Goal: Task Accomplishment & Management: Manage account settings

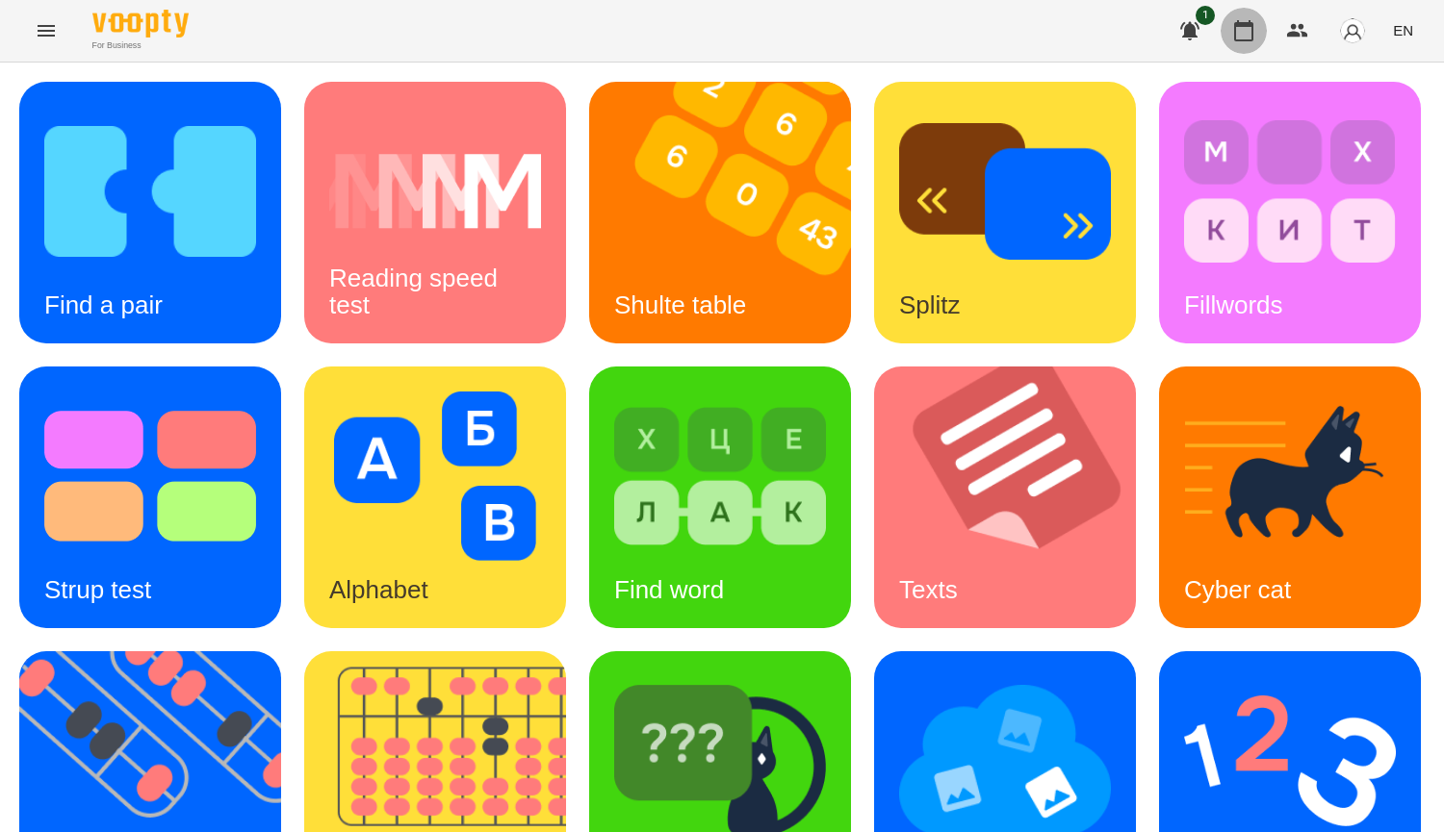
click at [1243, 26] on icon "button" at bounding box center [1243, 30] width 19 height 21
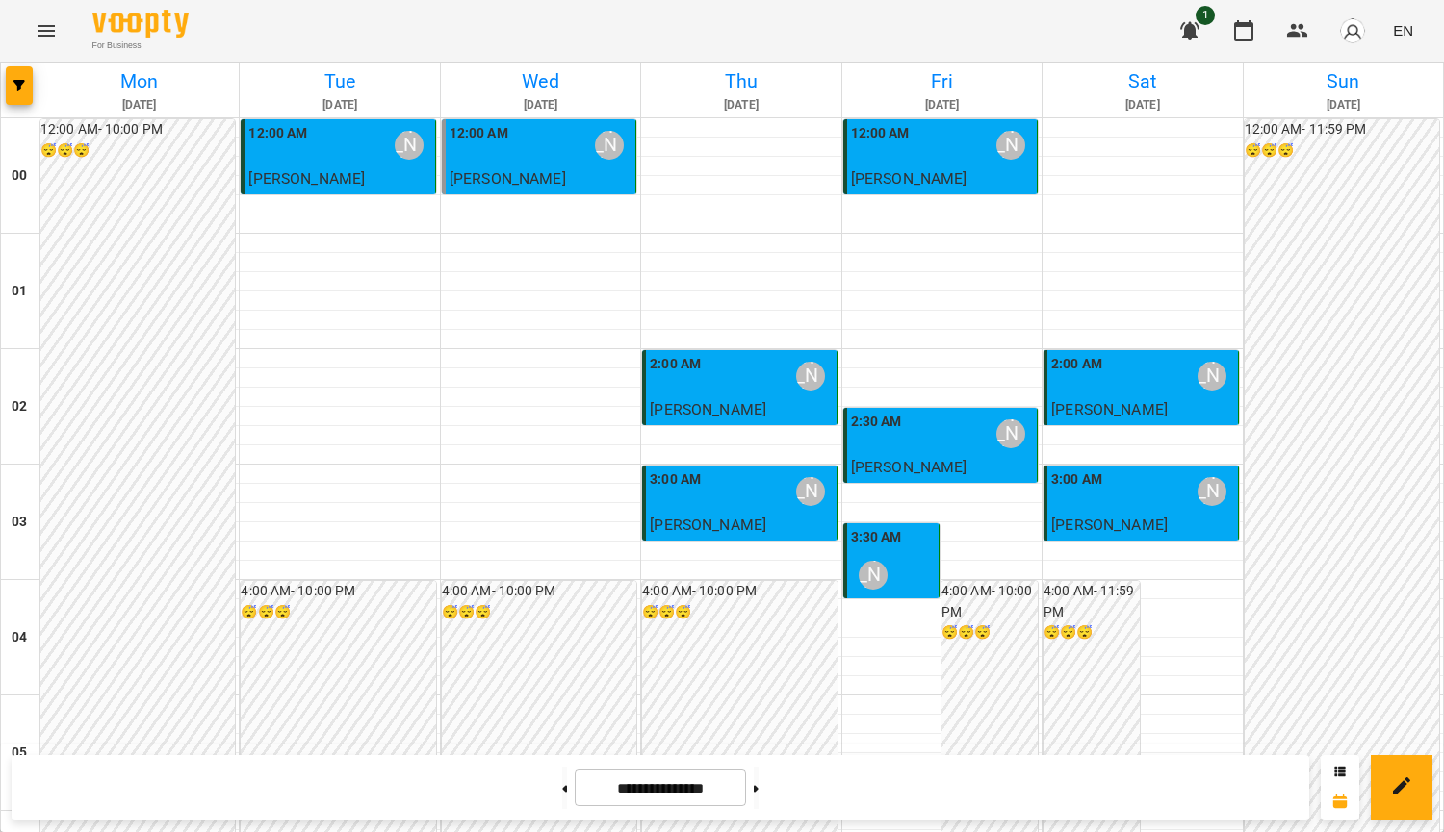
scroll to position [1600, 0]
click at [758, 792] on button at bounding box center [756, 788] width 5 height 42
type input "**********"
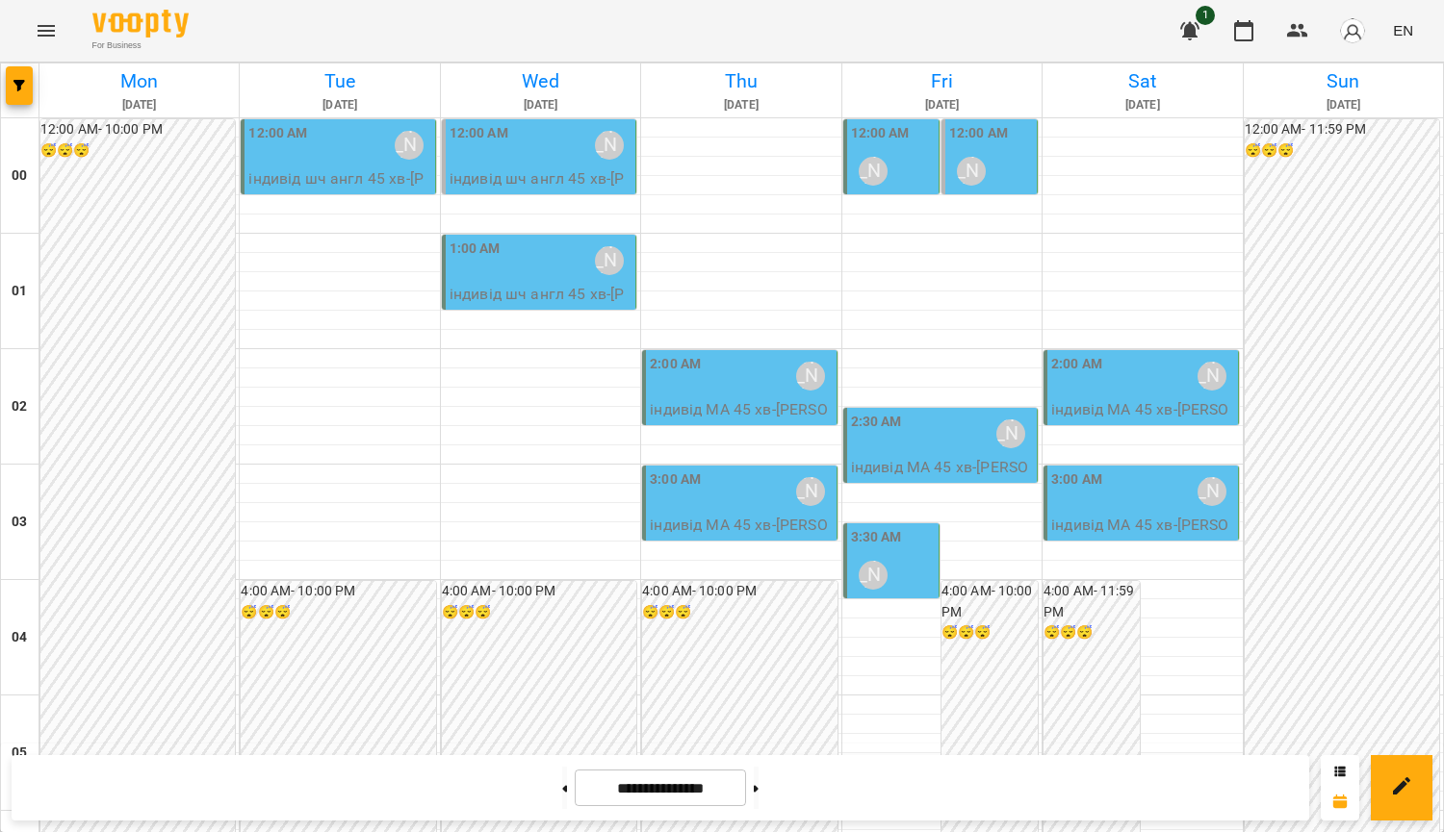
scroll to position [0, 0]
click at [763, 374] on div "2:00 AM [PERSON_NAME]" at bounding box center [741, 376] width 182 height 44
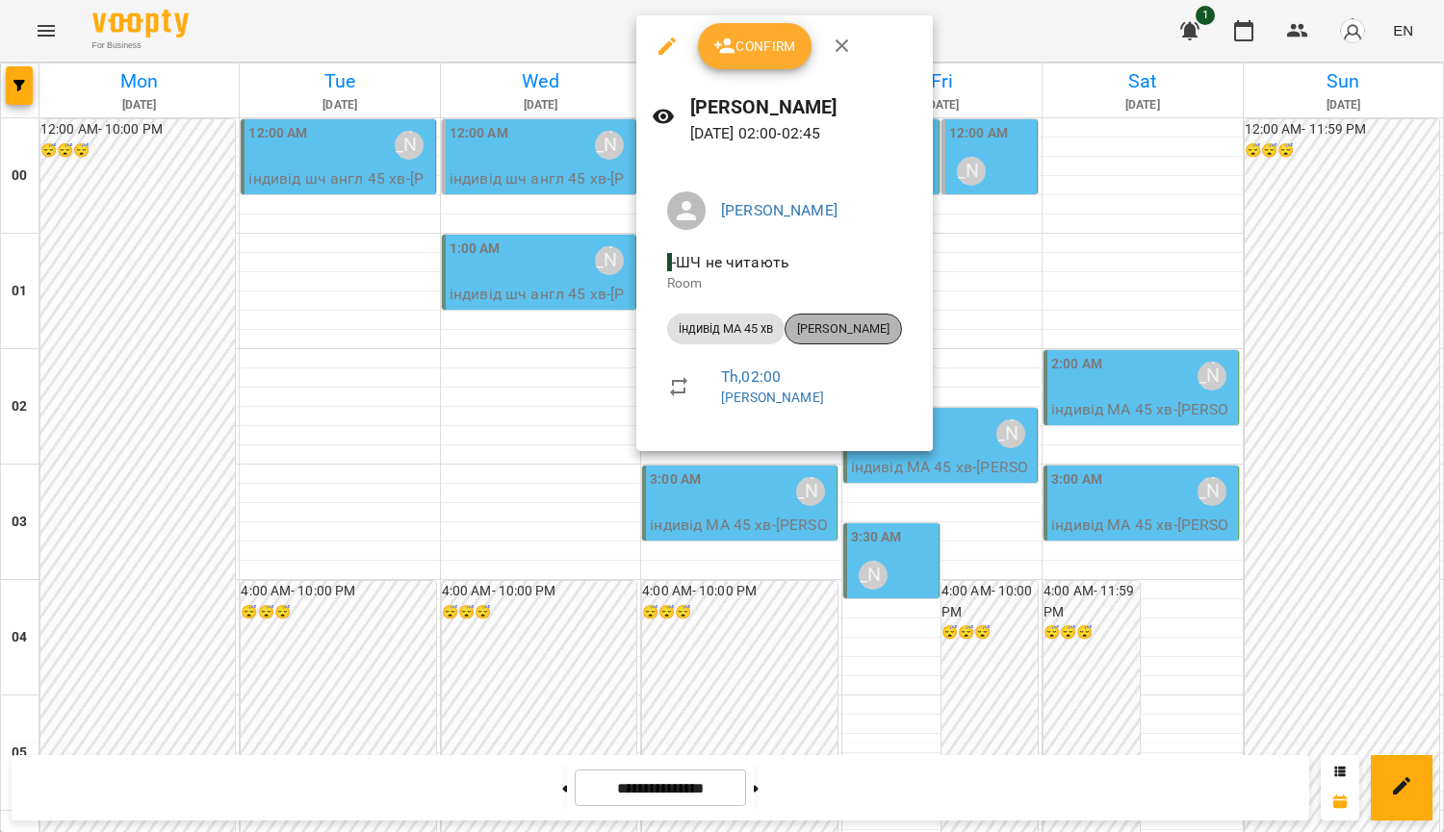
click at [822, 330] on span "[PERSON_NAME]" at bounding box center [842, 328] width 115 height 17
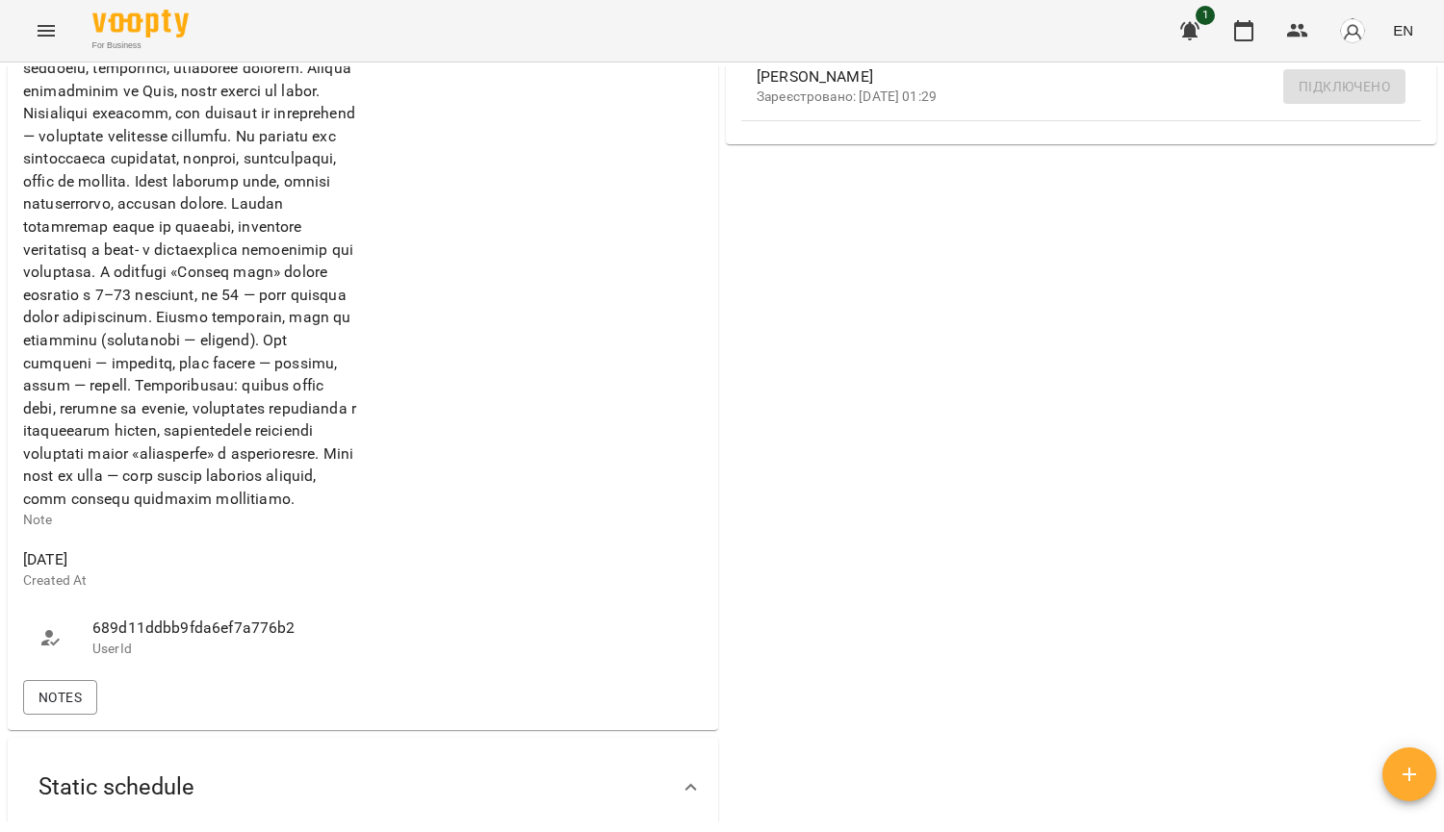
scroll to position [667, 0]
click at [60, 710] on span "Notes" at bounding box center [59, 698] width 43 height 23
click at [48, 710] on span "Notes" at bounding box center [59, 698] width 43 height 23
click at [99, 720] on div "Notes" at bounding box center [362, 698] width 687 height 42
click at [72, 710] on span "Notes" at bounding box center [59, 698] width 43 height 23
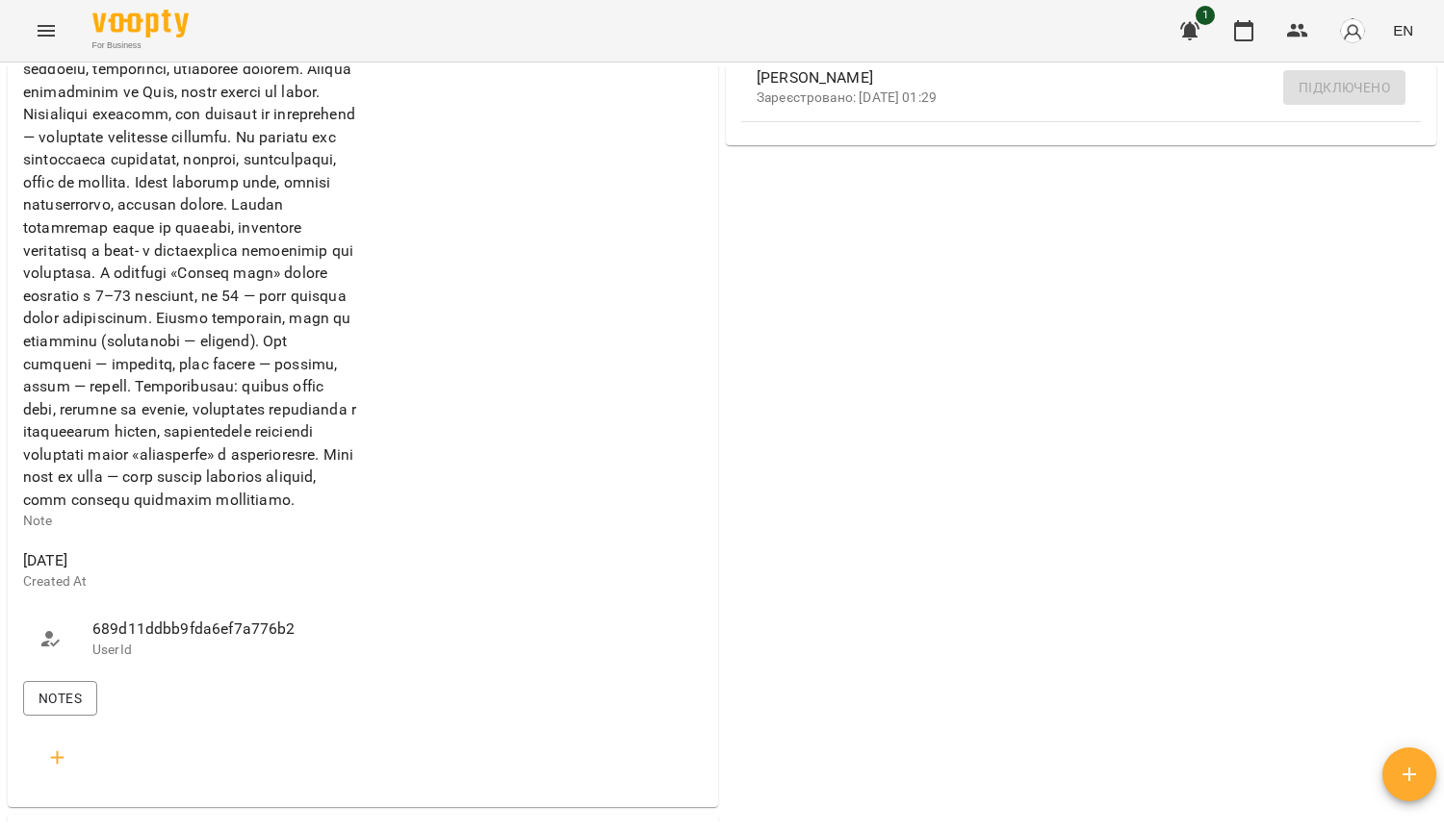
drag, startPoint x: 1443, startPoint y: 324, endPoint x: 1442, endPoint y: 138, distance: 186.7
click at [1442, 138] on div "**********" at bounding box center [722, 479] width 1444 height 832
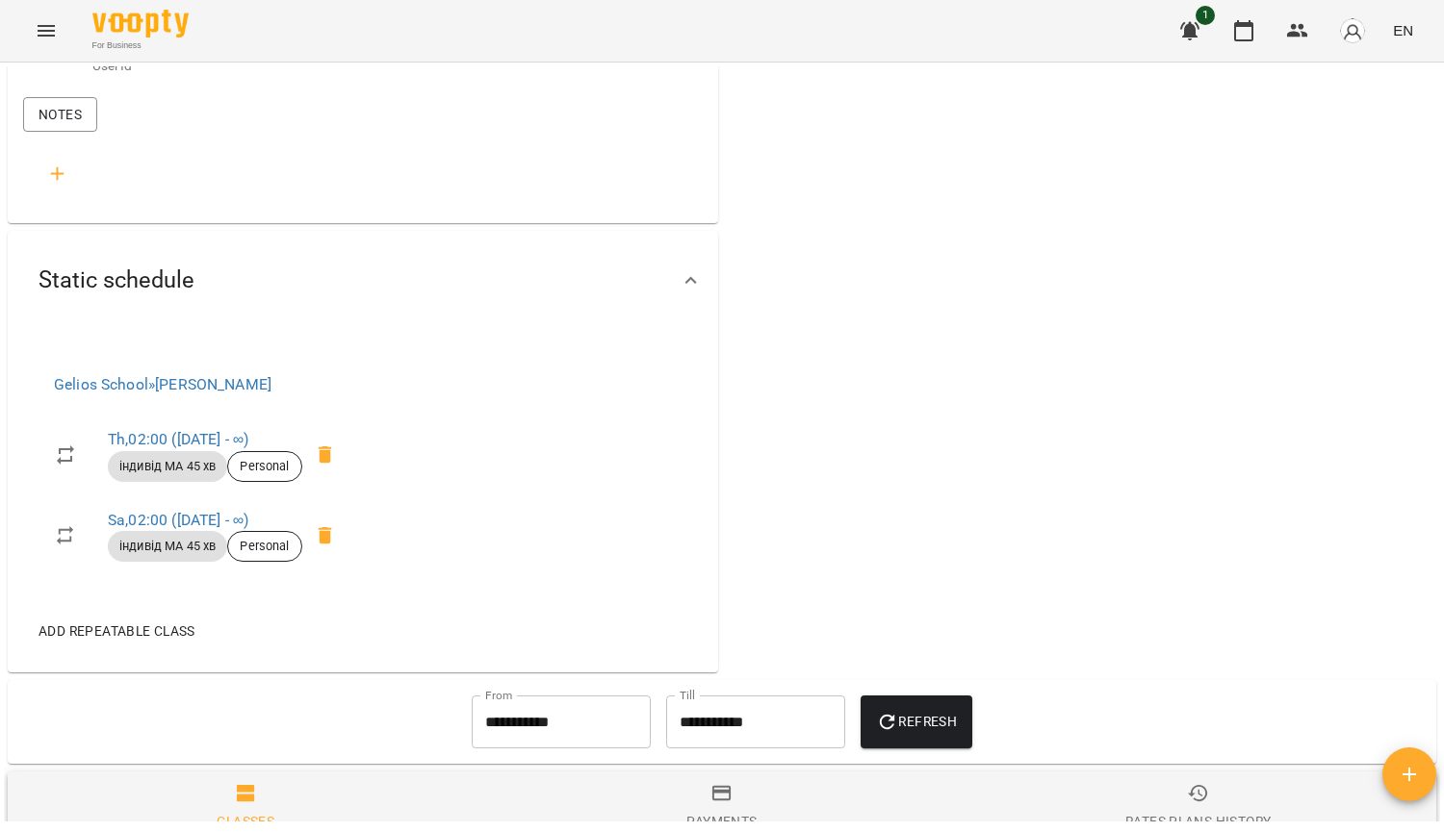
scroll to position [1253, 0]
click at [69, 195] on button "button" at bounding box center [58, 172] width 46 height 46
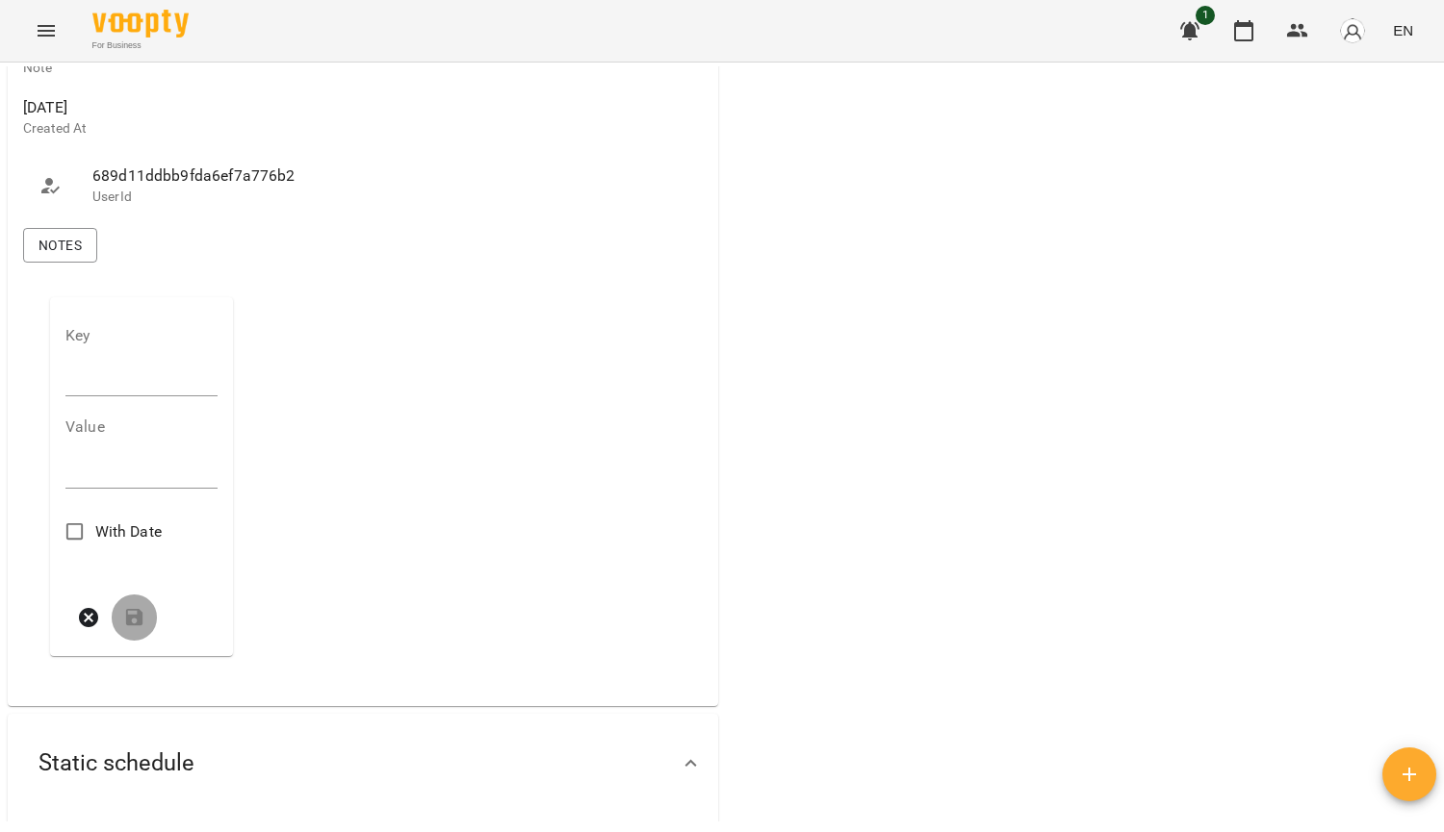
scroll to position [1122, 0]
click at [129, 395] on input "text" at bounding box center [141, 379] width 152 height 31
click at [59, 255] on span "Notes" at bounding box center [59, 243] width 43 height 23
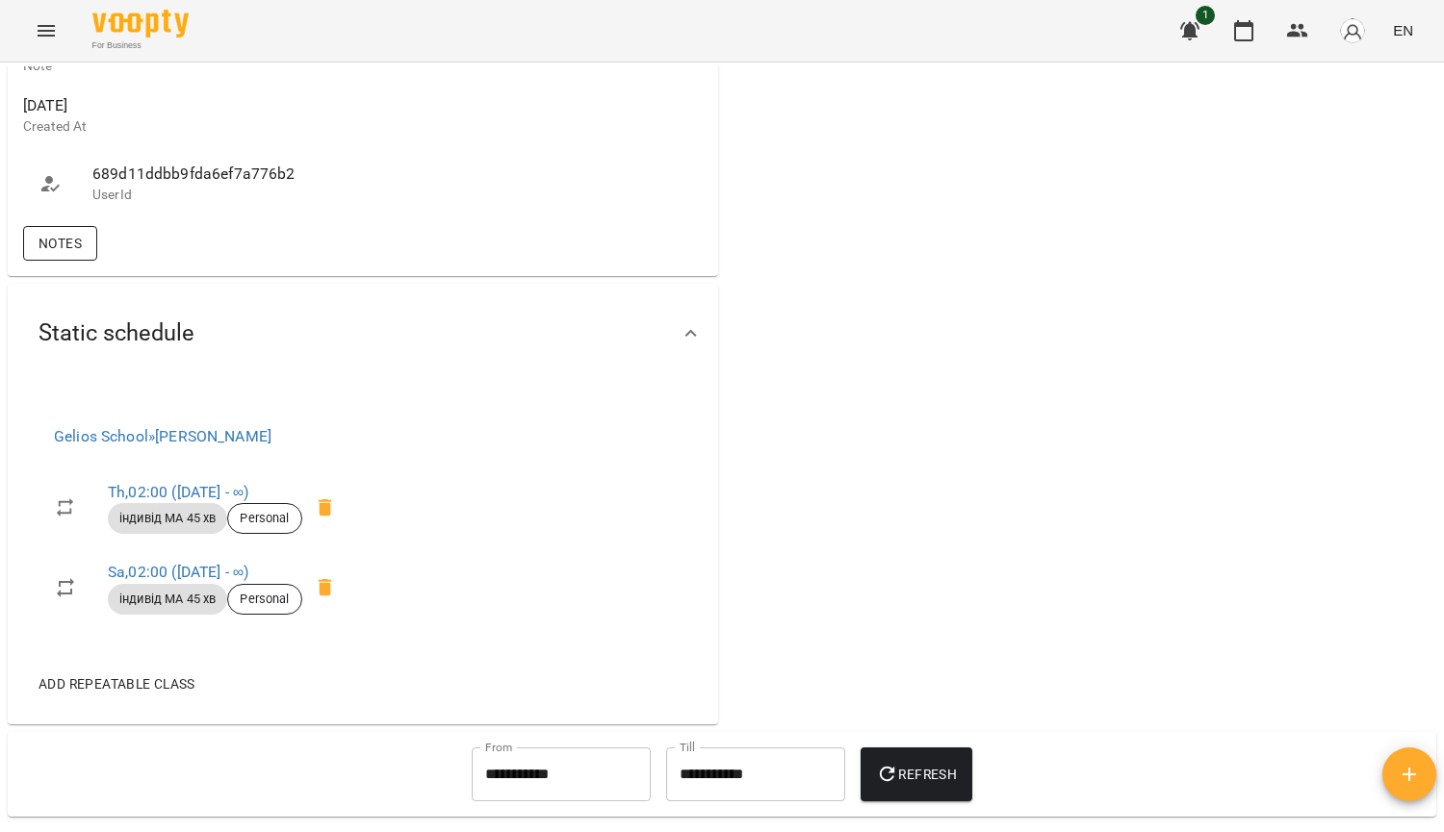
click at [73, 255] on span "Notes" at bounding box center [59, 243] width 43 height 23
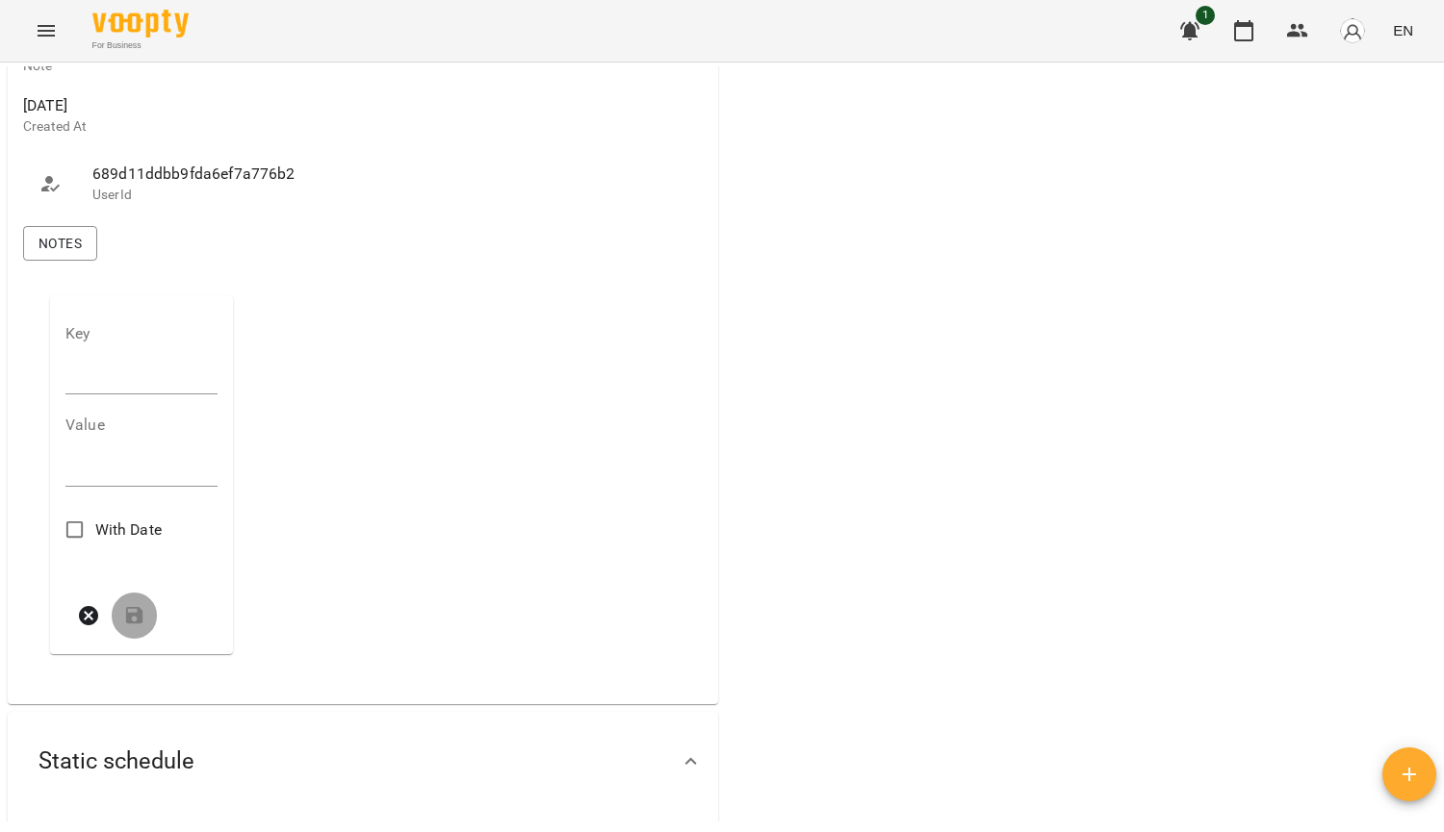
click at [199, 395] on input "text" at bounding box center [141, 379] width 152 height 31
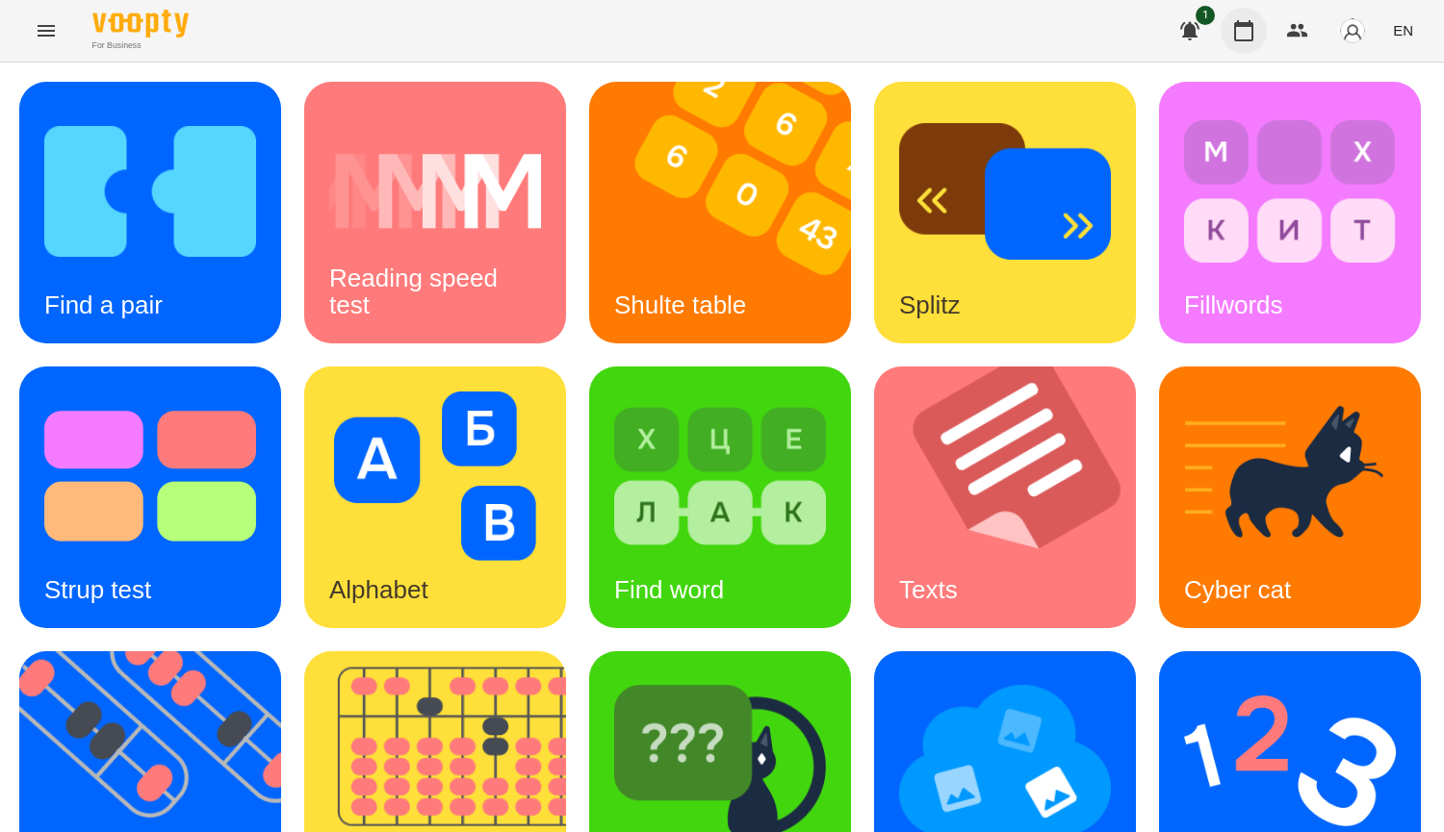
click at [1247, 41] on icon "button" at bounding box center [1243, 30] width 23 height 23
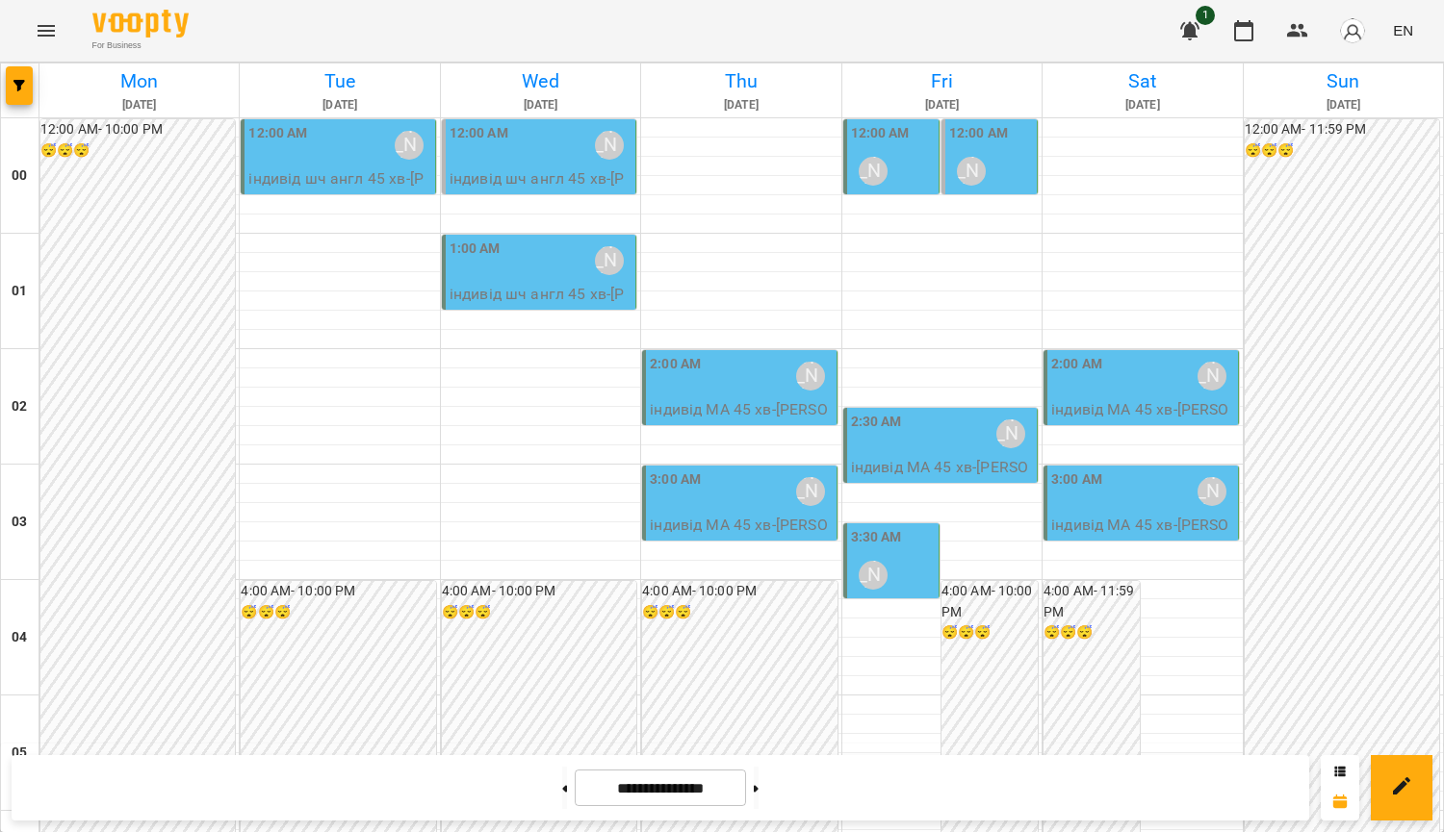
click at [332, 159] on div "12:00 AM [PERSON_NAME]" at bounding box center [339, 145] width 182 height 44
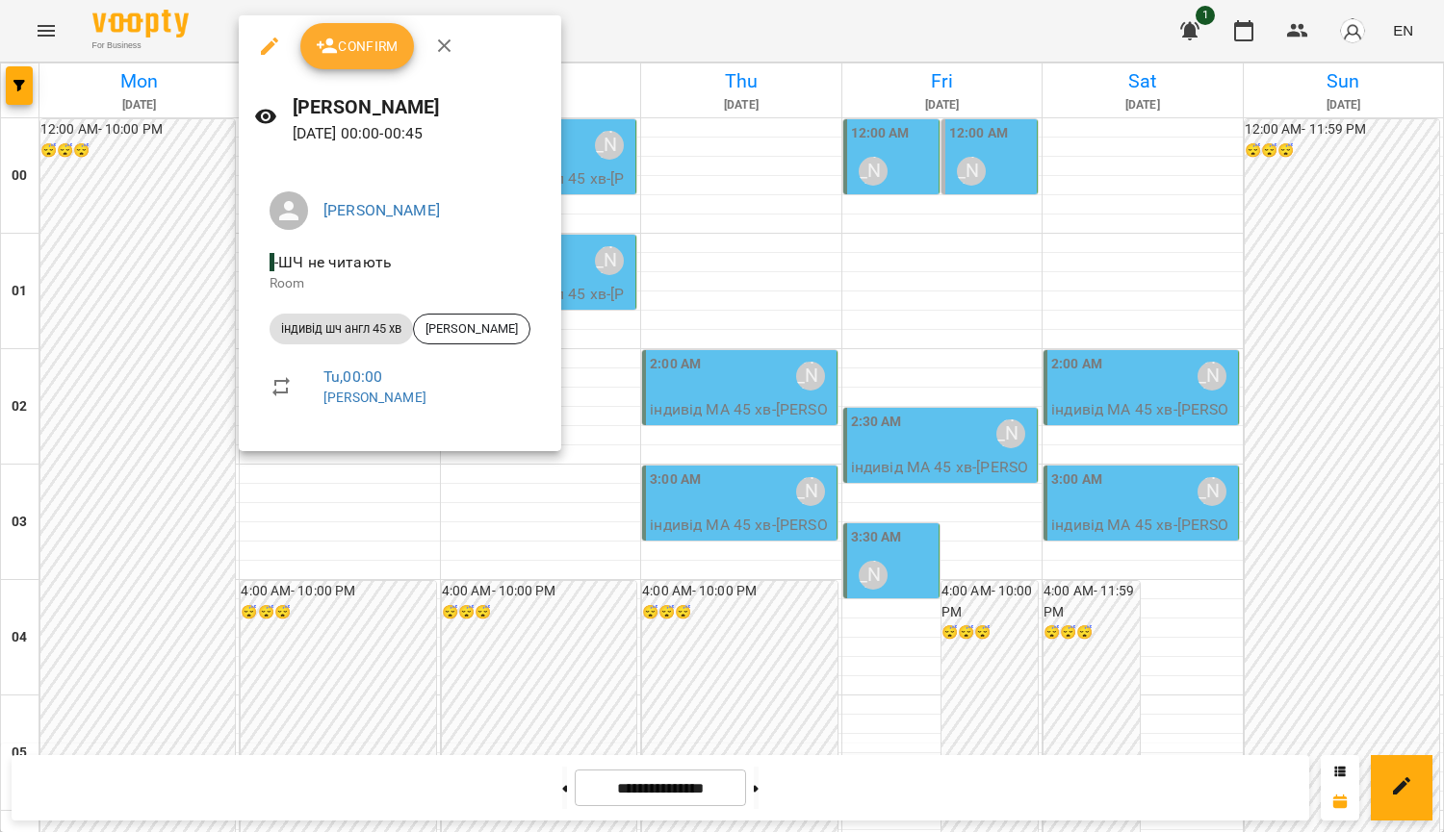
click at [315, 523] on div at bounding box center [722, 416] width 1444 height 832
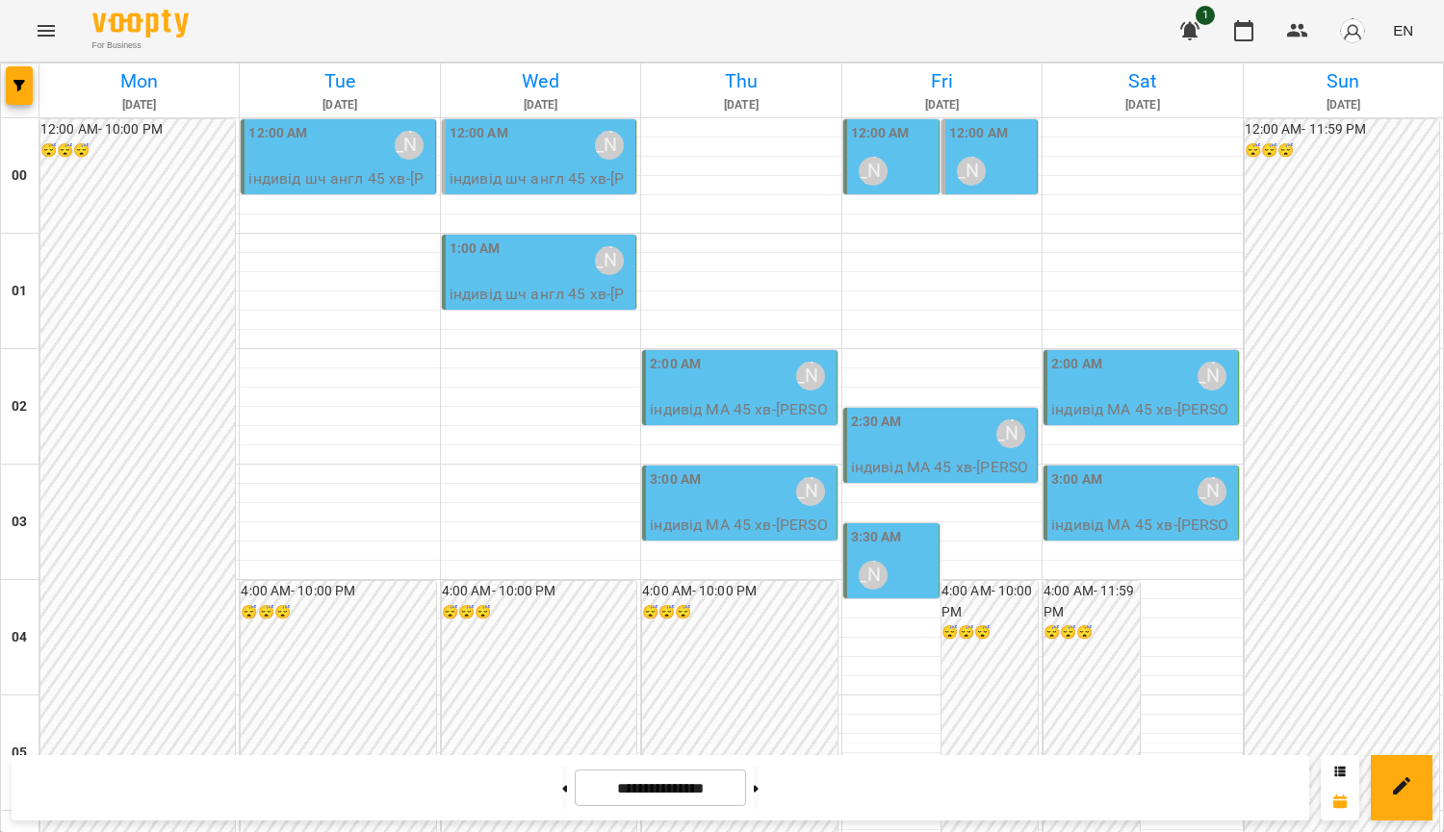
click at [338, 145] on div "12:00 AM [PERSON_NAME]" at bounding box center [339, 145] width 182 height 44
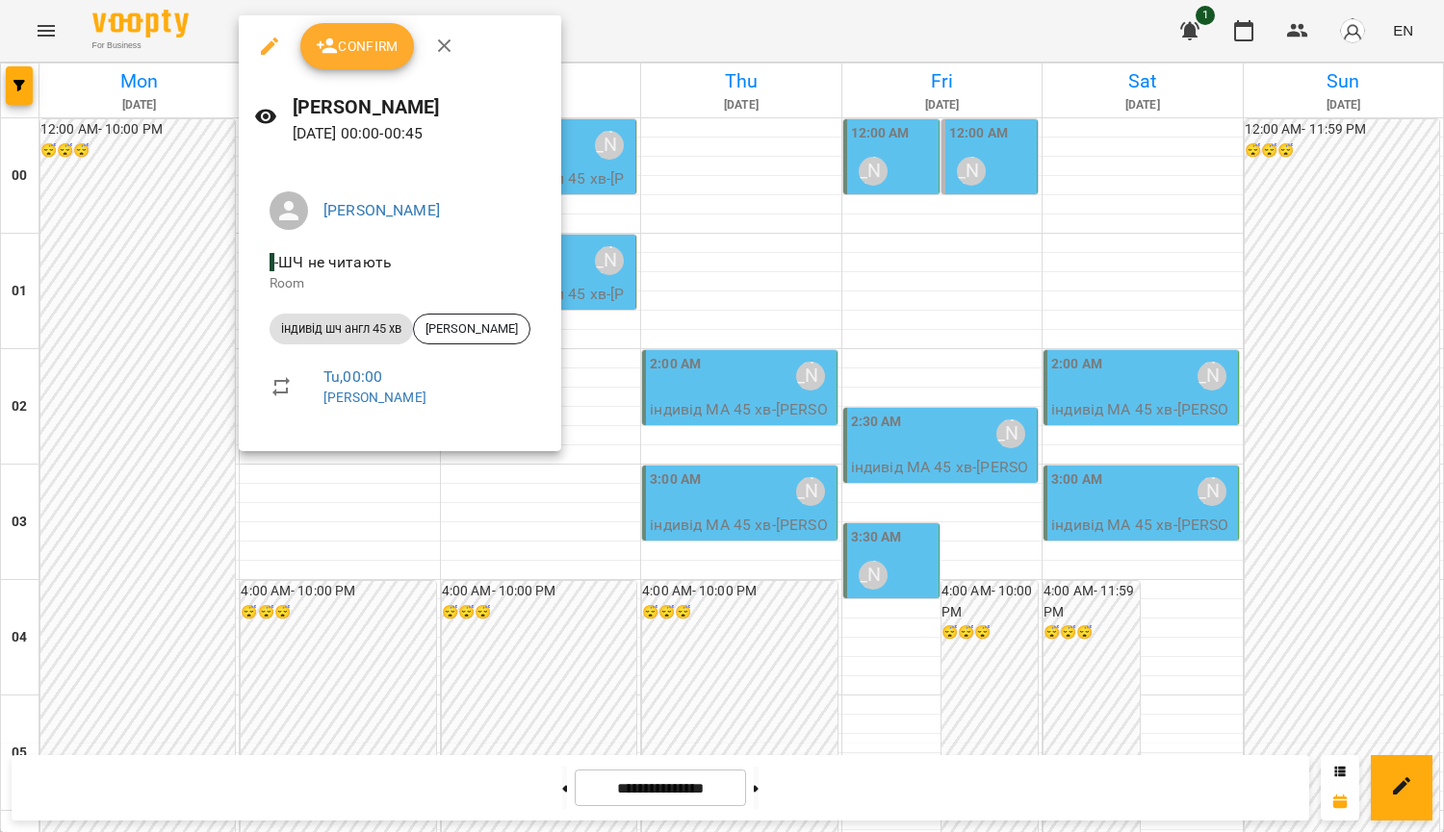
click at [445, 549] on div at bounding box center [722, 416] width 1444 height 832
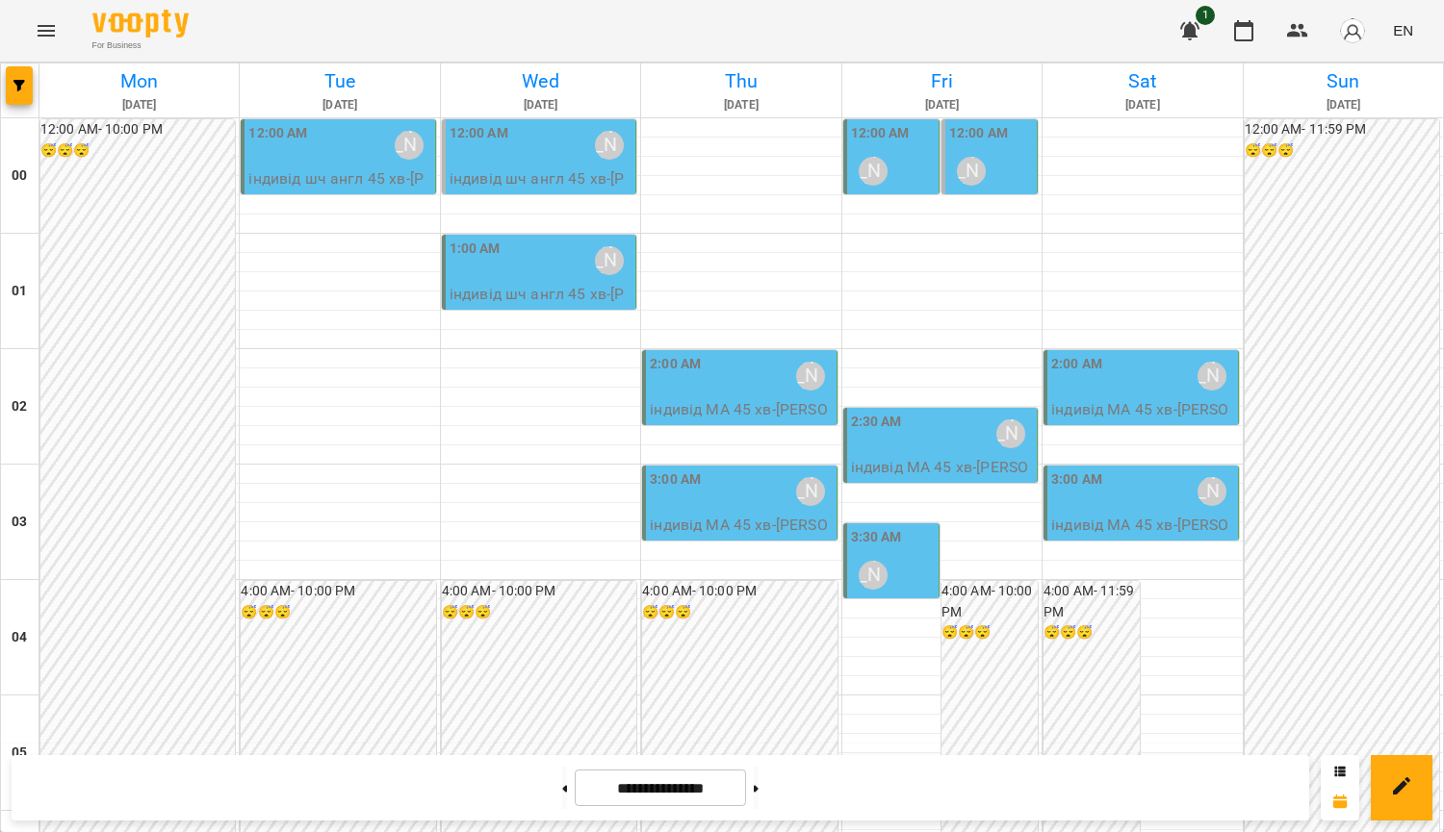
click at [543, 141] on div "12:00 AM [PERSON_NAME]" at bounding box center [540, 145] width 182 height 44
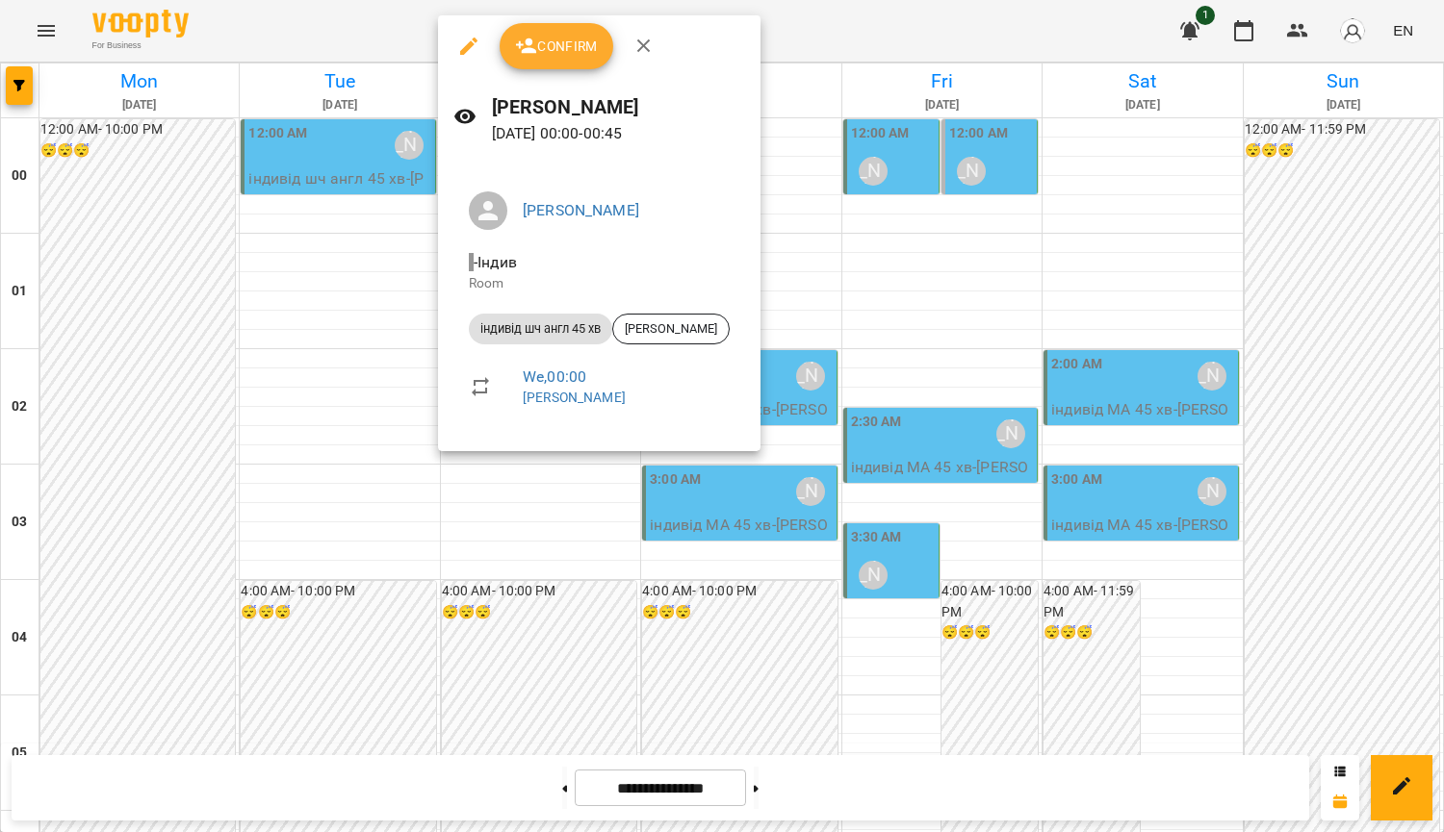
click at [832, 166] on div at bounding box center [722, 416] width 1444 height 832
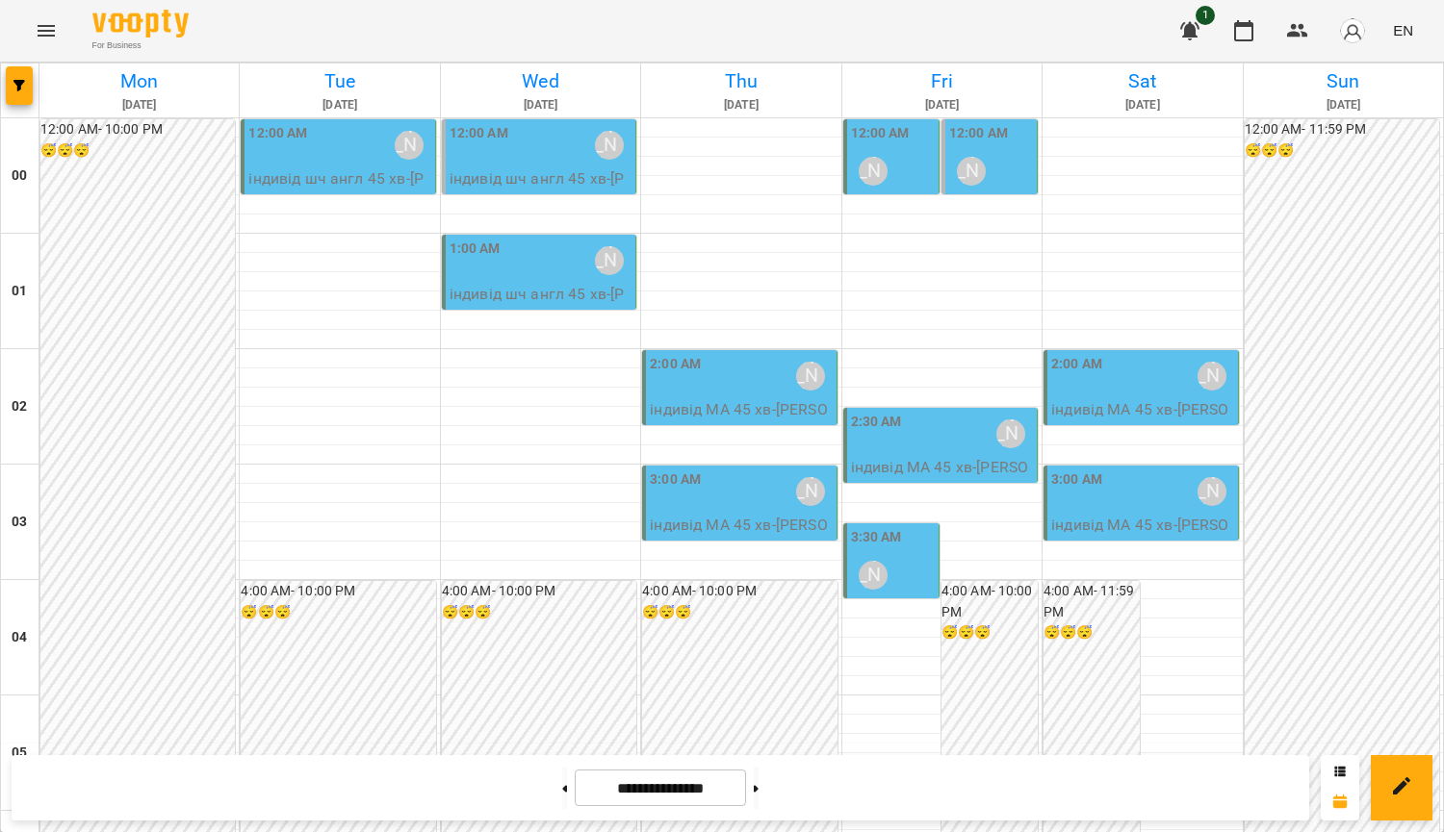
click at [561, 277] on div "1:00 AM [PERSON_NAME]" at bounding box center [540, 261] width 182 height 44
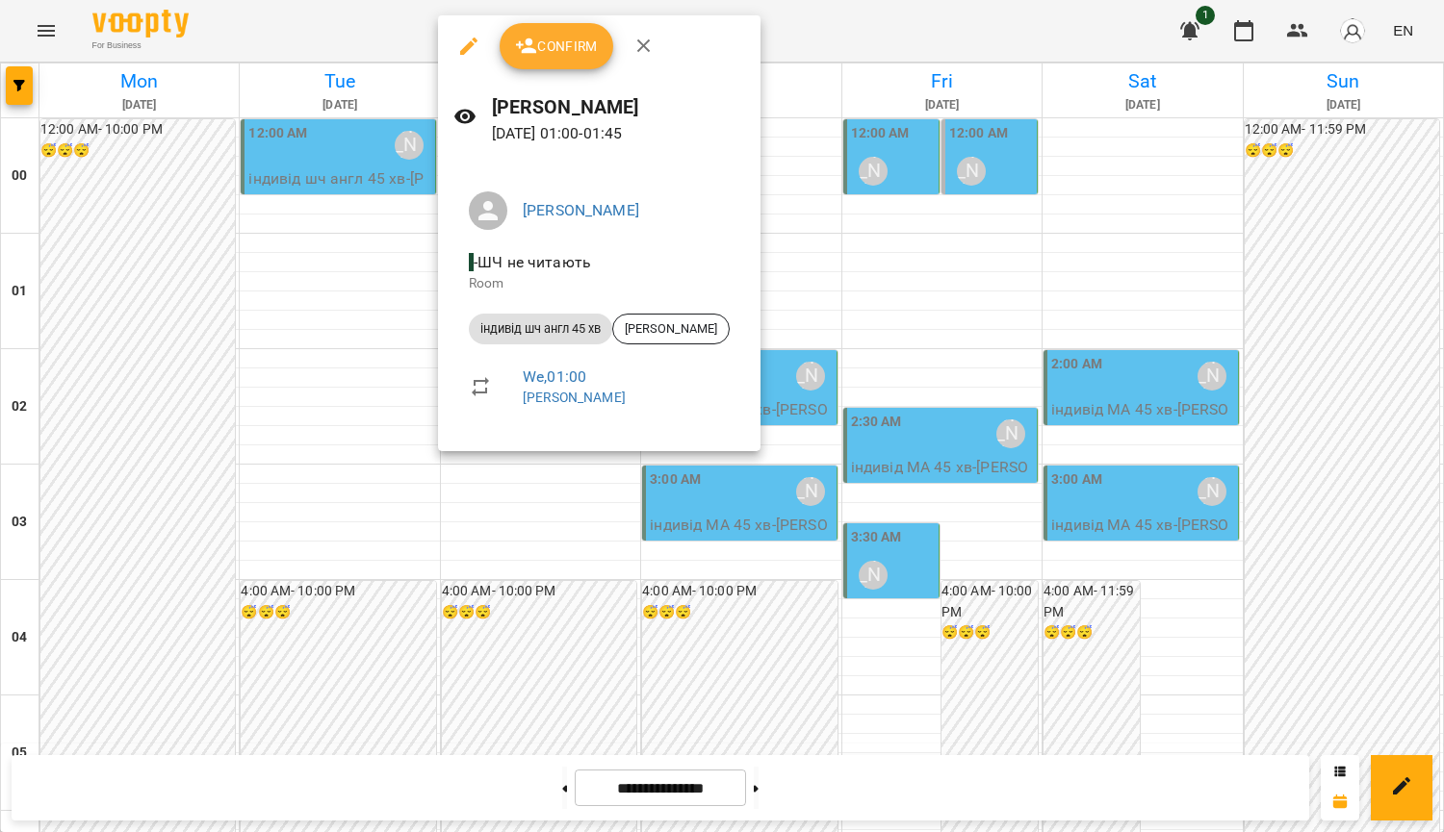
click at [882, 253] on div at bounding box center [722, 416] width 1444 height 832
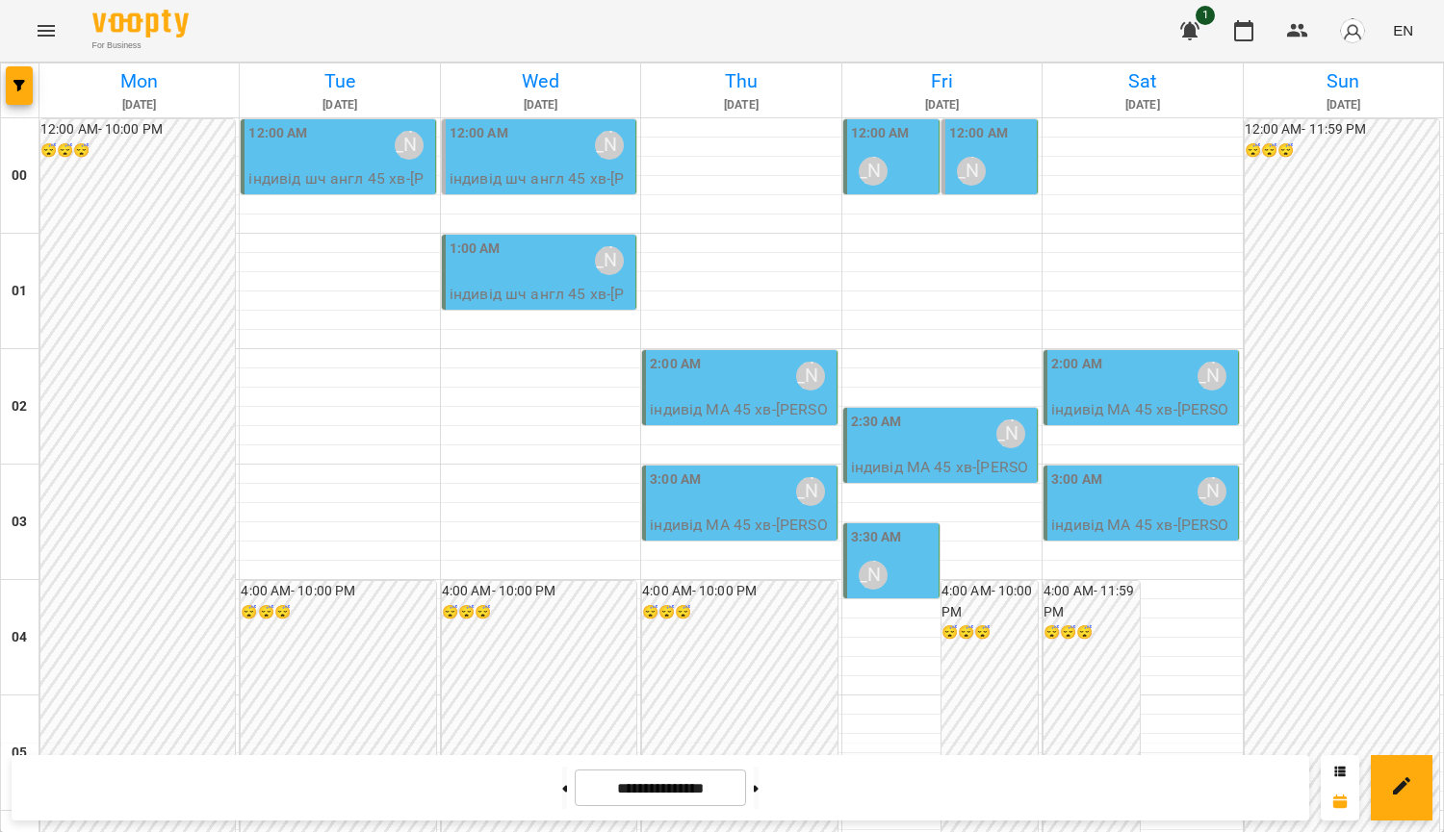
click at [619, 294] on p "індивід шч англ 45 хв - [PERSON_NAME]" at bounding box center [540, 305] width 182 height 45
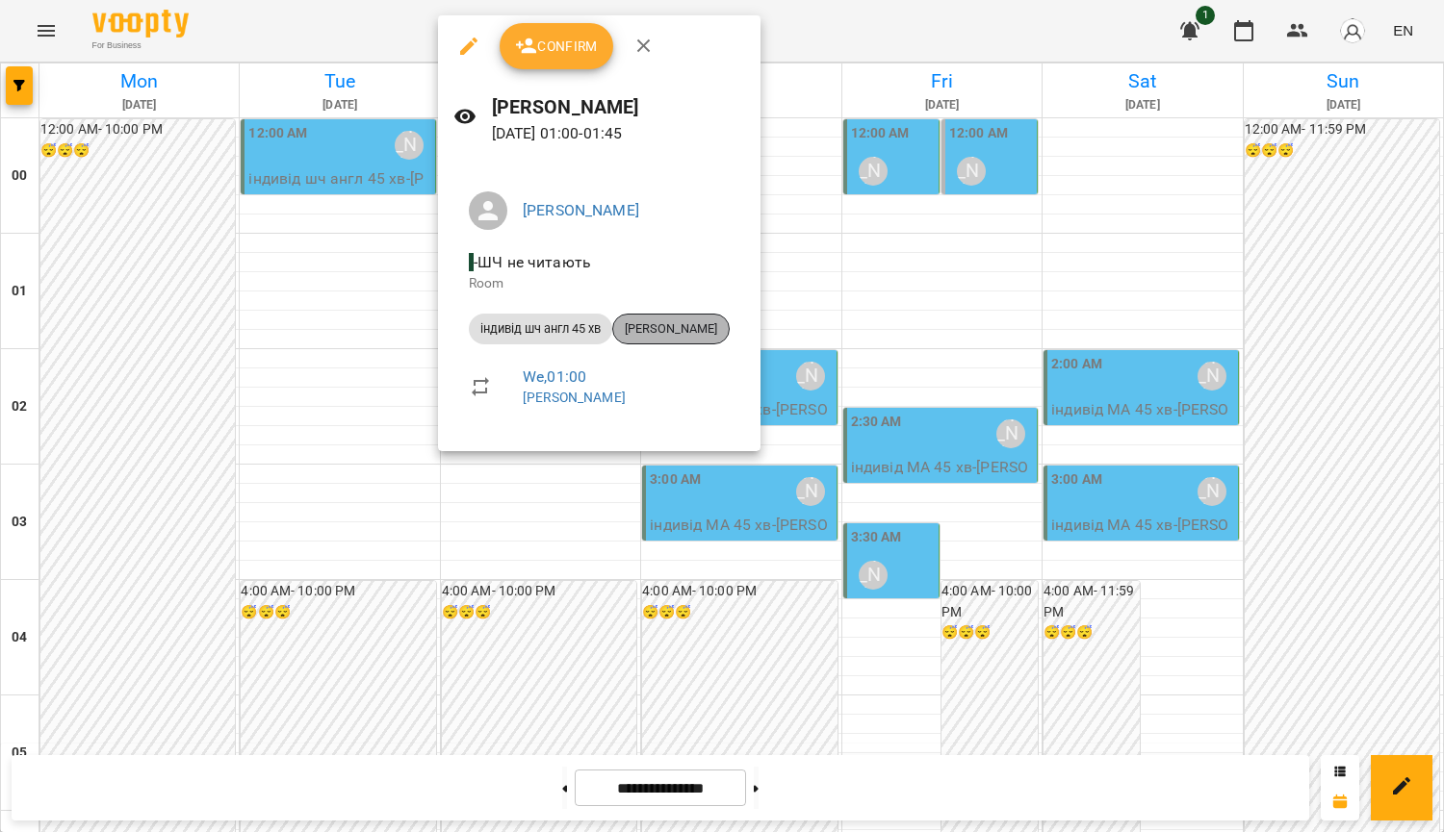
click at [686, 332] on span "[PERSON_NAME]" at bounding box center [670, 328] width 115 height 17
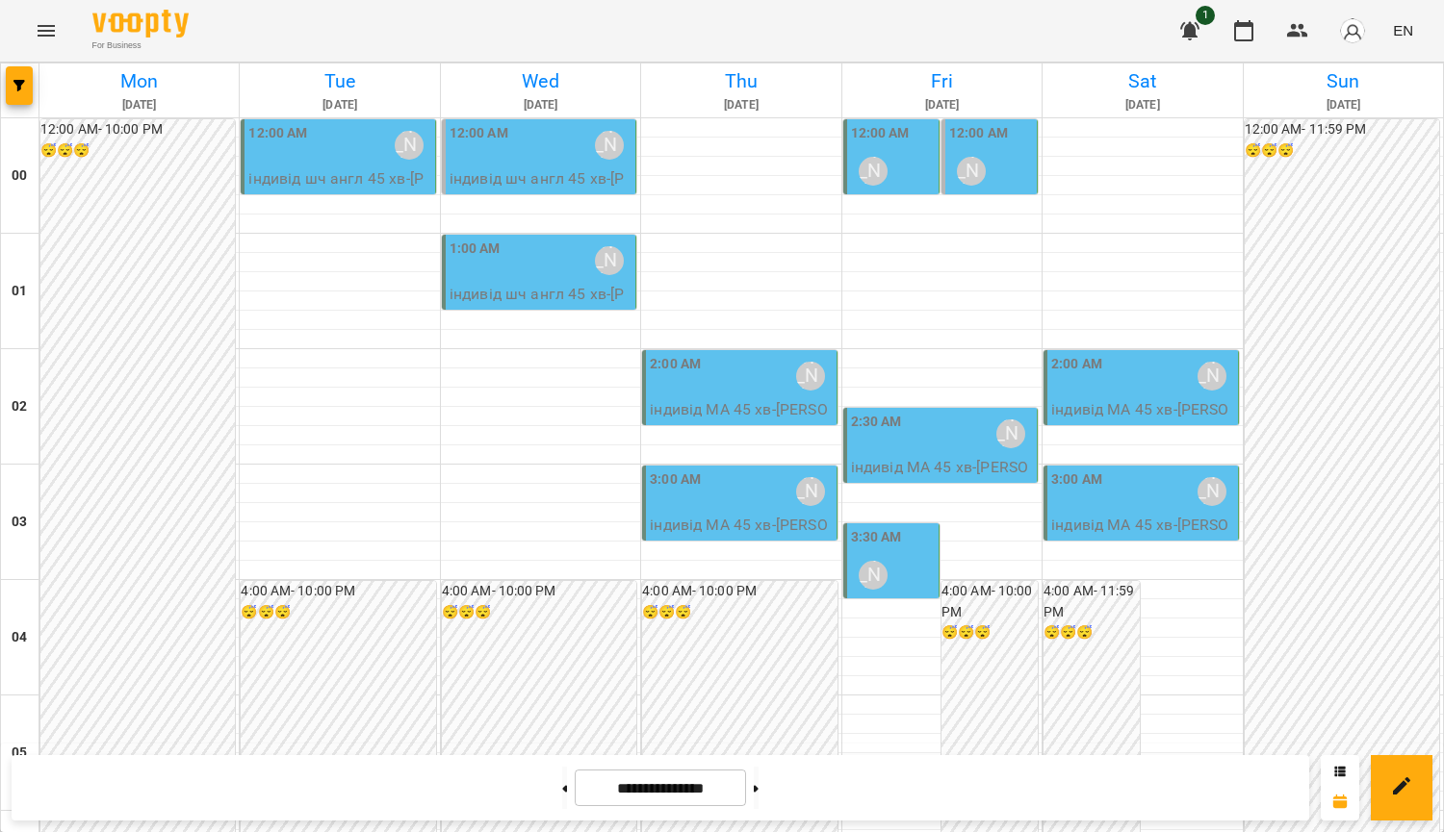
click at [537, 282] on div "1:00 AM [PERSON_NAME]" at bounding box center [540, 261] width 182 height 44
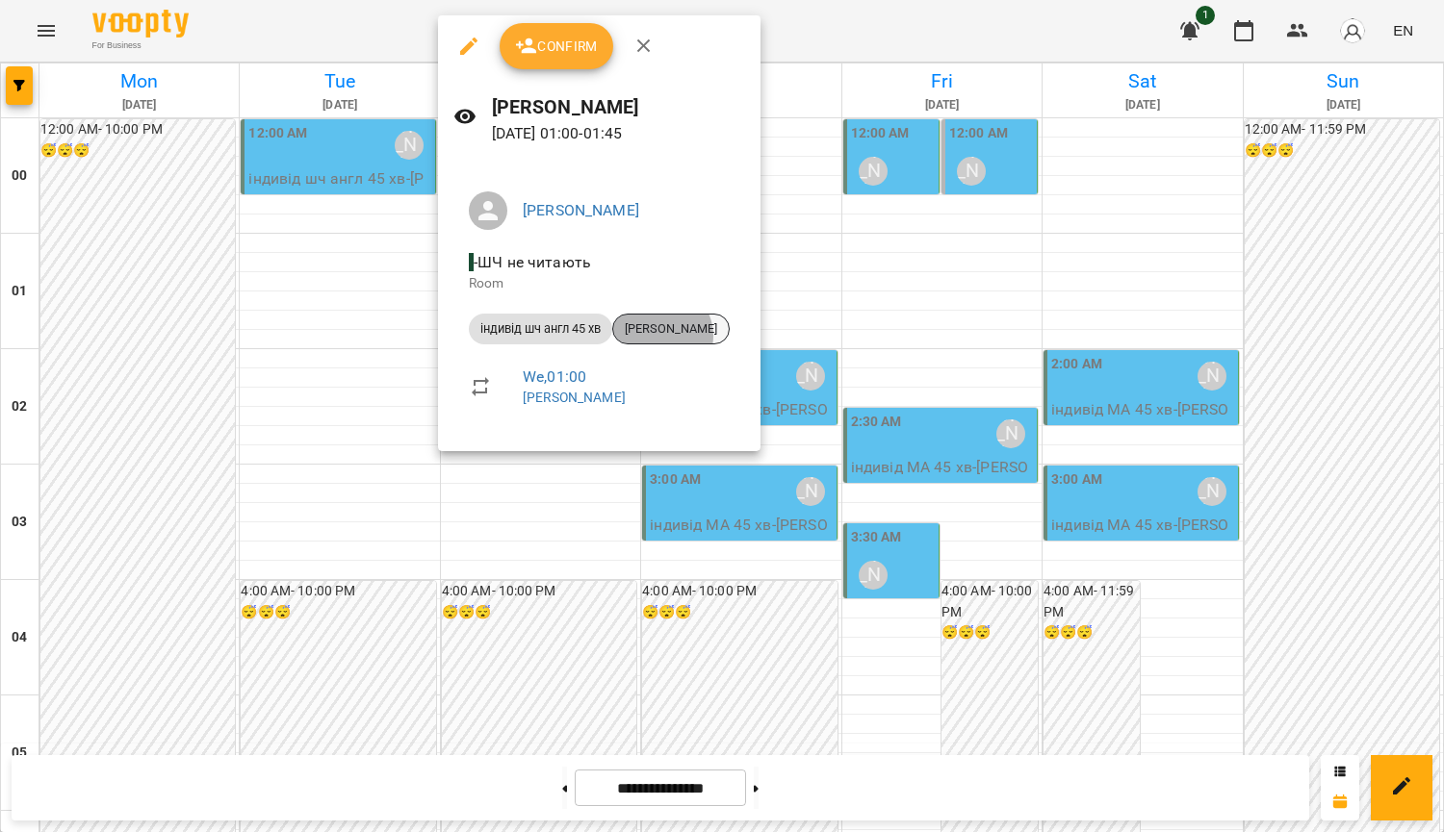
click at [662, 336] on span "[PERSON_NAME]" at bounding box center [670, 328] width 115 height 17
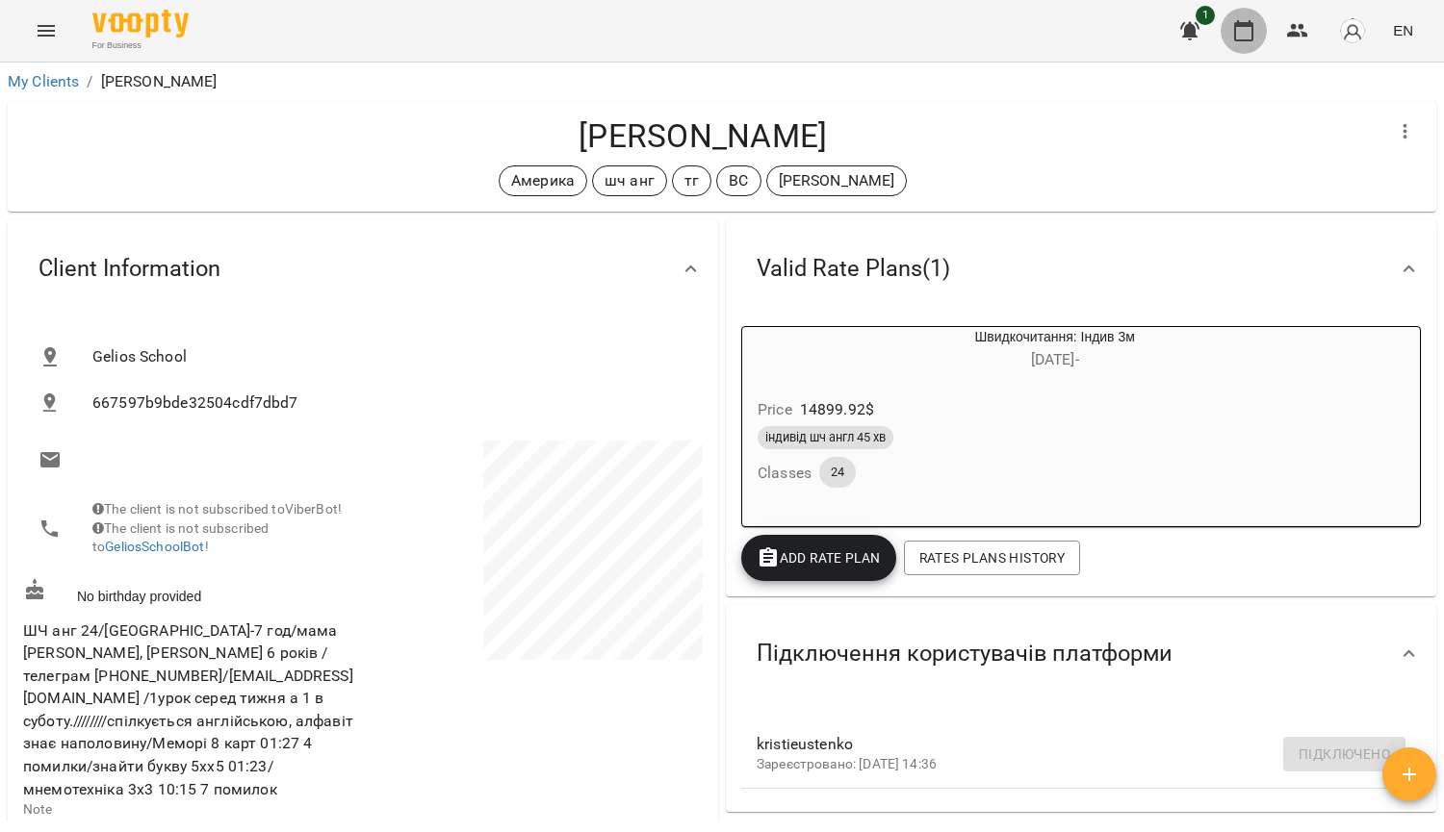
click at [1264, 37] on button "button" at bounding box center [1243, 31] width 46 height 46
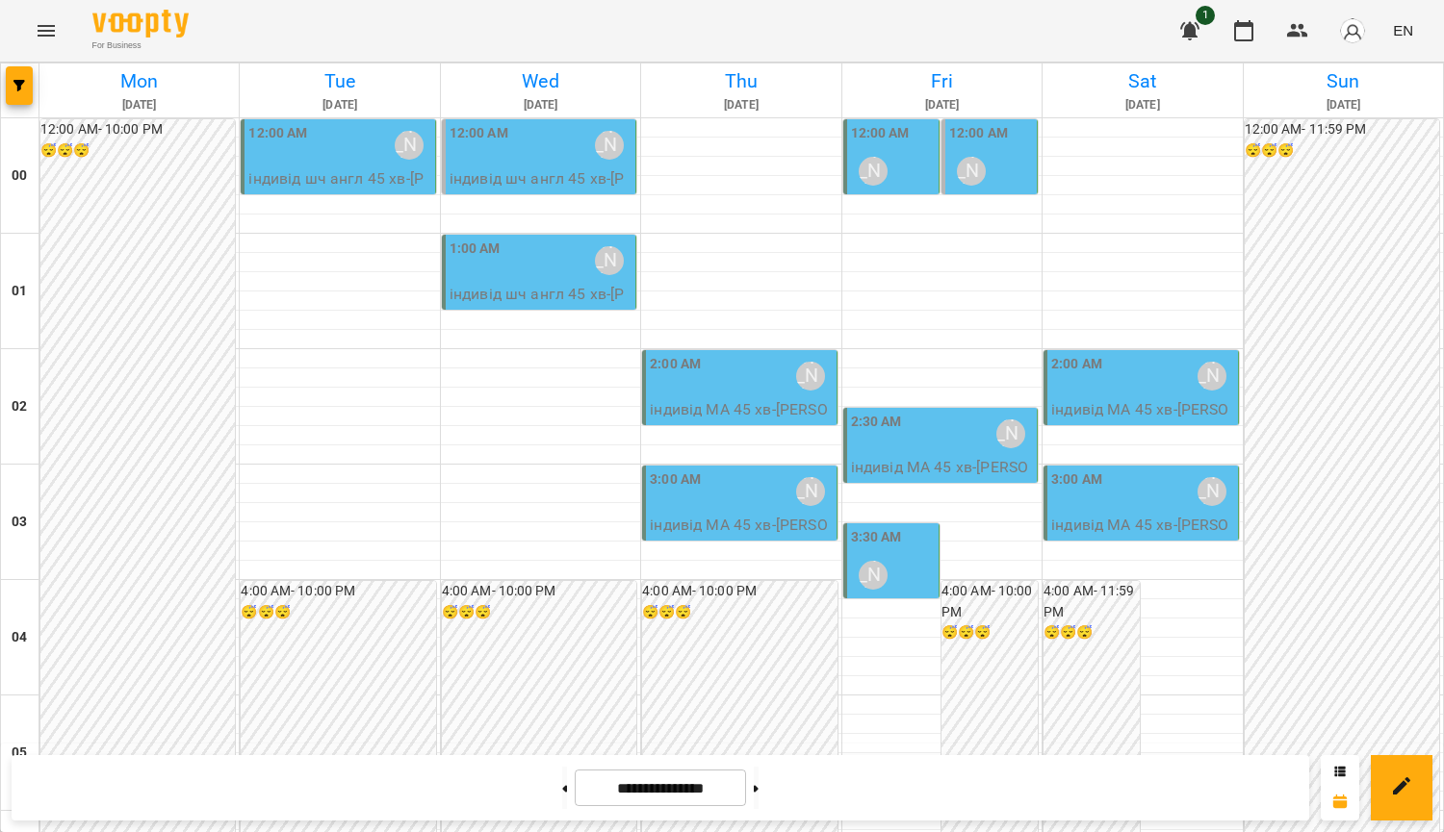
click at [684, 418] on p "індивід МА 45 хв - [PERSON_NAME]" at bounding box center [741, 420] width 182 height 45
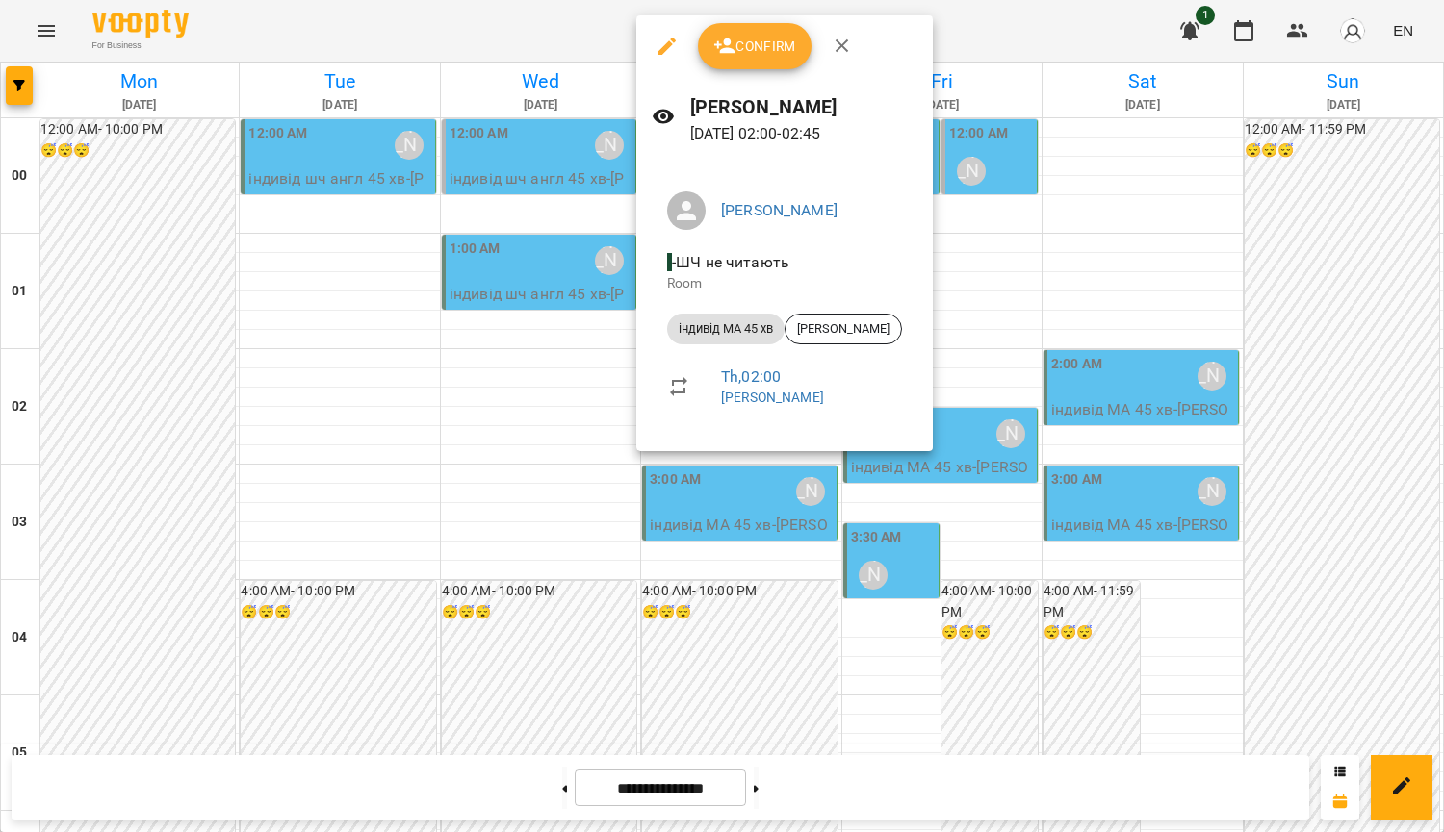
click at [1341, 351] on div at bounding box center [722, 416] width 1444 height 832
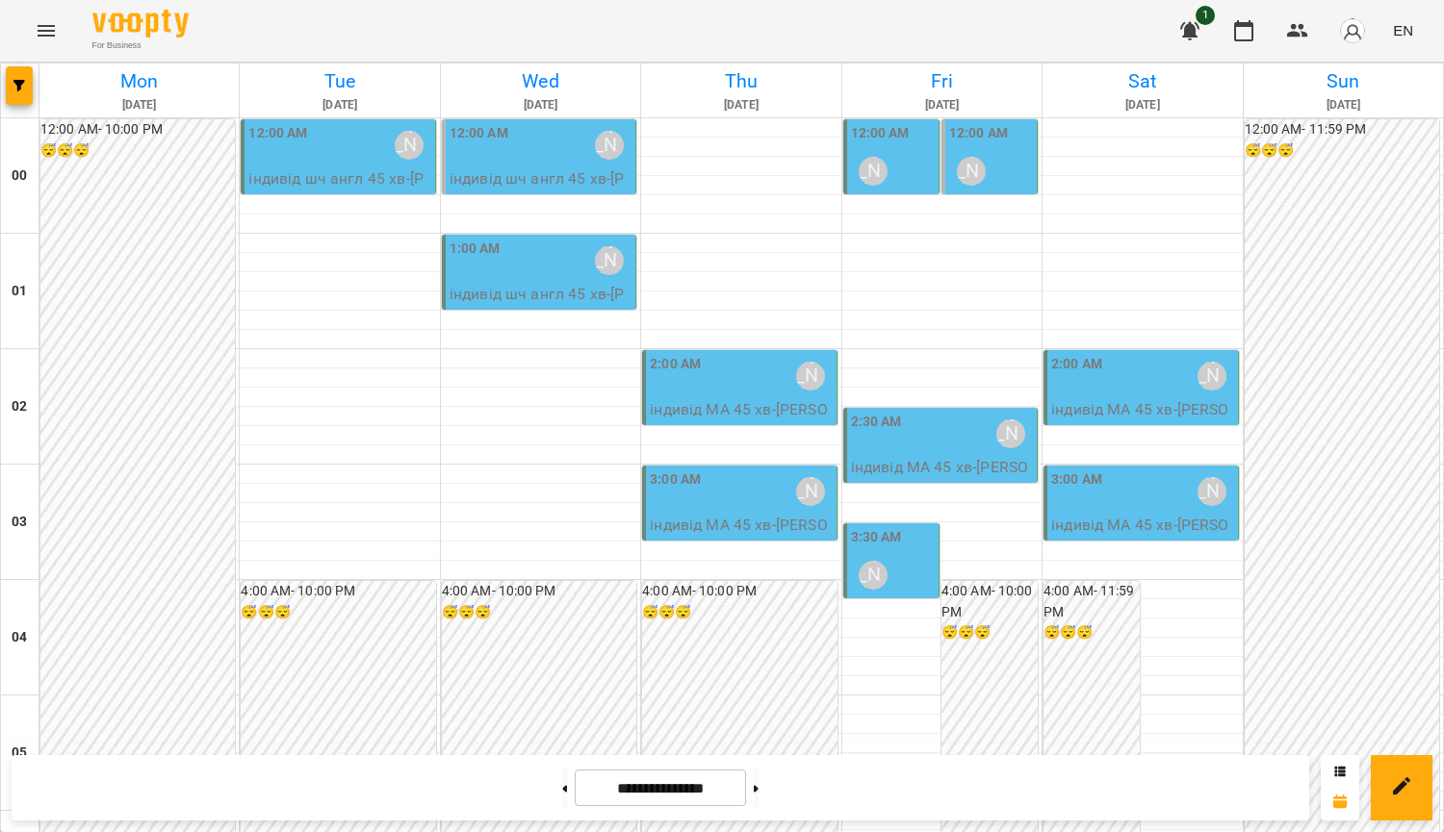
click at [941, 446] on div "2:30 AM [PERSON_NAME]" at bounding box center [942, 434] width 182 height 44
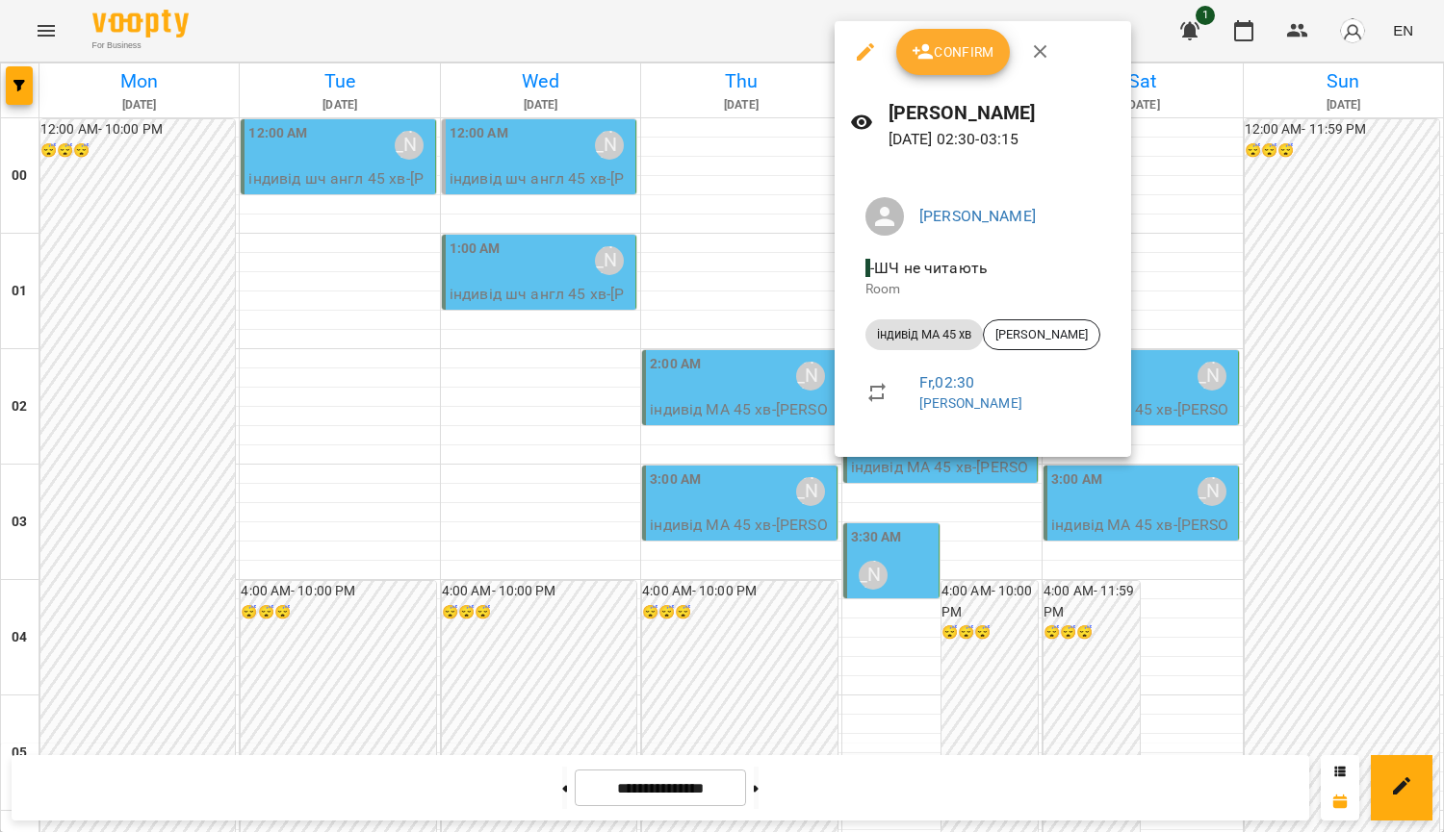
click at [1259, 230] on div at bounding box center [722, 416] width 1444 height 832
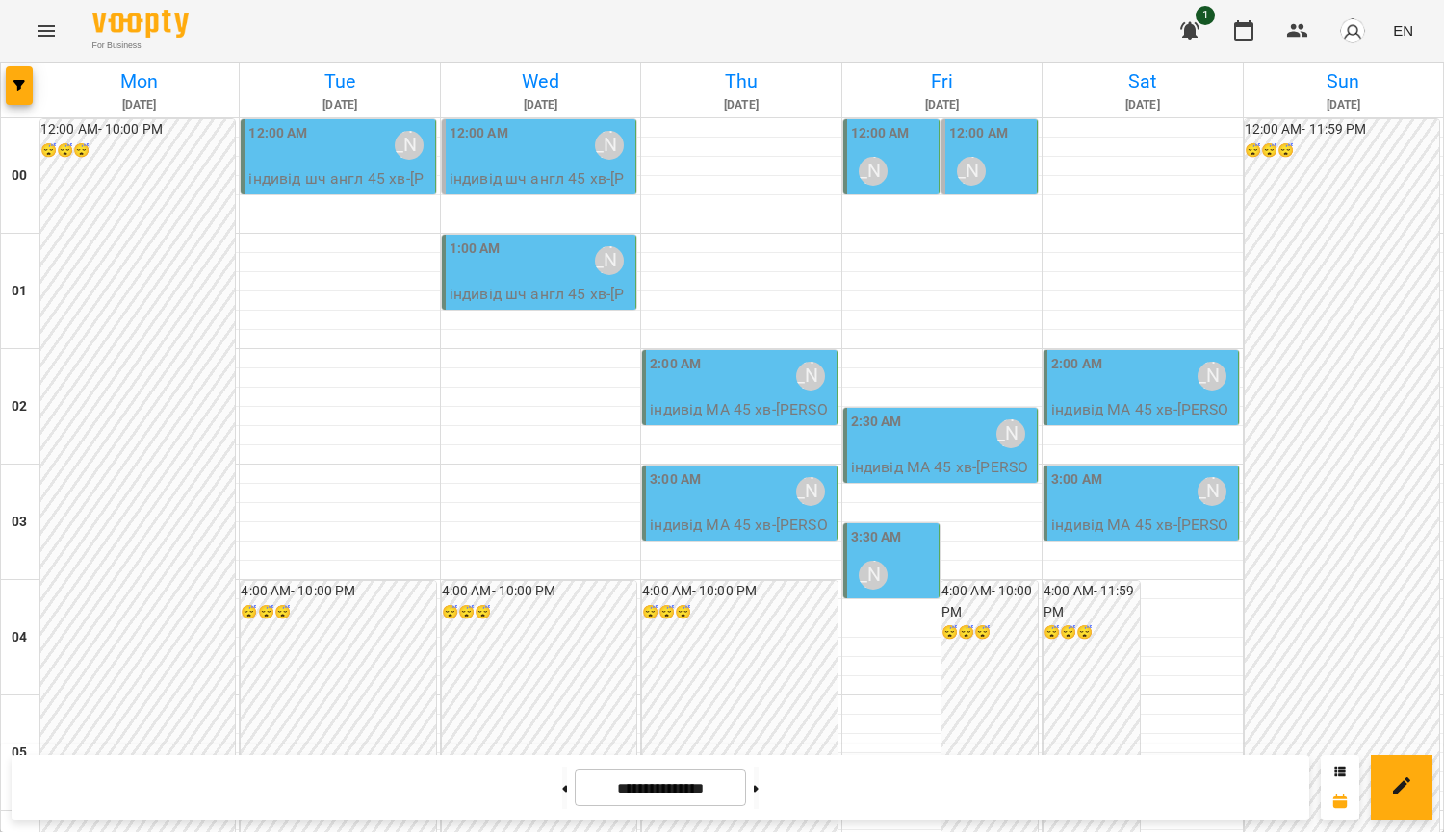
click at [878, 550] on div "3:30 AM" at bounding box center [876, 540] width 51 height 26
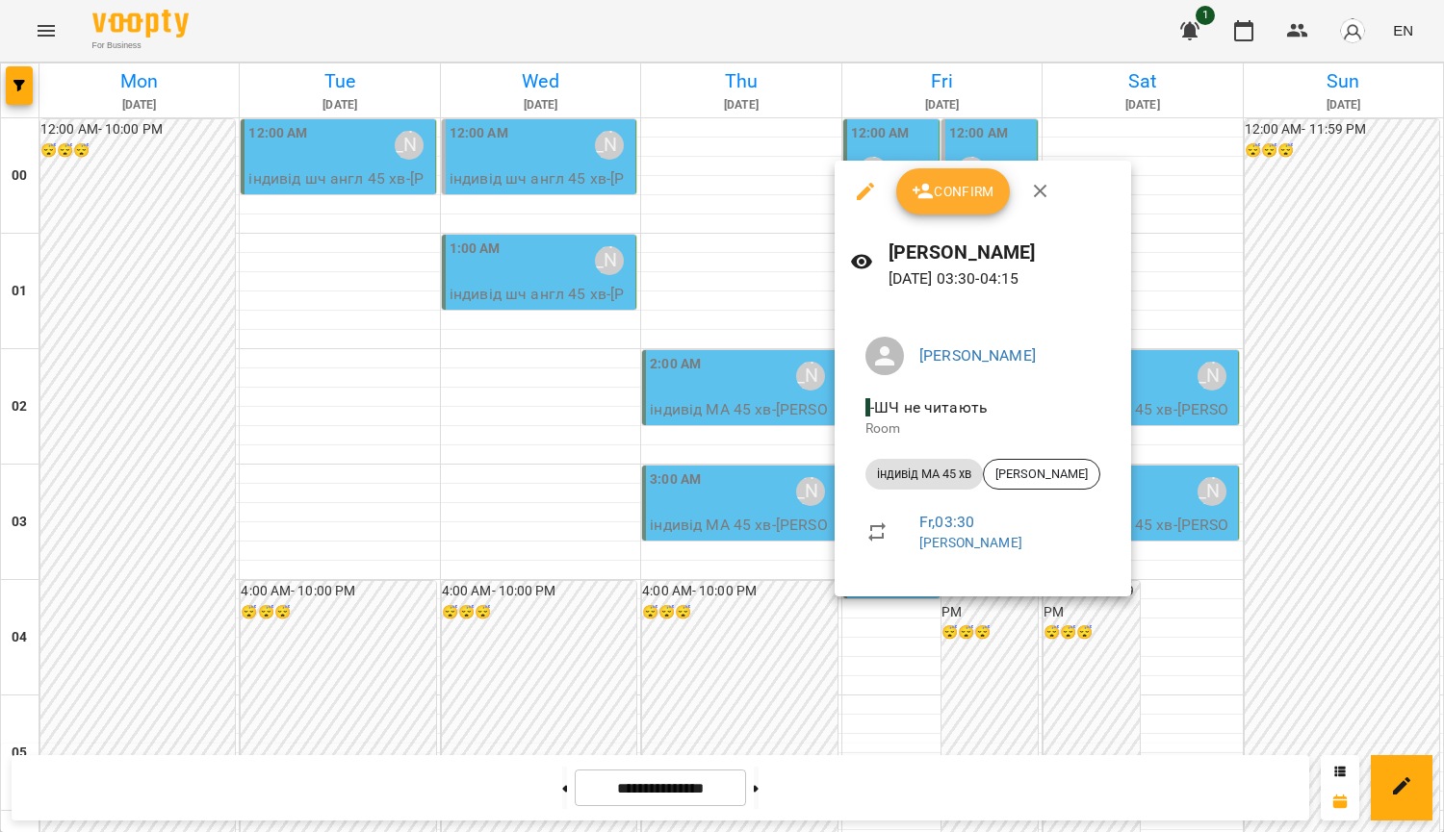
click at [1304, 372] on div at bounding box center [722, 416] width 1444 height 832
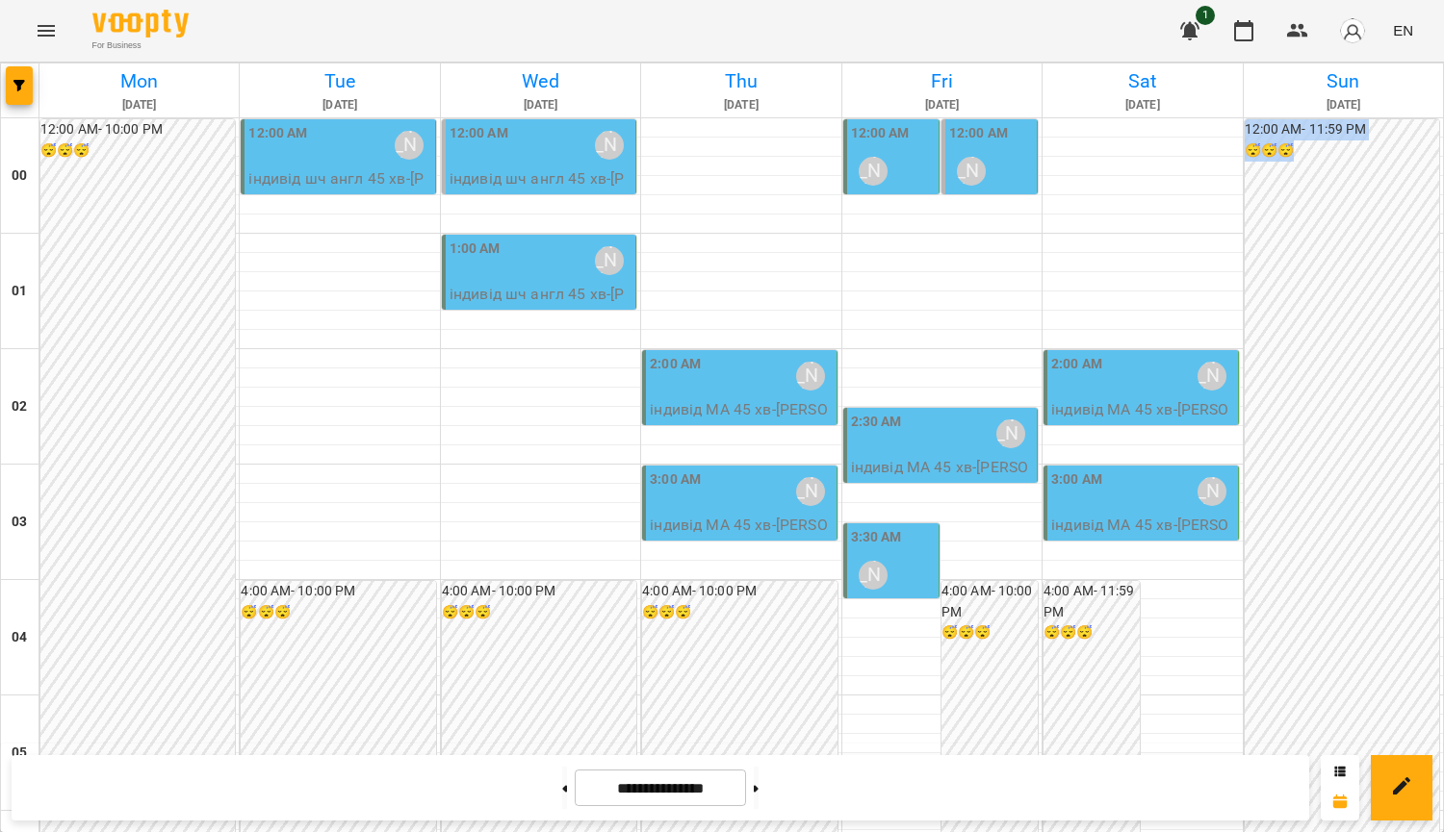
drag, startPoint x: 1424, startPoint y: 240, endPoint x: 1443, endPoint y: 258, distance: 25.9
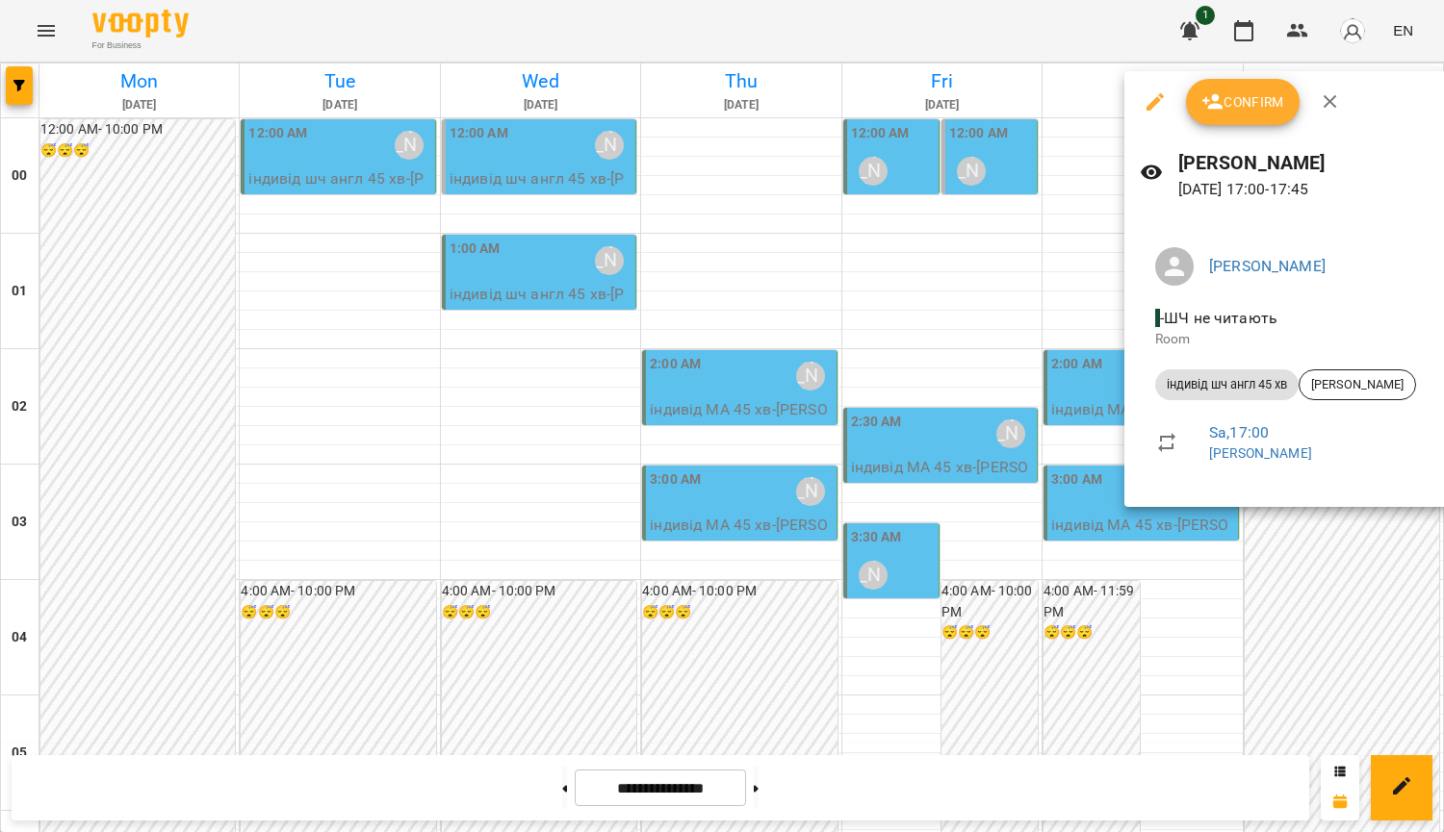
click at [1366, 620] on div at bounding box center [722, 416] width 1444 height 832
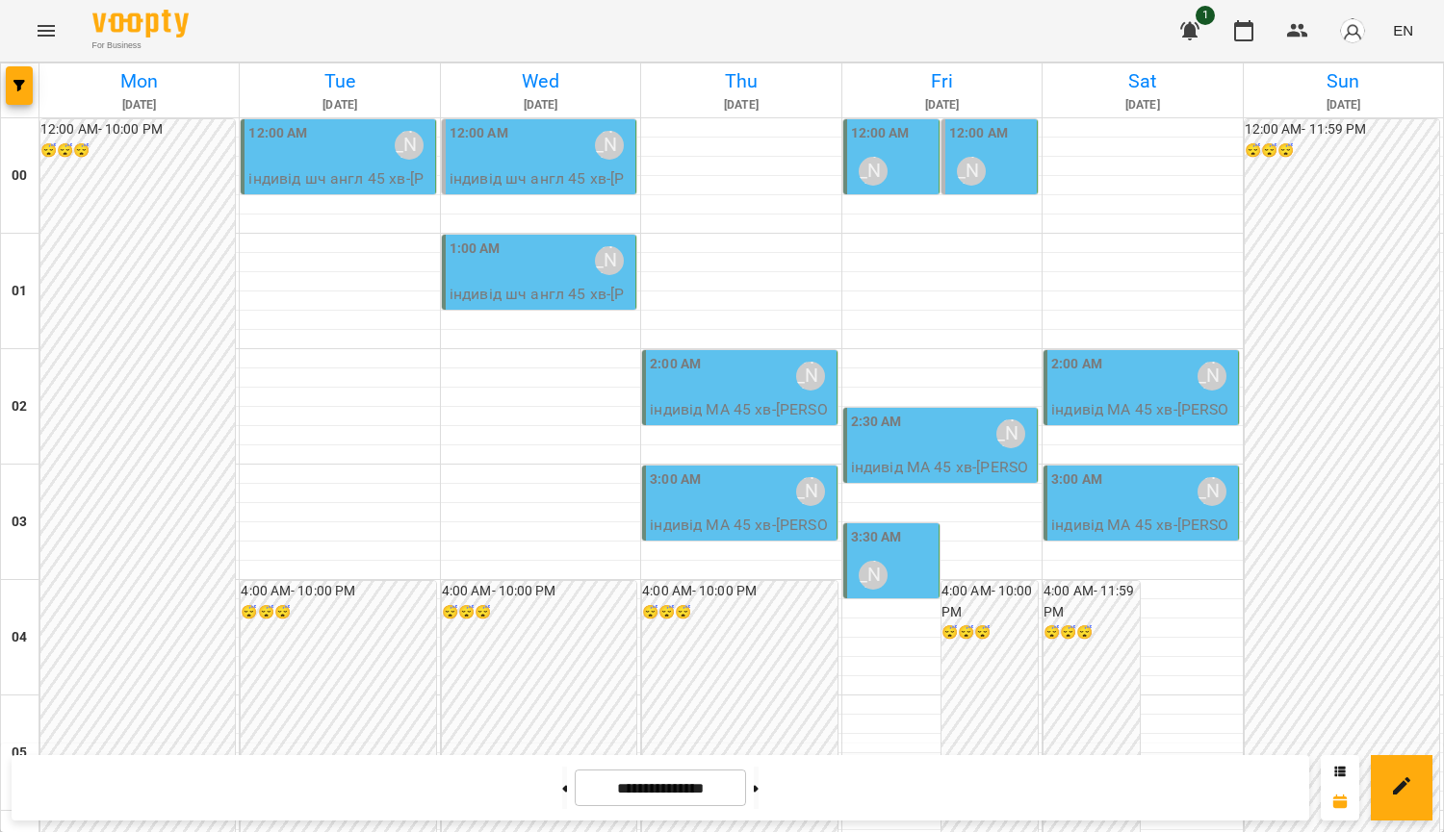
scroll to position [0, 0]
click at [750, 395] on div "2:00 AM [PERSON_NAME]" at bounding box center [741, 376] width 182 height 44
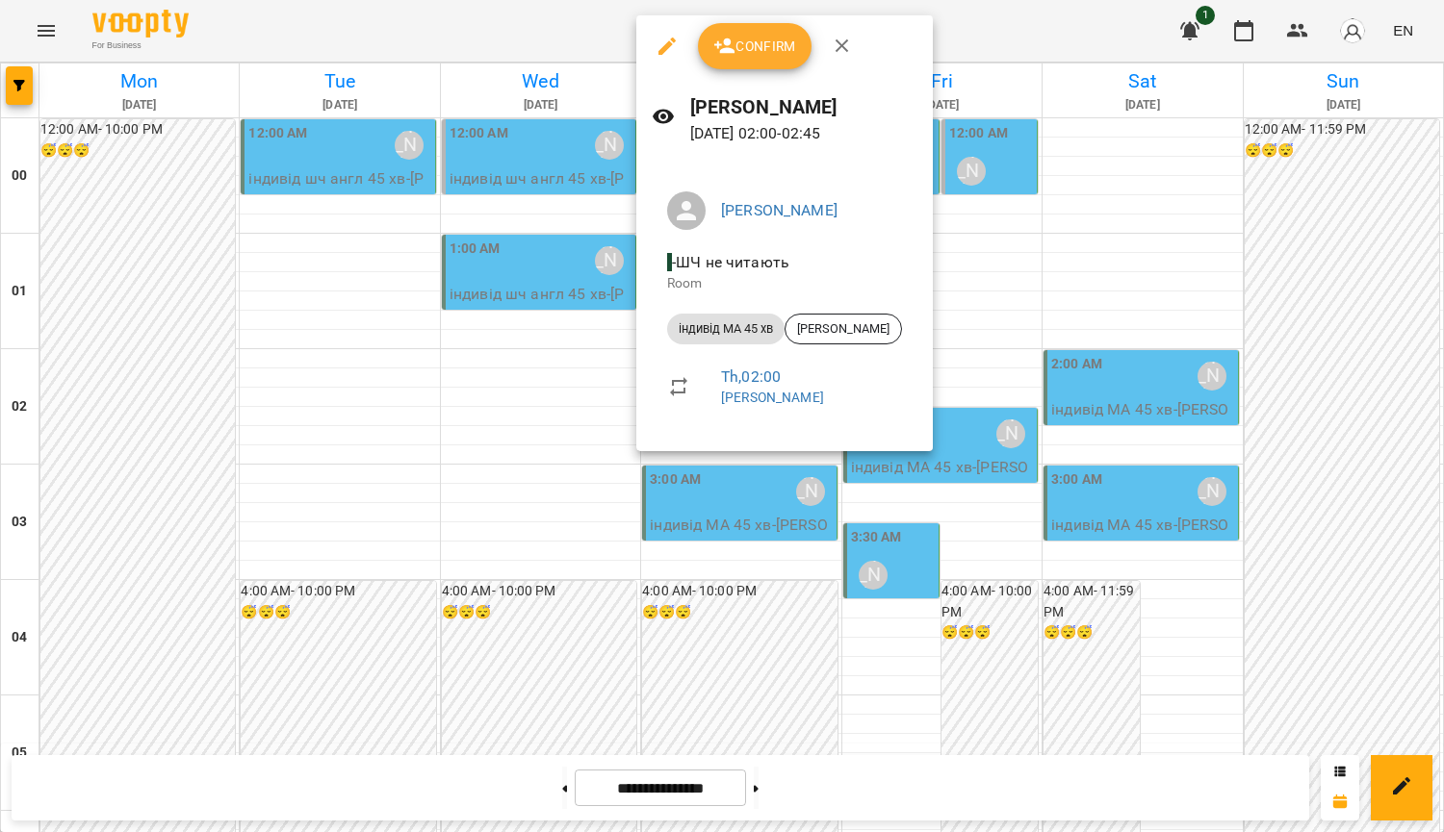
click at [1121, 249] on div at bounding box center [722, 416] width 1444 height 832
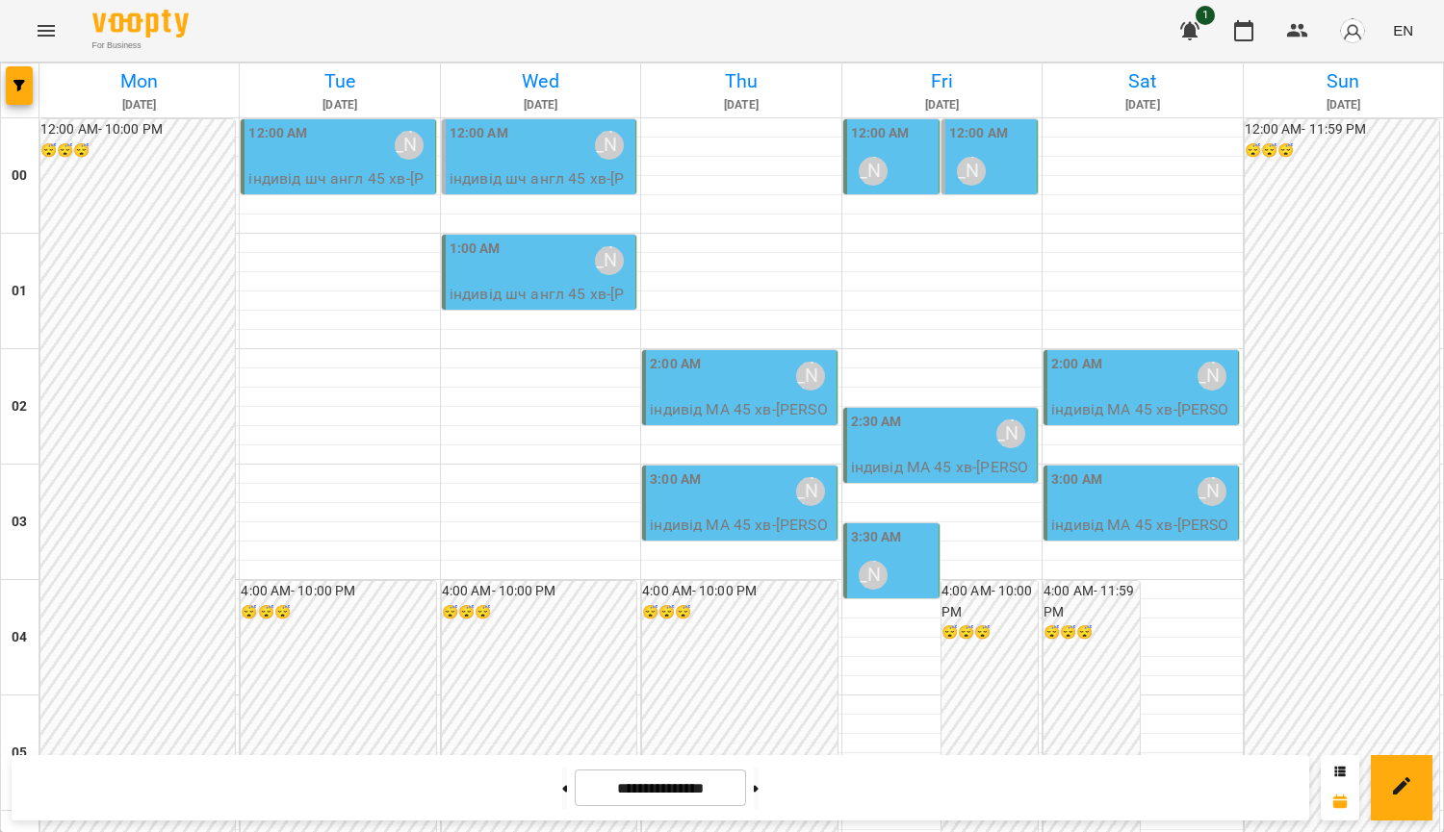
click at [940, 449] on div "2:30 AM [PERSON_NAME]" at bounding box center [942, 434] width 182 height 44
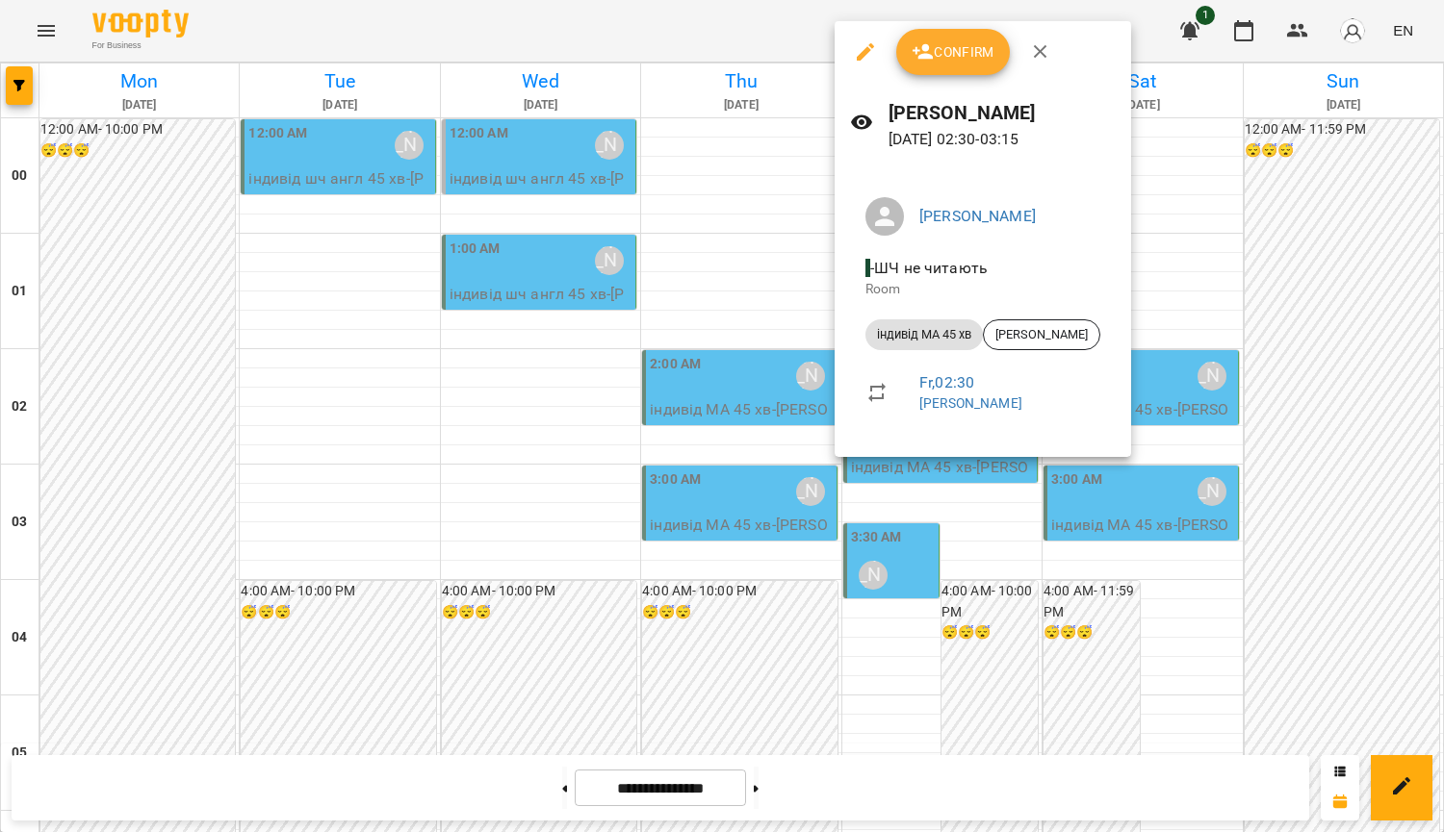
click at [757, 195] on div at bounding box center [722, 416] width 1444 height 832
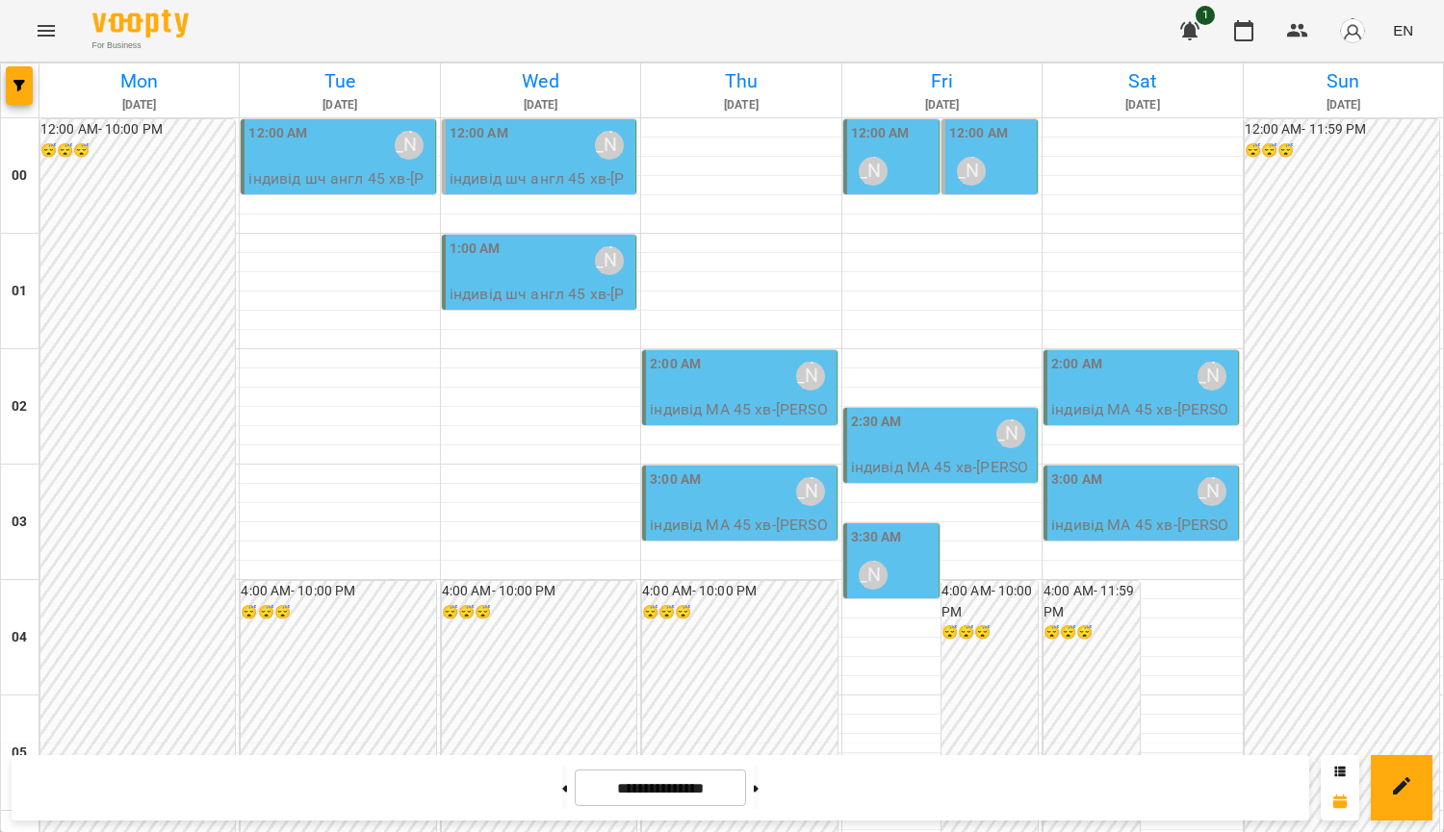
click at [946, 472] on p "індивід МА 45 хв - [PERSON_NAME]" at bounding box center [942, 478] width 182 height 45
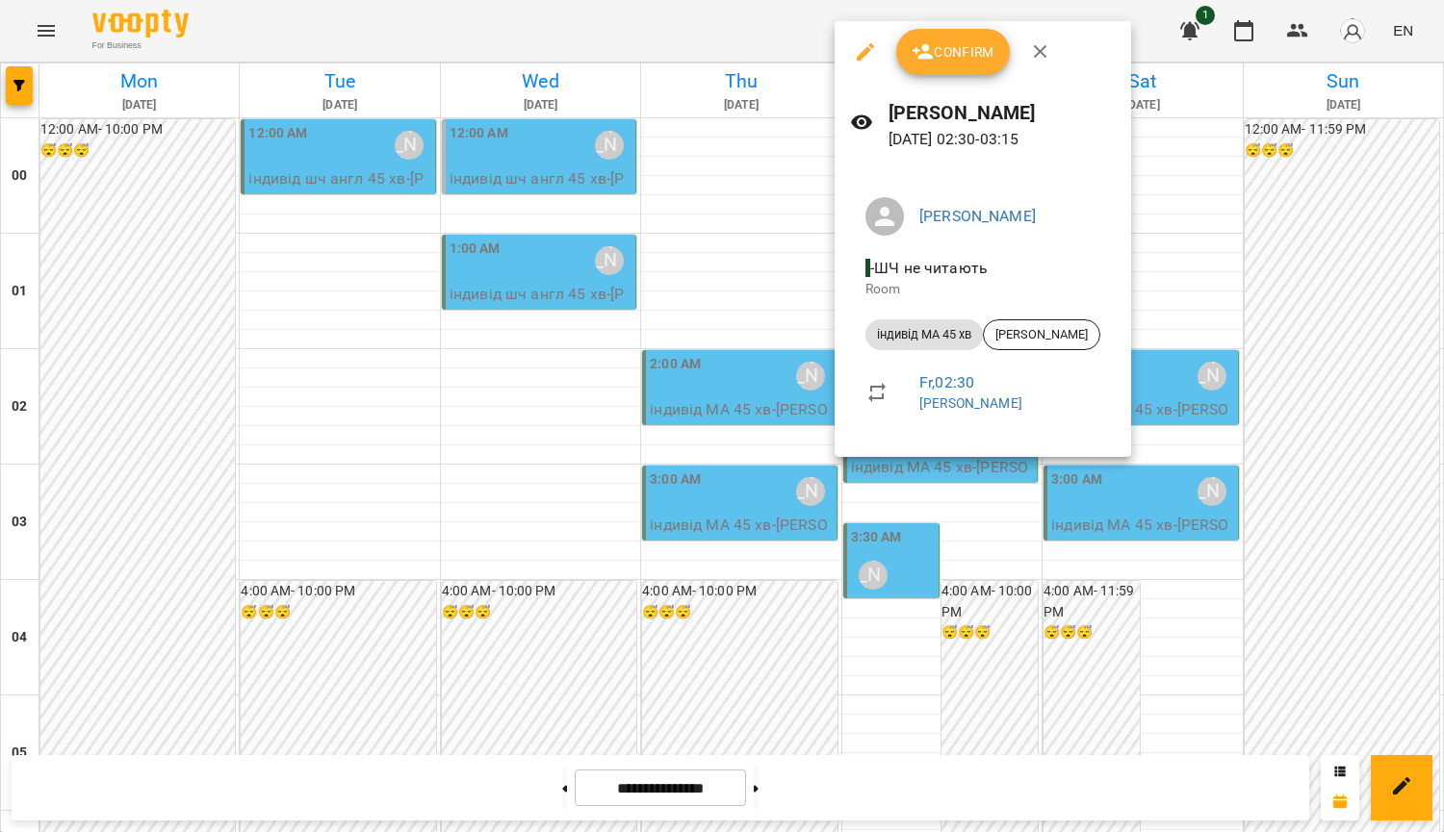
click at [692, 279] on div at bounding box center [722, 416] width 1444 height 832
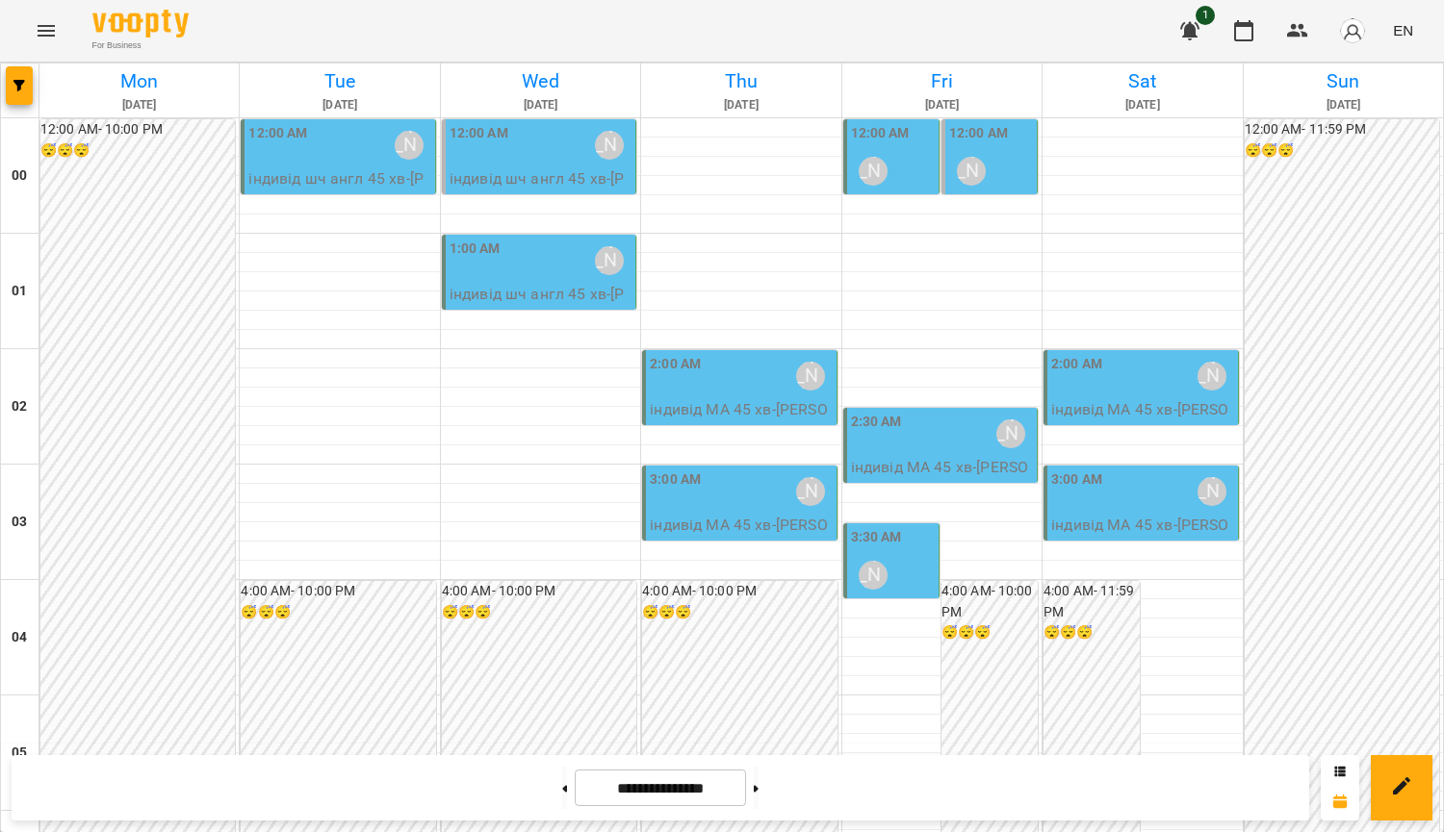
scroll to position [1915, 0]
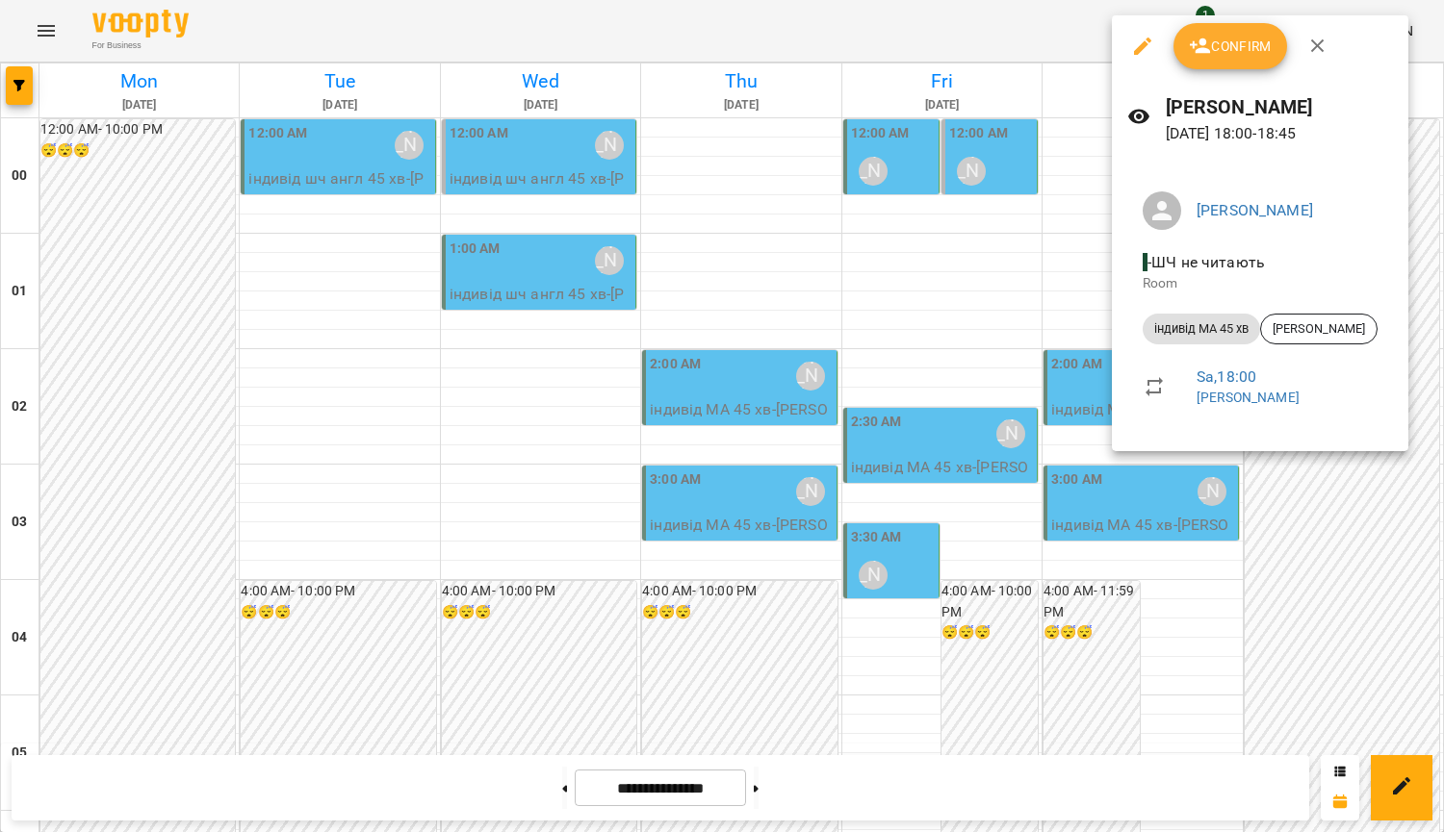
click at [1097, 648] on div at bounding box center [722, 416] width 1444 height 832
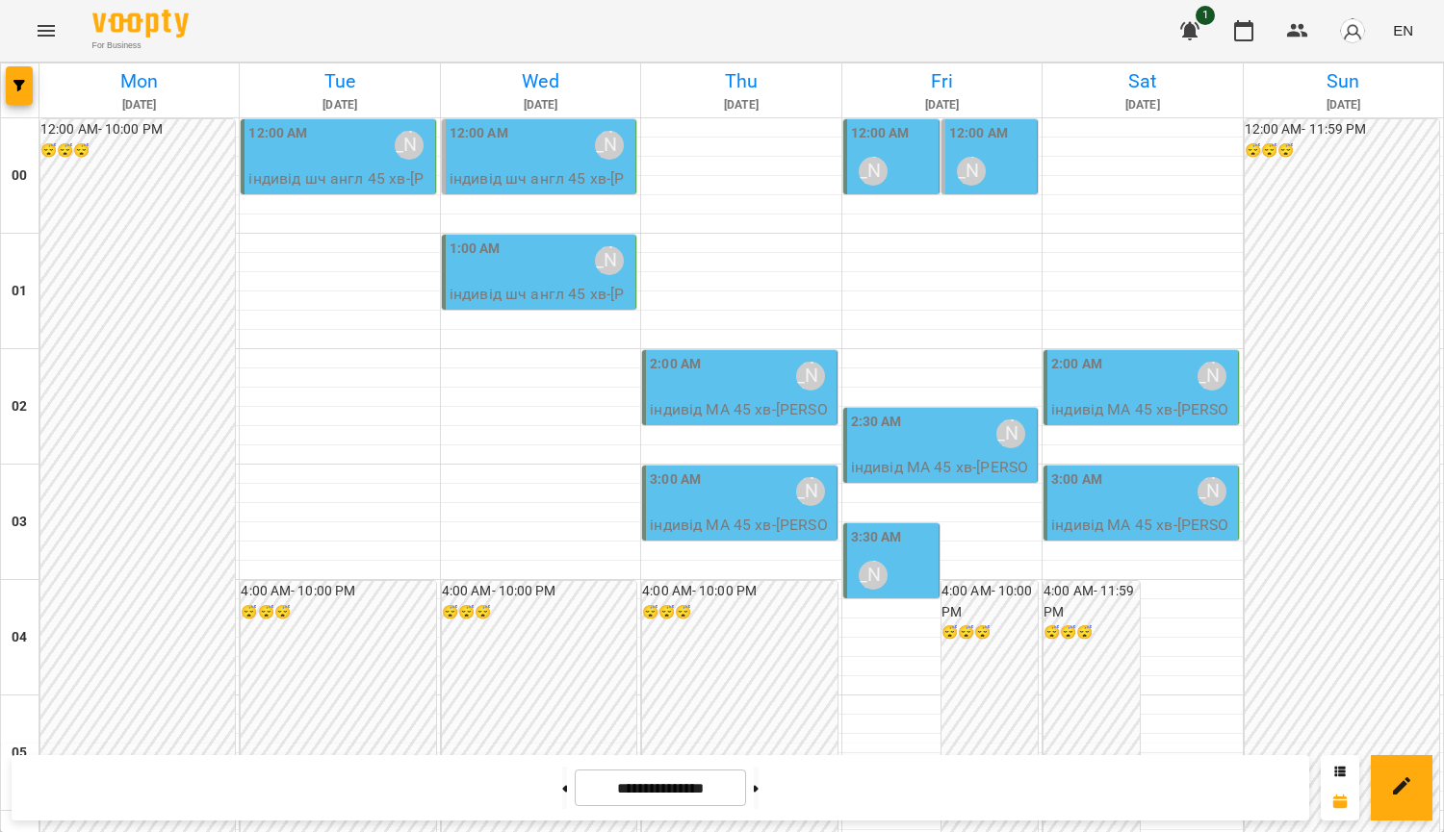
scroll to position [0, 0]
click at [913, 575] on div "3:30 AM [PERSON_NAME]" at bounding box center [893, 562] width 84 height 70
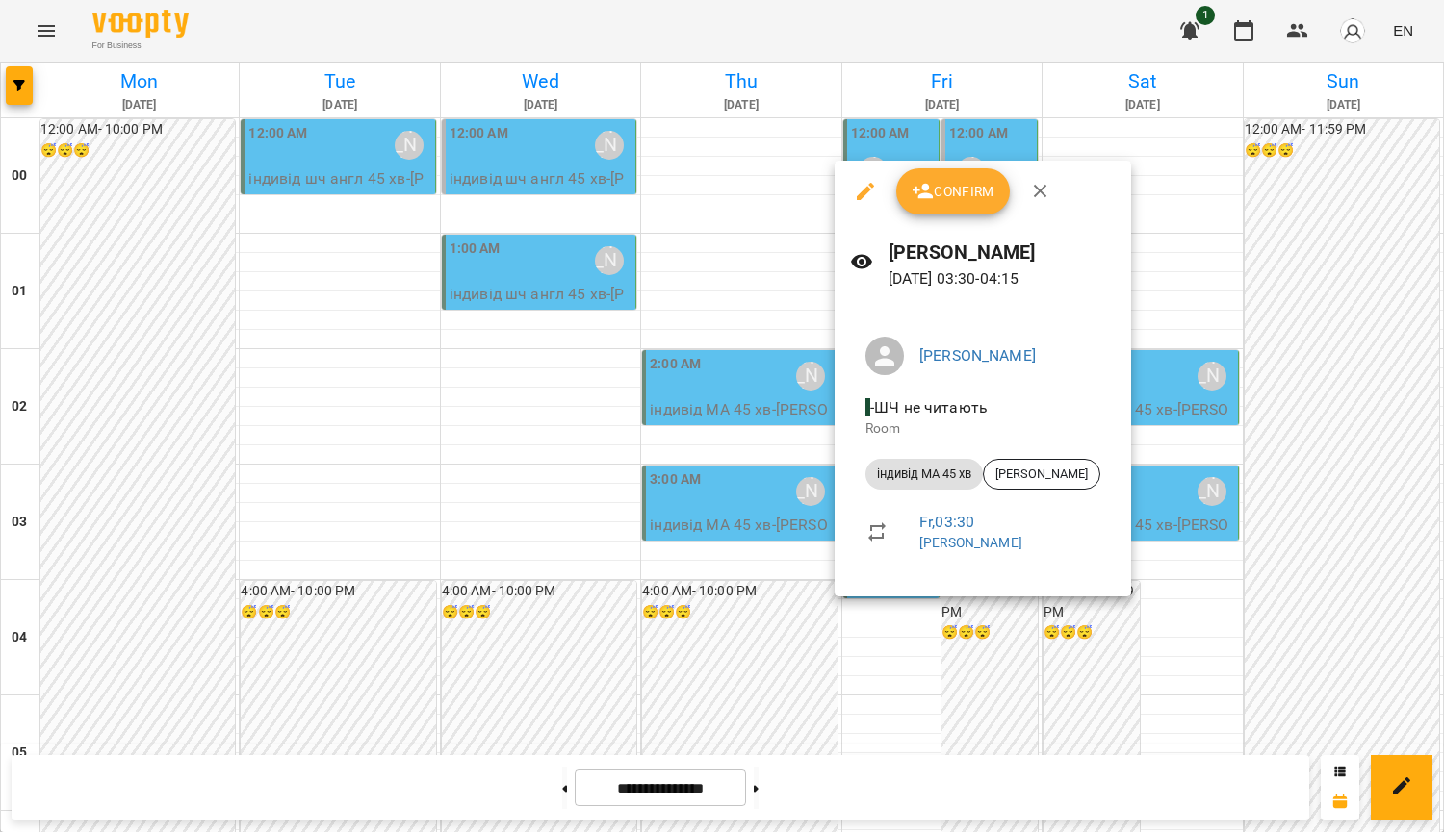
click at [783, 371] on div at bounding box center [722, 416] width 1444 height 832
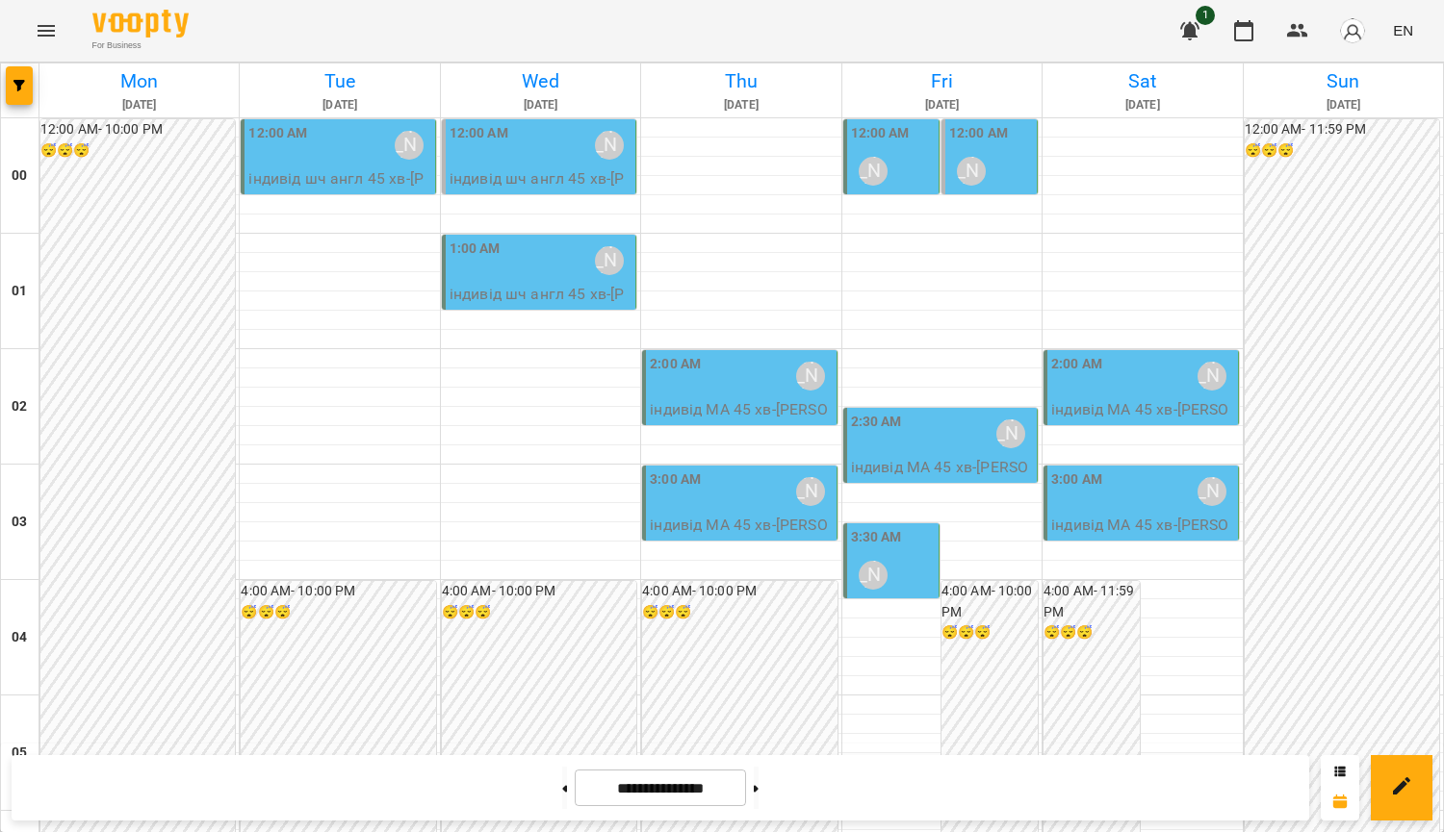
click at [754, 387] on div "2:00 AM [PERSON_NAME]" at bounding box center [741, 376] width 182 height 44
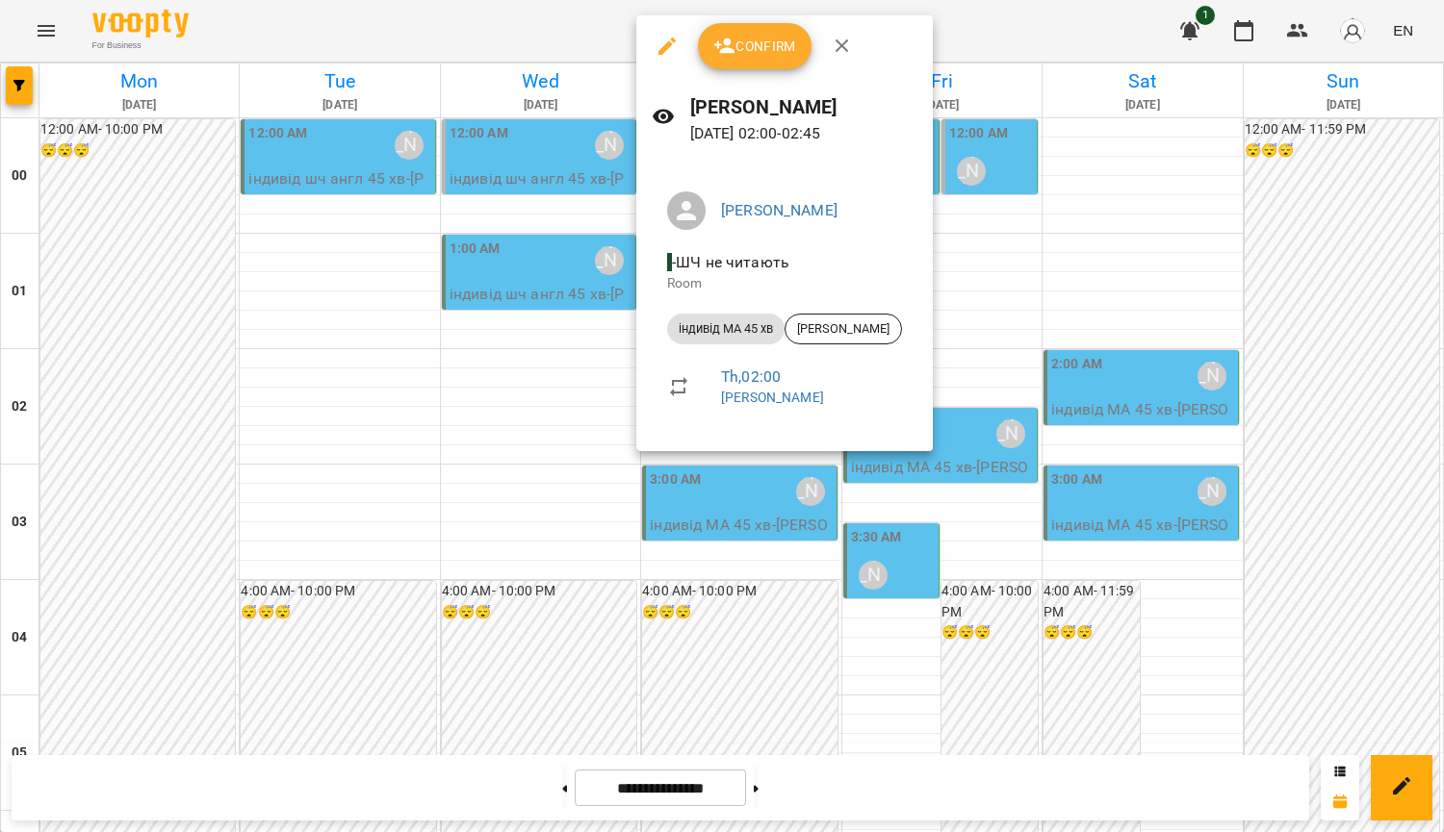
click at [984, 447] on div at bounding box center [722, 416] width 1444 height 832
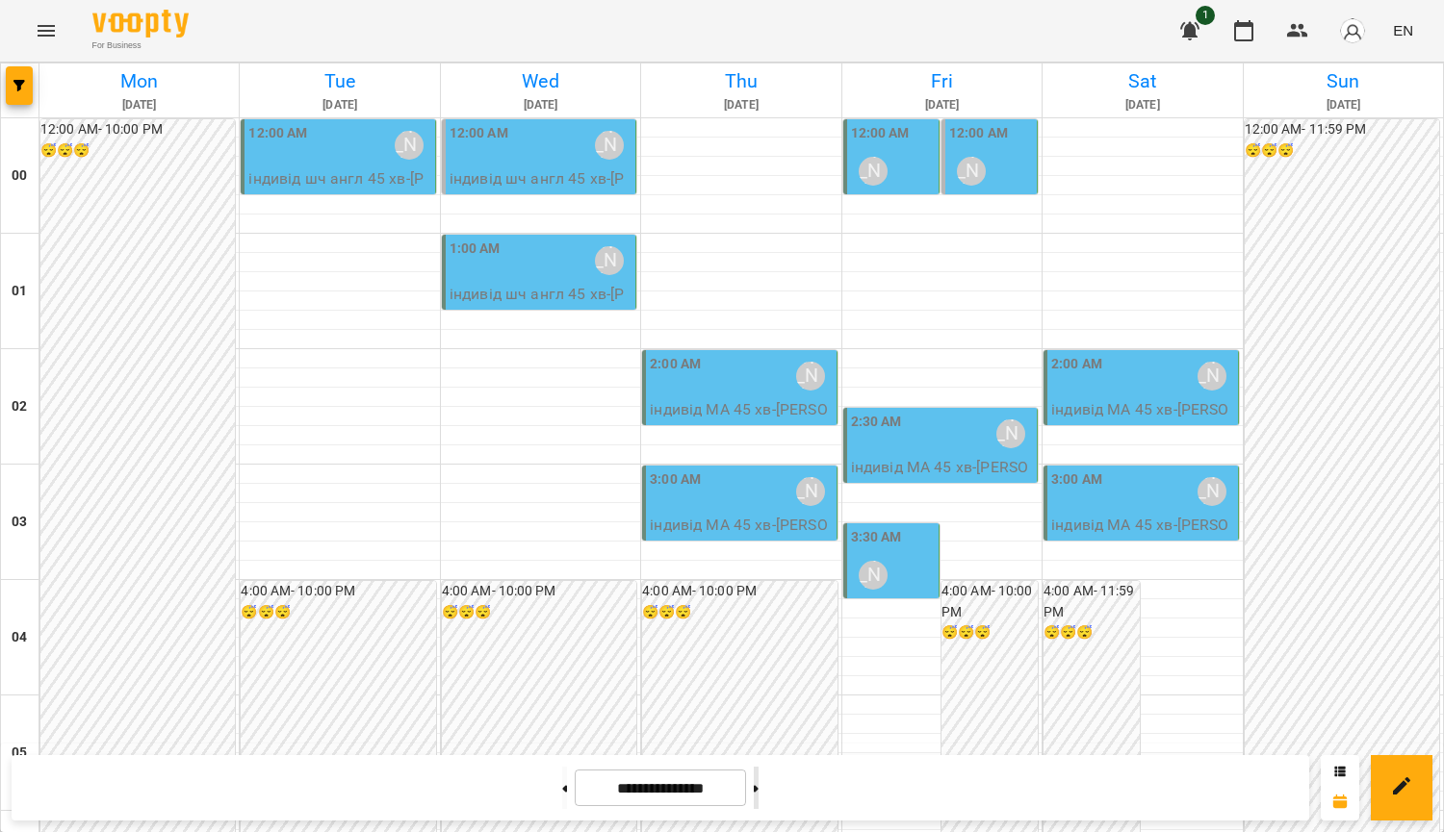
click at [758, 788] on icon at bounding box center [756, 788] width 5 height 7
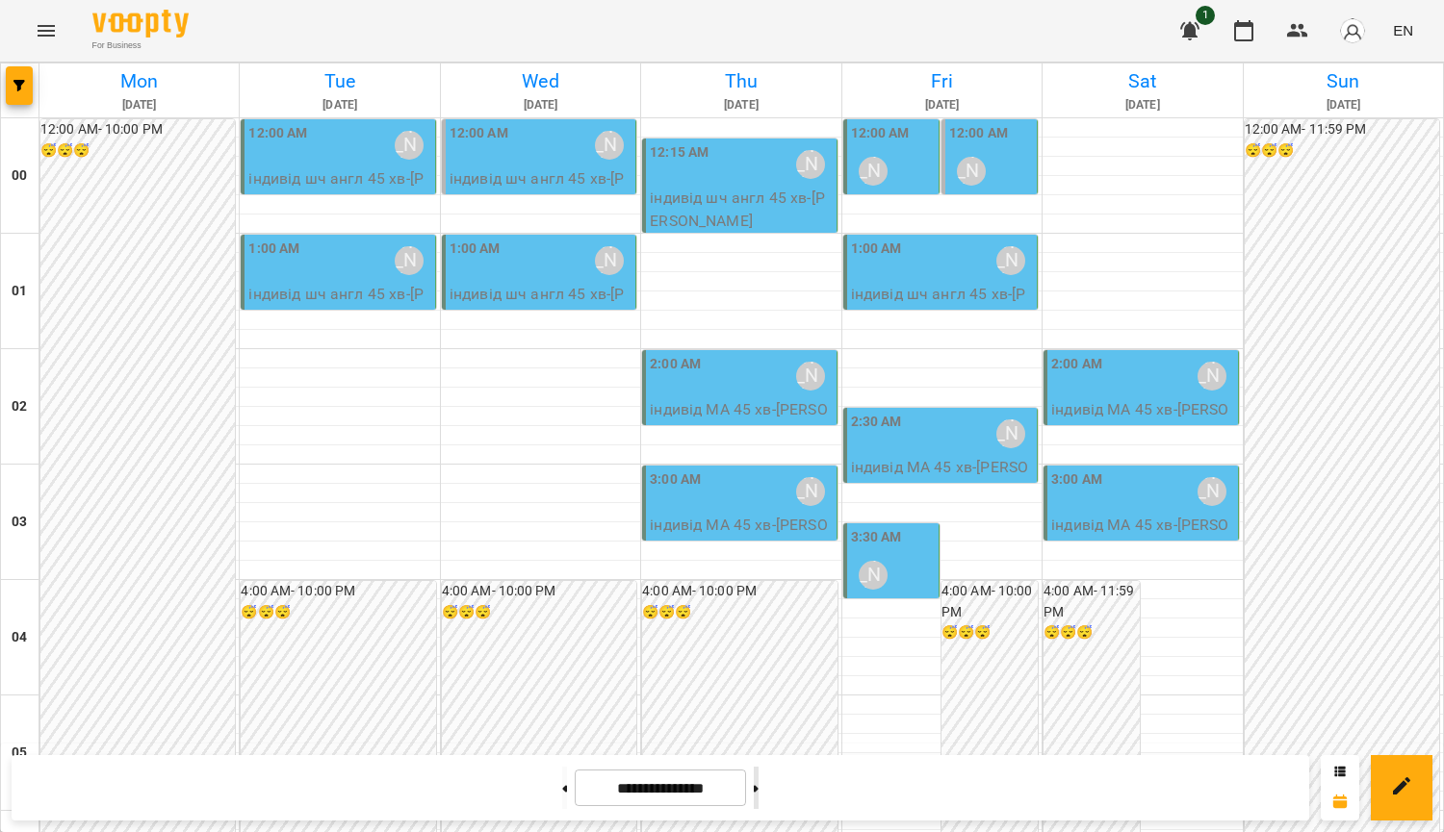
scroll to position [2144, 0]
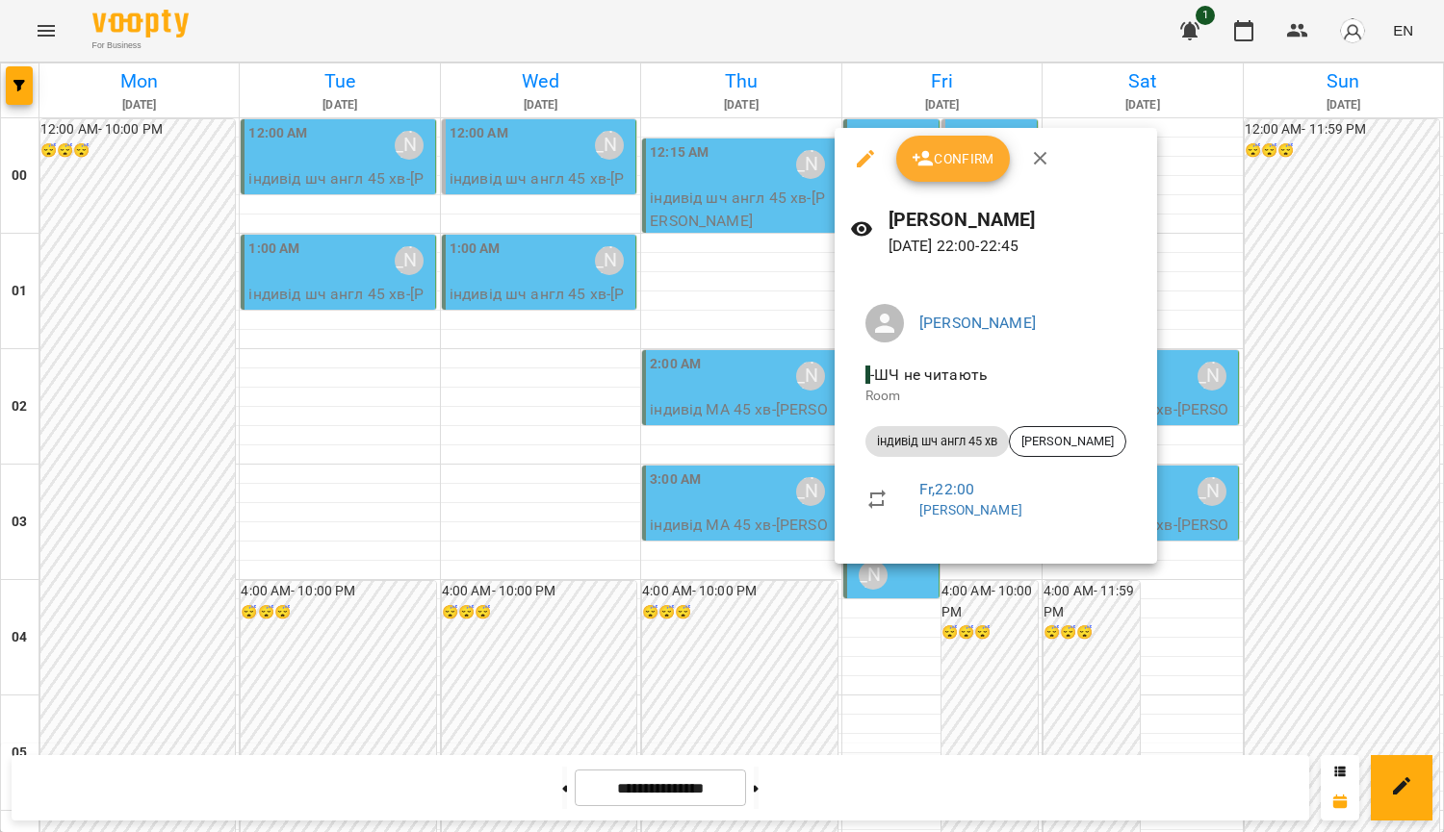
click at [729, 411] on div at bounding box center [722, 416] width 1444 height 832
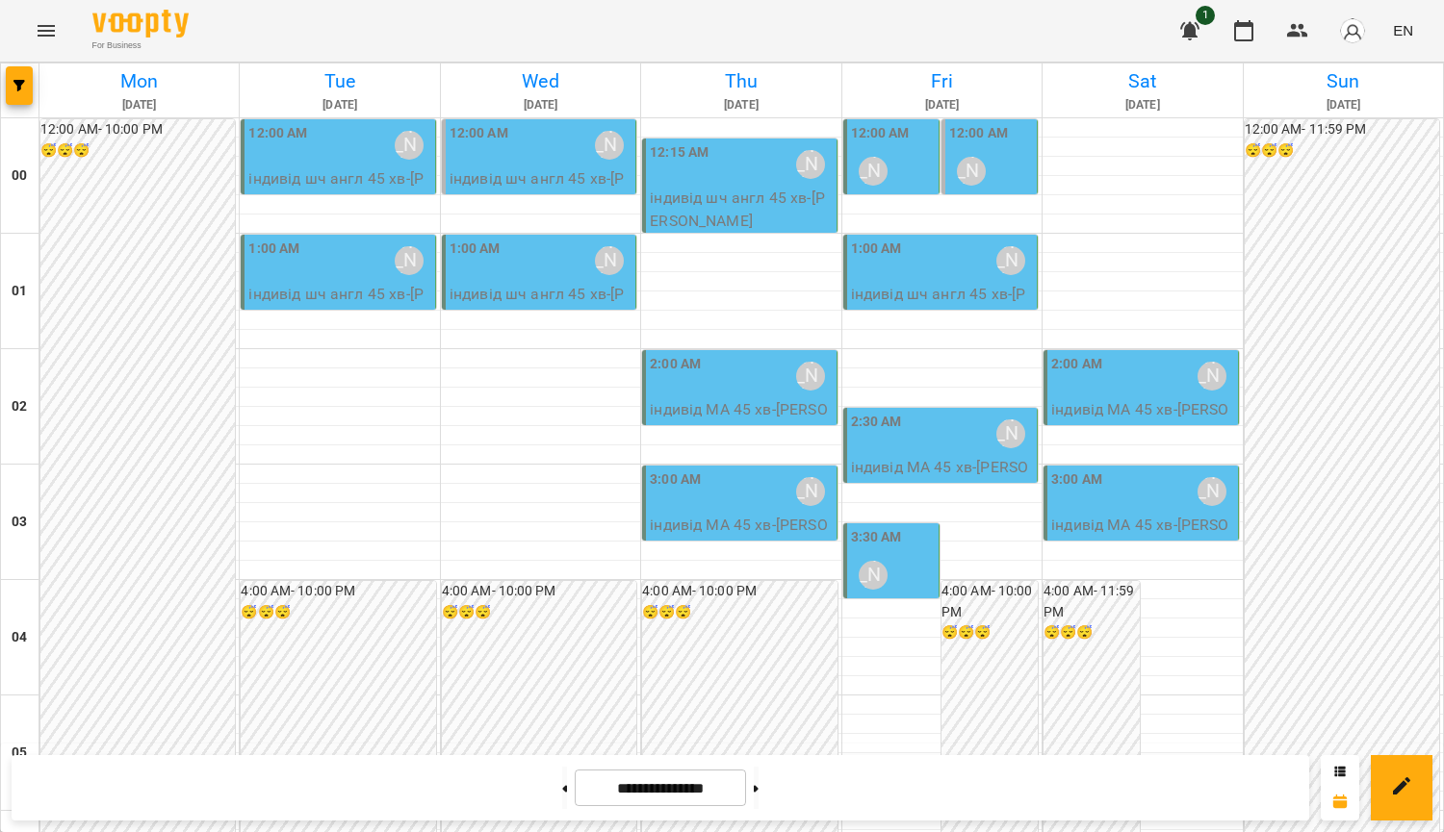
scroll to position [1814, 0]
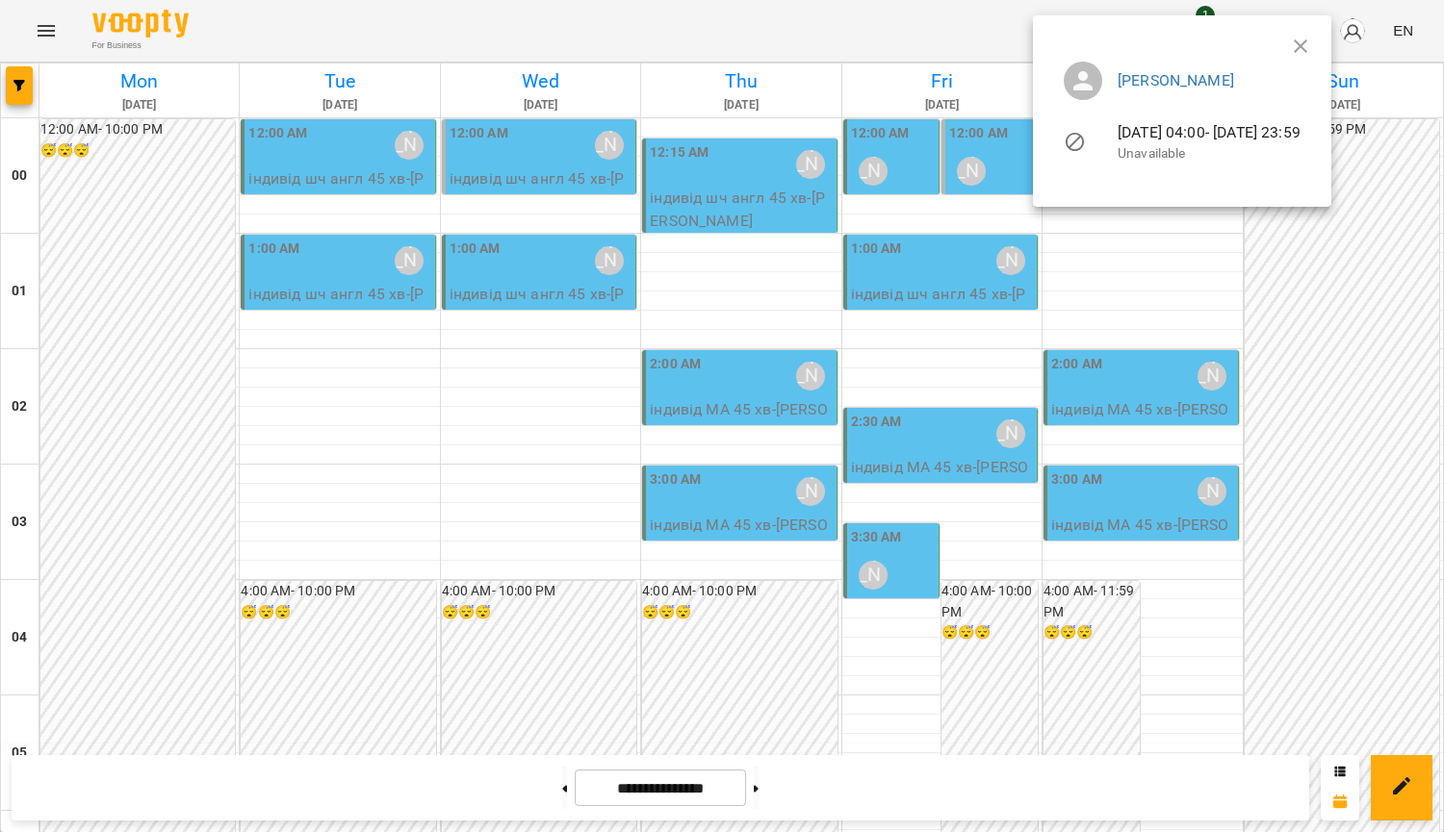
click at [1307, 45] on icon "button" at bounding box center [1299, 45] width 13 height 13
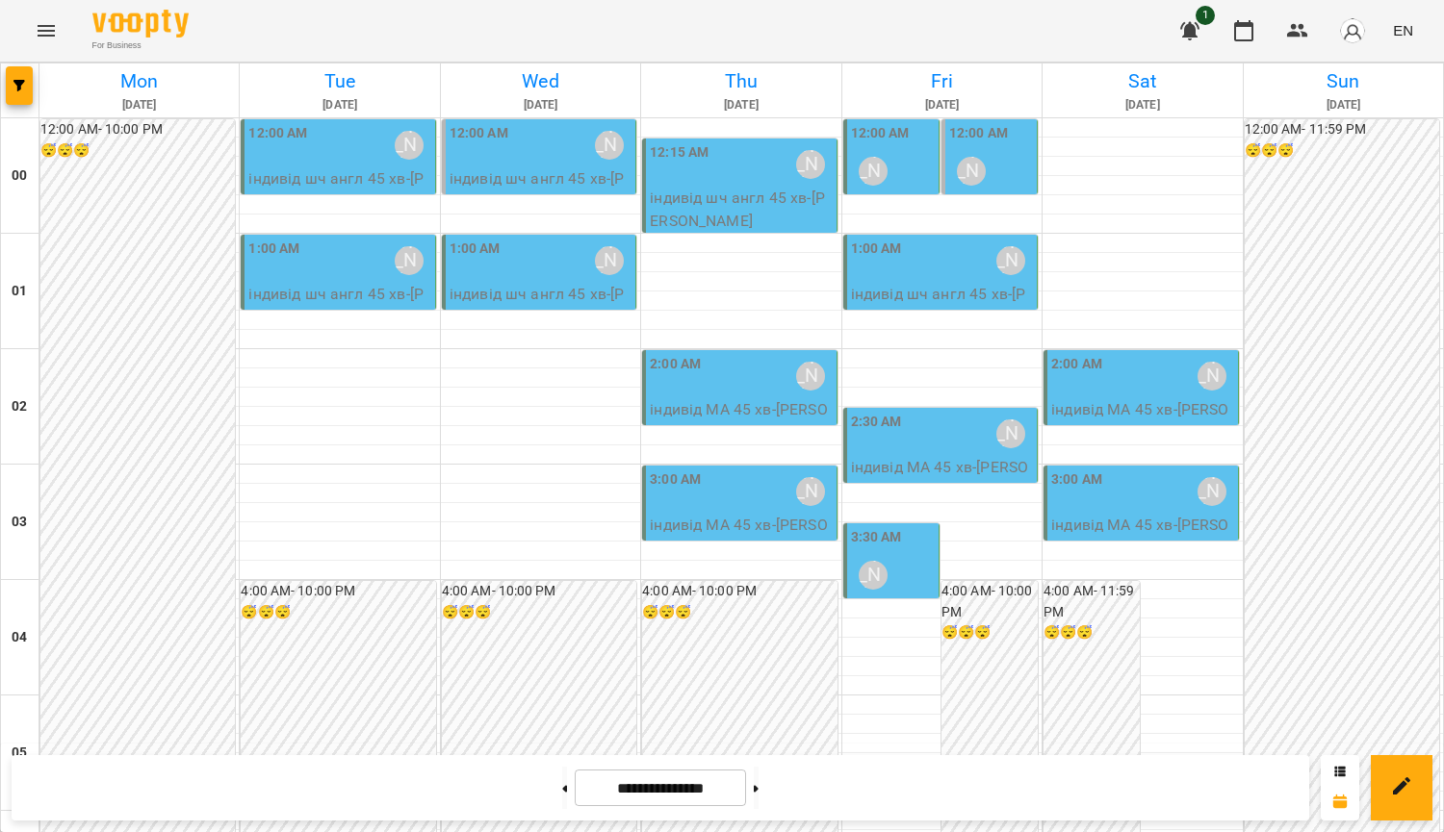
scroll to position [0, 0]
click at [886, 300] on p "індивід шч англ 45 хв - [PERSON_NAME]" at bounding box center [942, 305] width 182 height 45
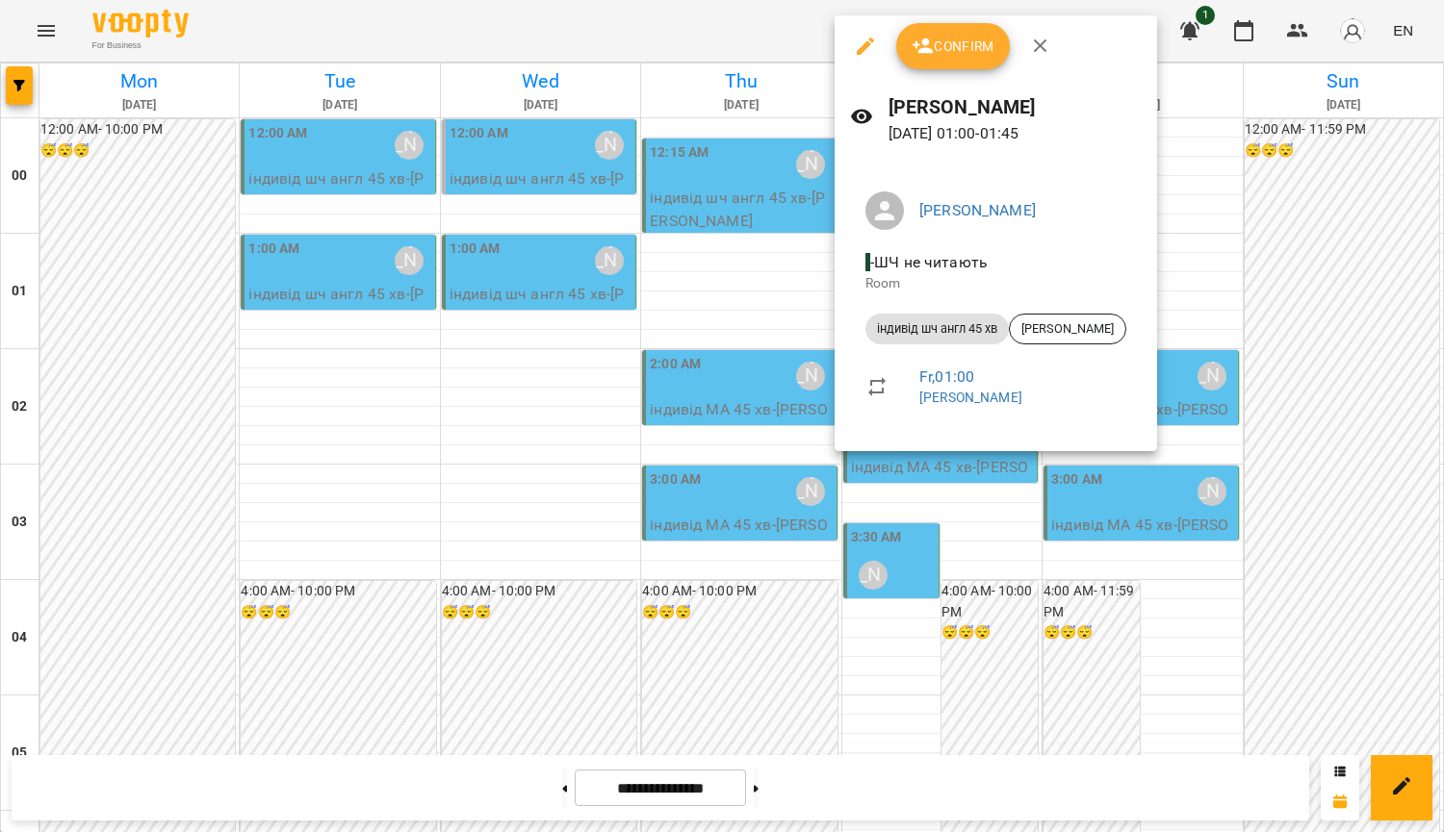
click at [1227, 167] on div at bounding box center [722, 416] width 1444 height 832
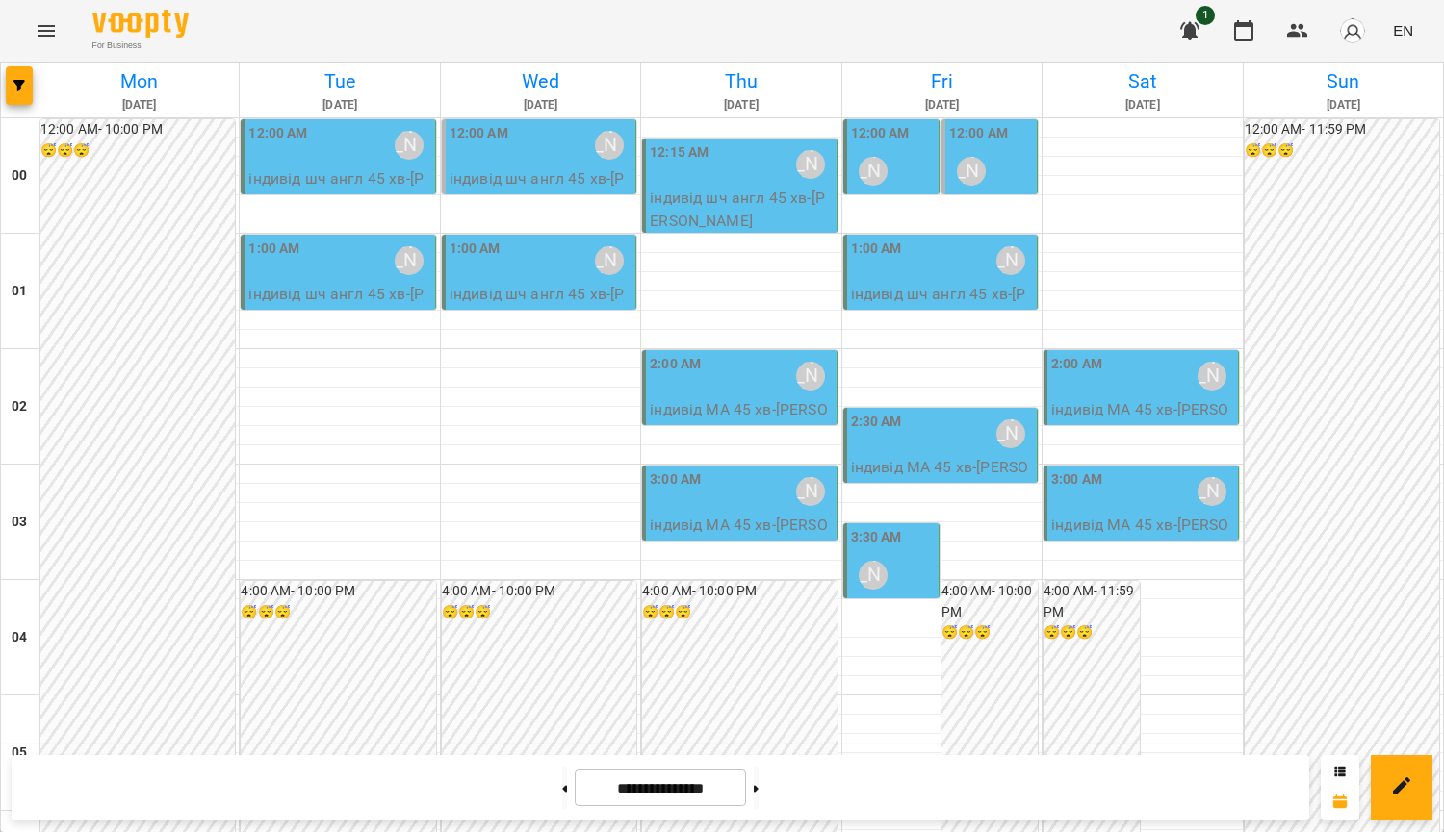
click at [339, 276] on div "1:00 AM [PERSON_NAME]" at bounding box center [339, 261] width 182 height 44
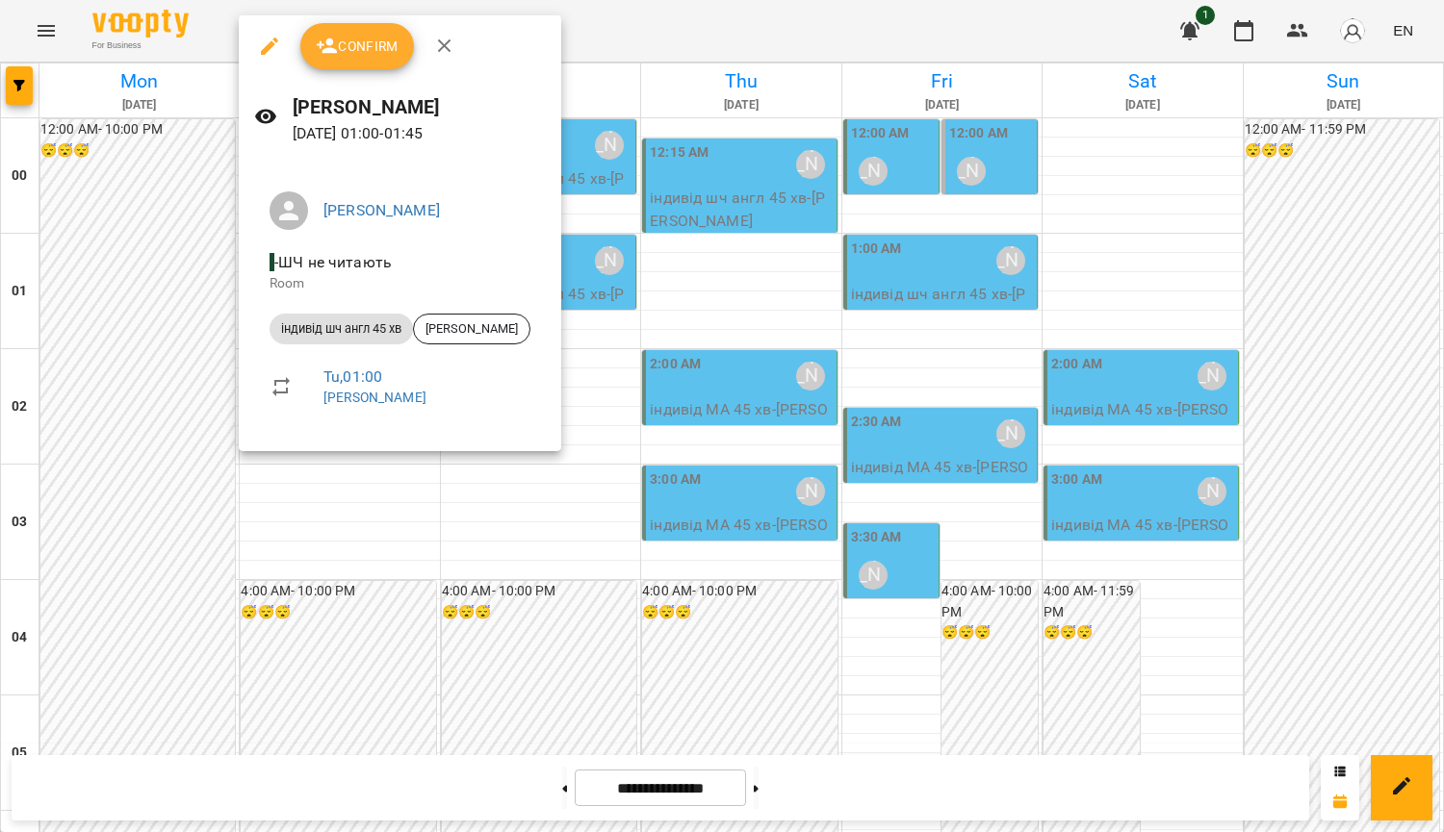
click at [555, 698] on div at bounding box center [722, 416] width 1444 height 832
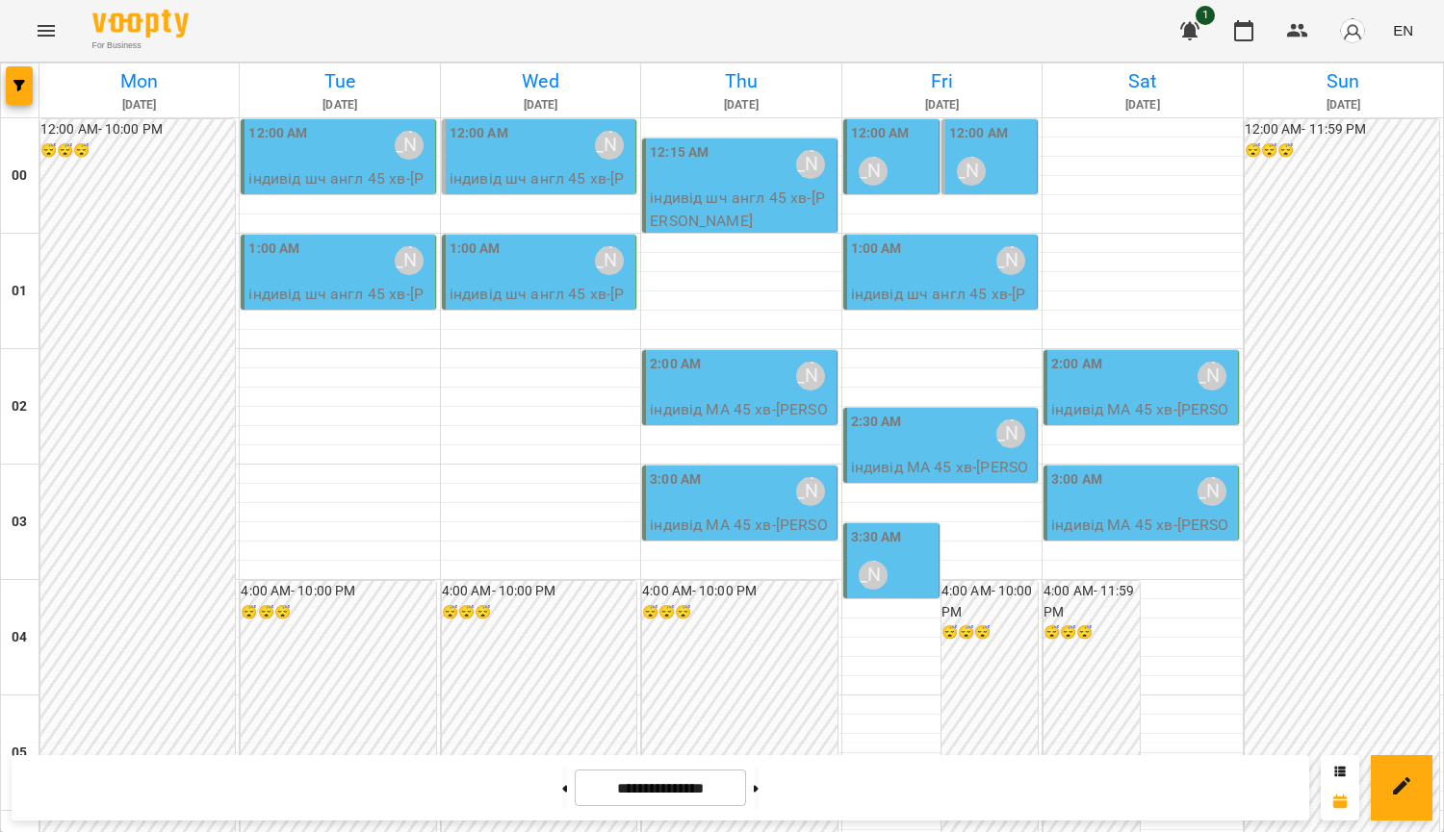
click at [388, 260] on div "[PERSON_NAME]" at bounding box center [409, 261] width 44 height 44
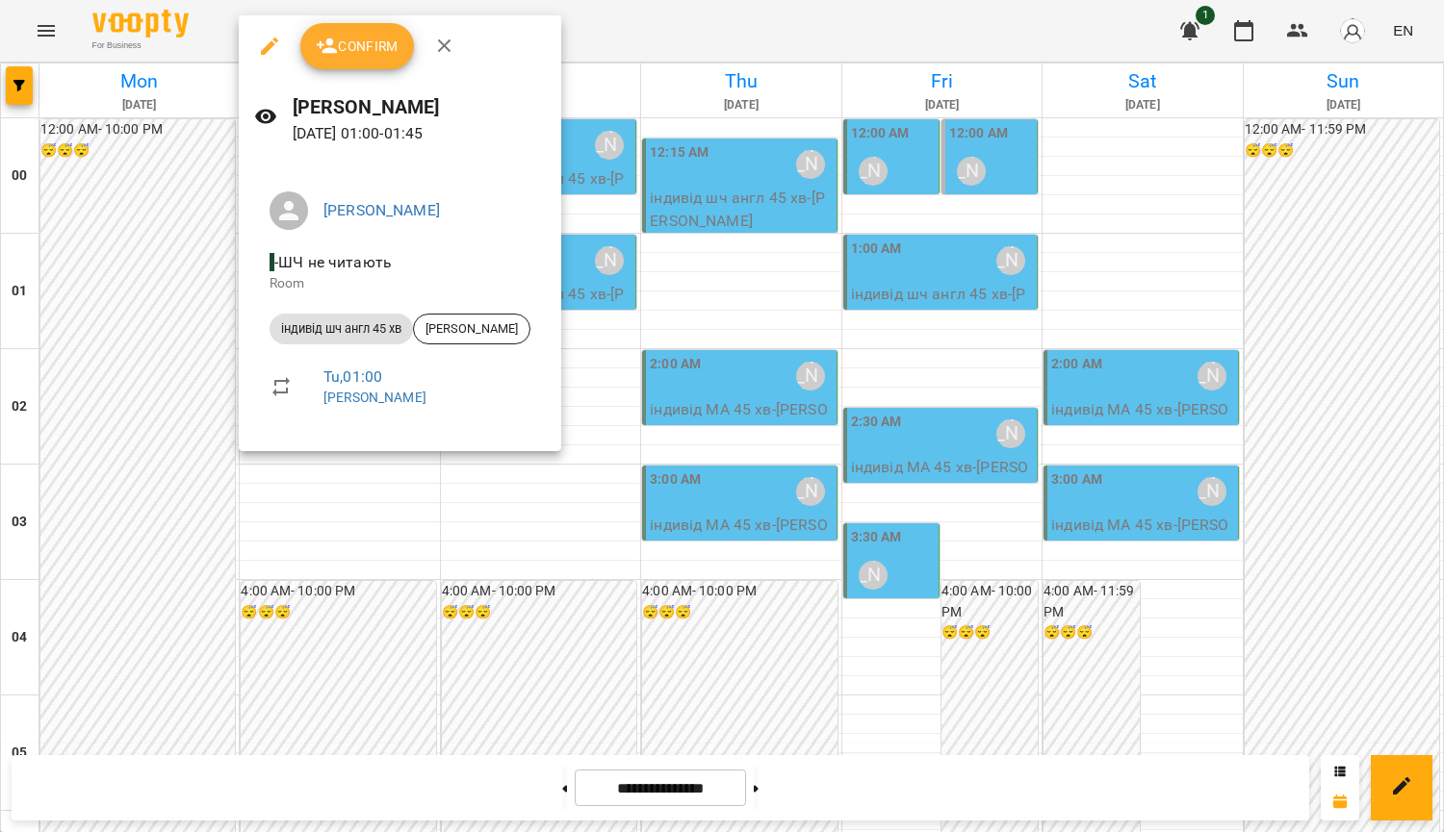
click at [696, 294] on div at bounding box center [722, 416] width 1444 height 832
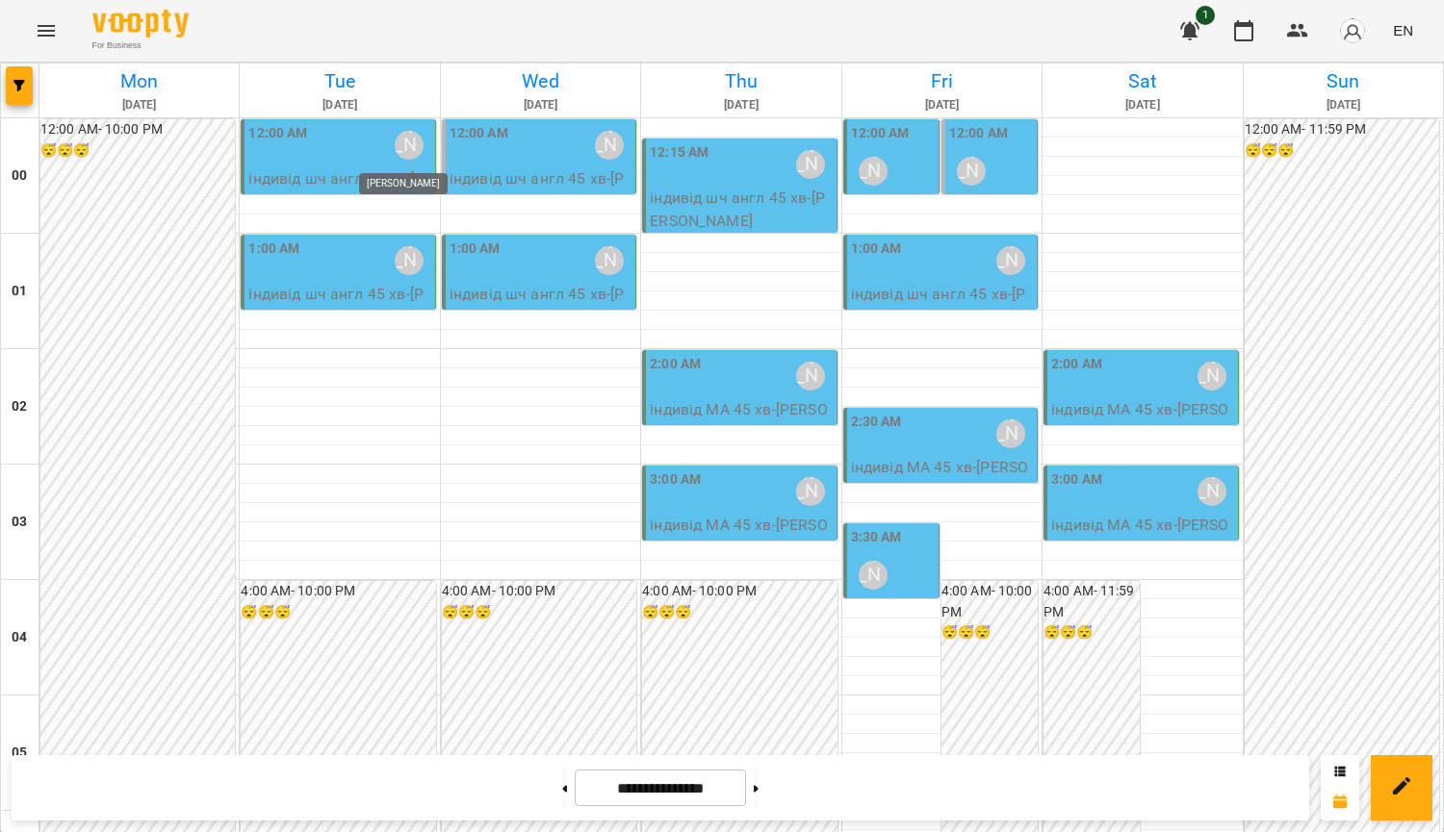
click at [405, 141] on div "[PERSON_NAME]" at bounding box center [409, 145] width 29 height 29
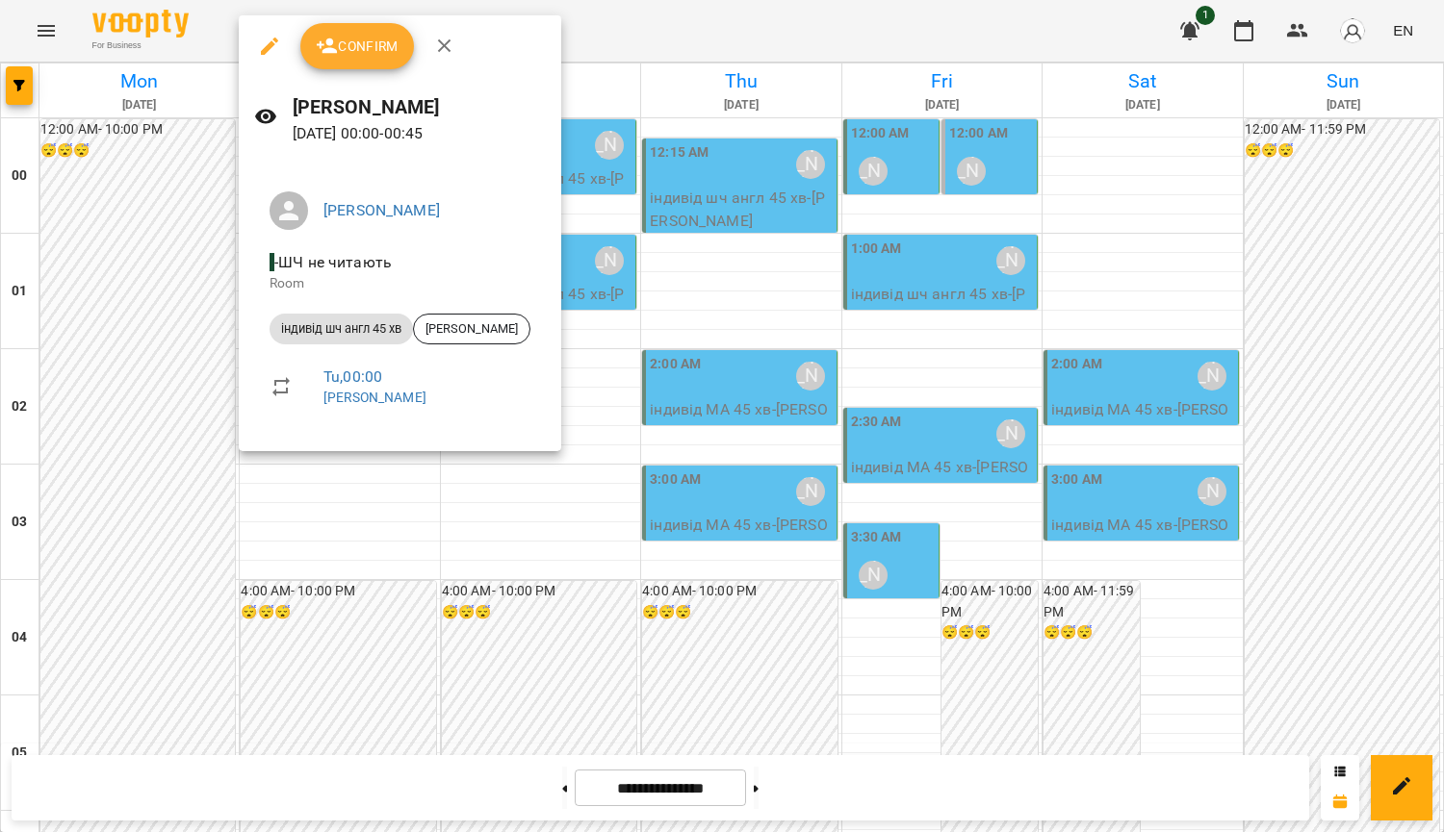
click at [728, 292] on div at bounding box center [722, 416] width 1444 height 832
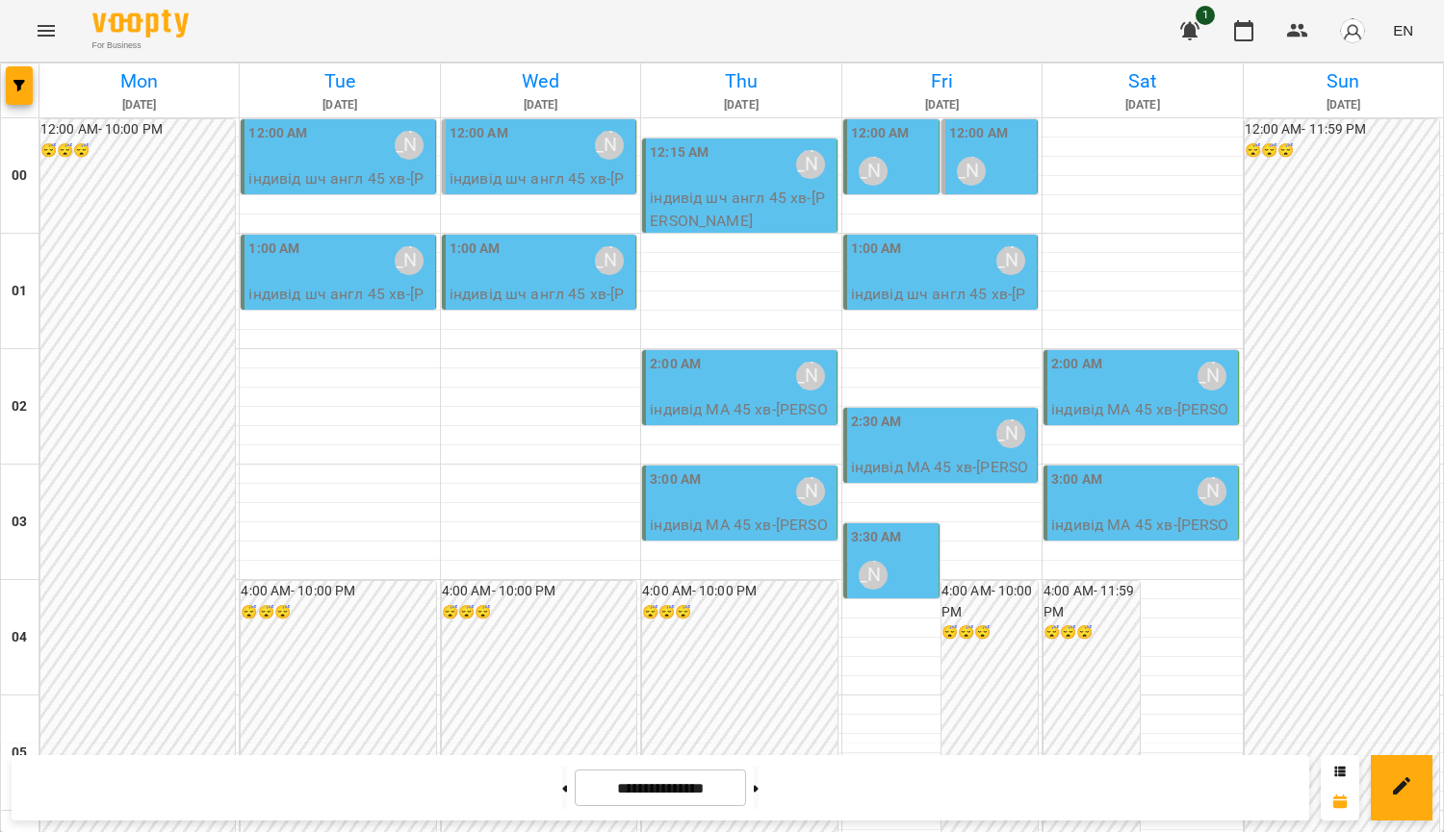
click at [296, 281] on div "1:00 AM" at bounding box center [273, 261] width 51 height 44
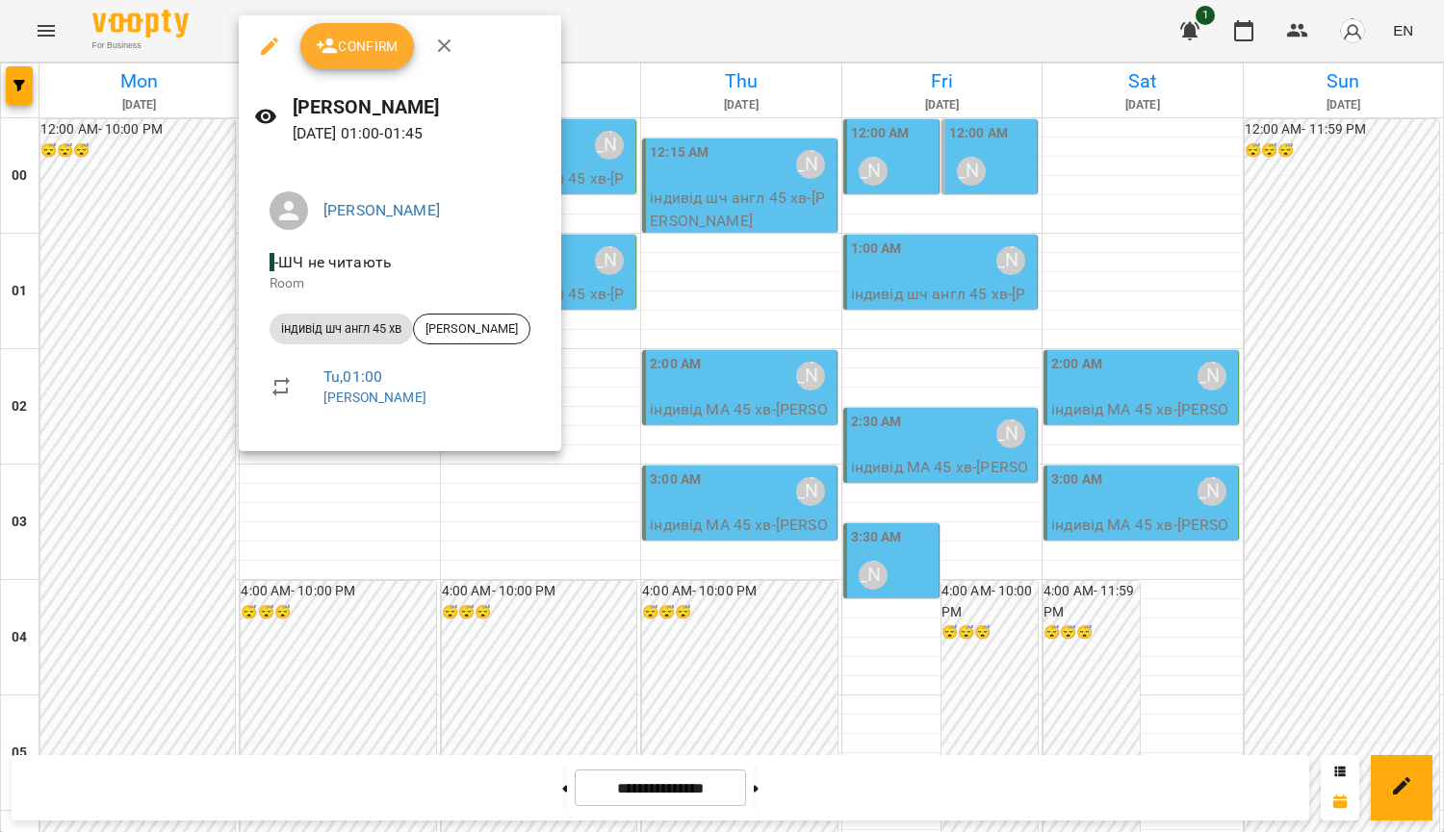
click at [766, 267] on div at bounding box center [722, 416] width 1444 height 832
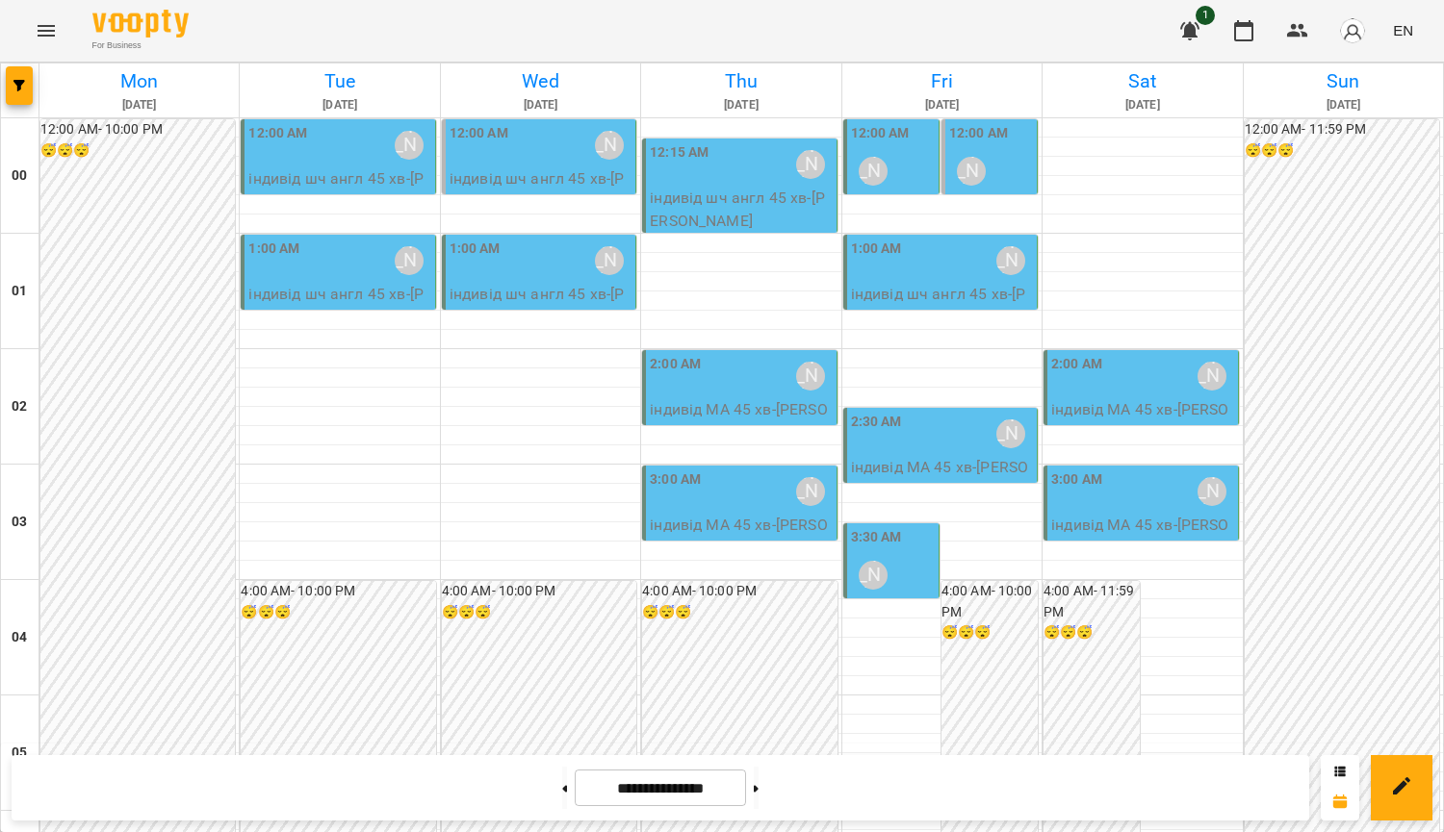
click at [550, 266] on div "1:00 AM [PERSON_NAME]" at bounding box center [540, 261] width 182 height 44
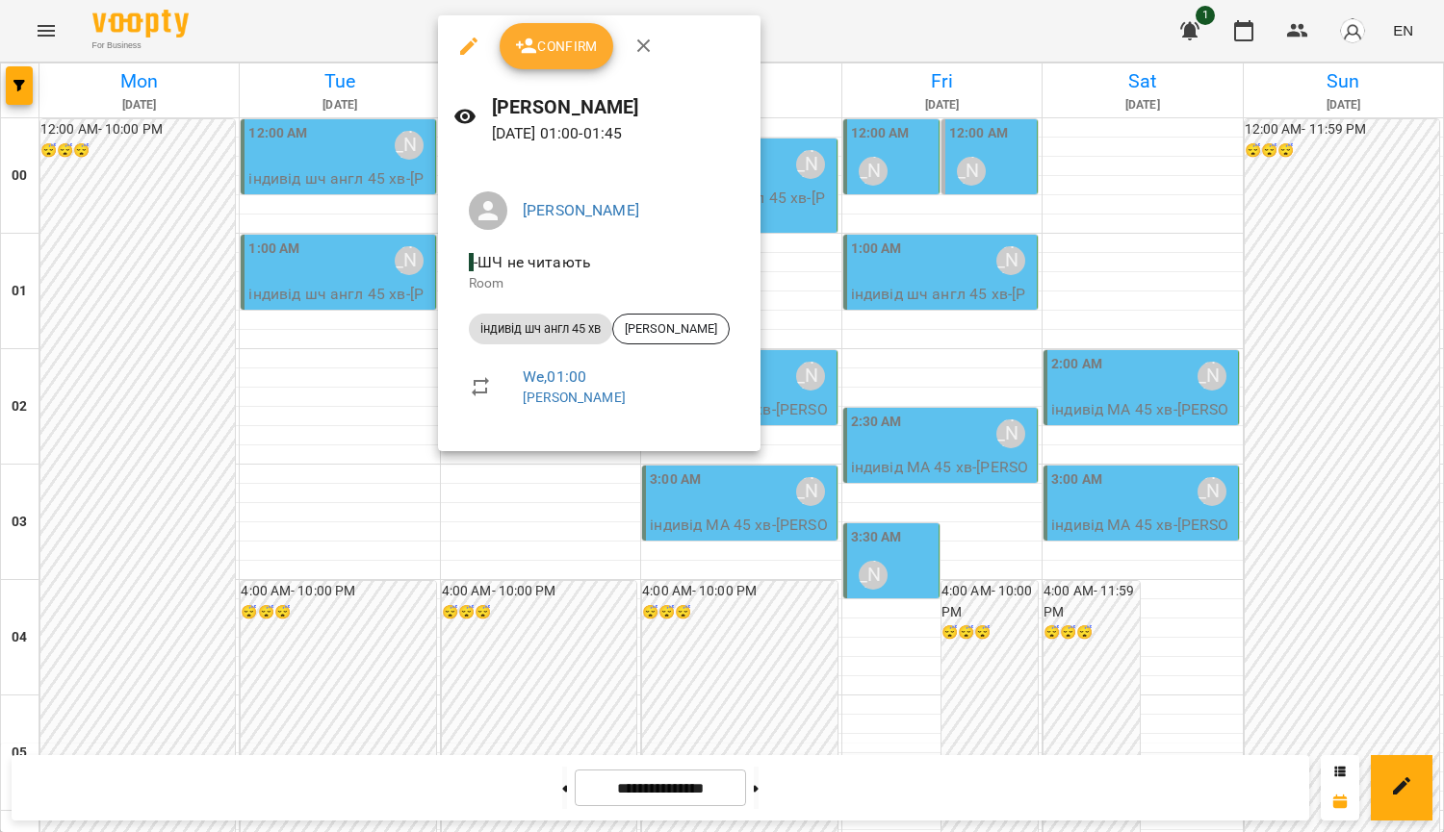
click at [786, 302] on div at bounding box center [722, 416] width 1444 height 832
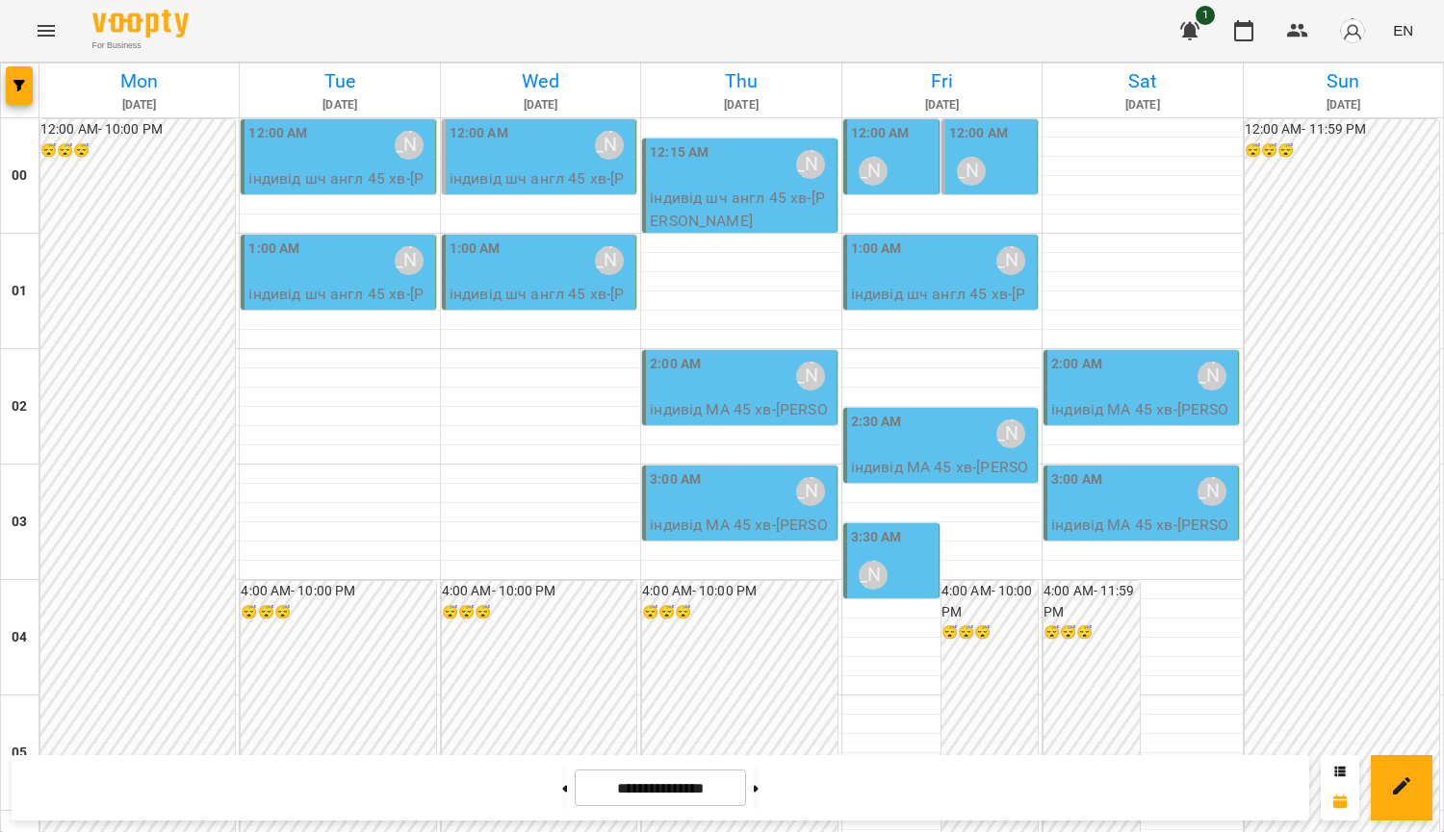
click at [977, 253] on div "1:00 AM [PERSON_NAME]" at bounding box center [942, 261] width 182 height 44
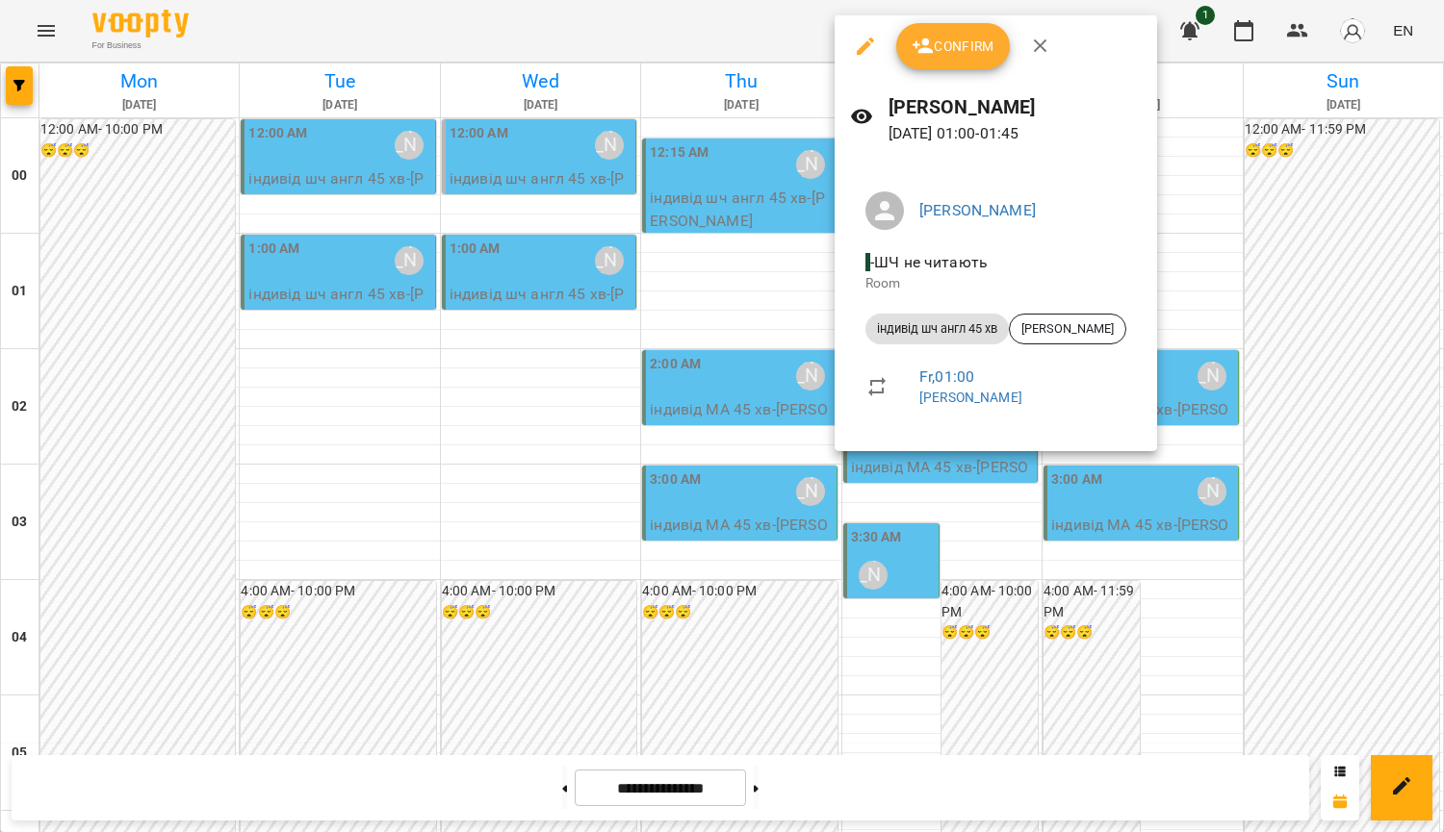
click at [1227, 255] on div at bounding box center [722, 416] width 1444 height 832
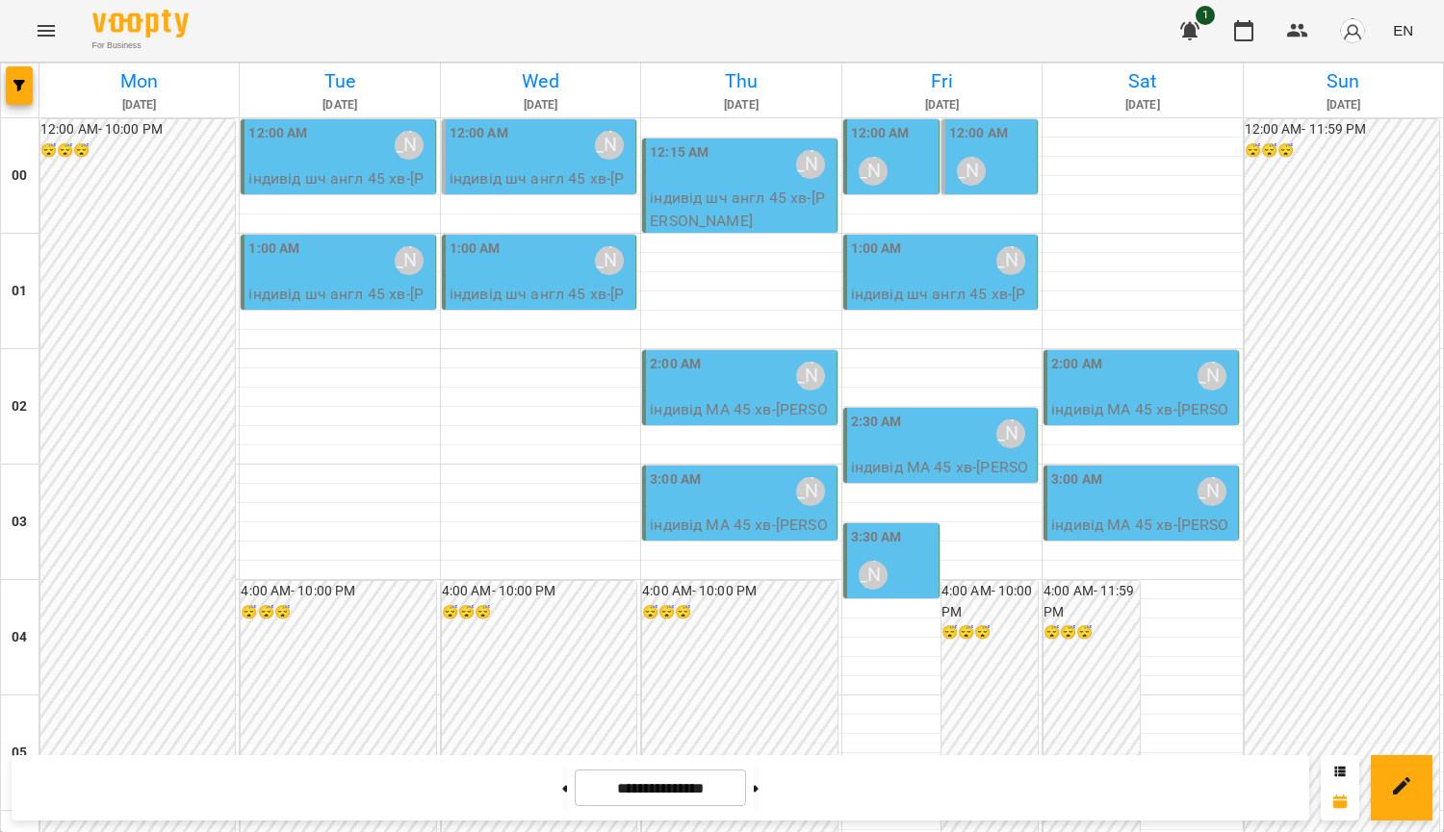
scroll to position [1723, 0]
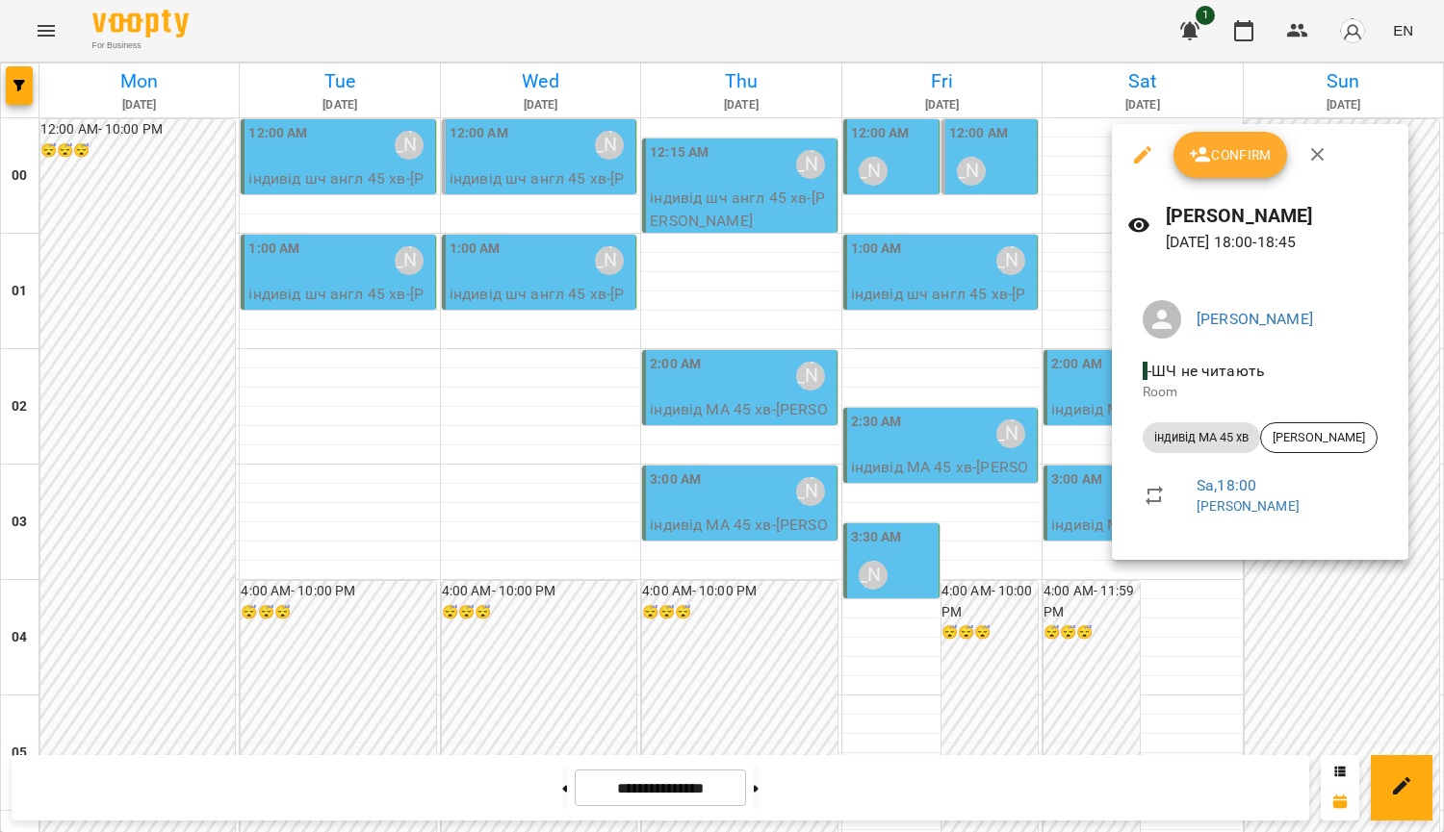
click at [1319, 642] on div at bounding box center [722, 416] width 1444 height 832
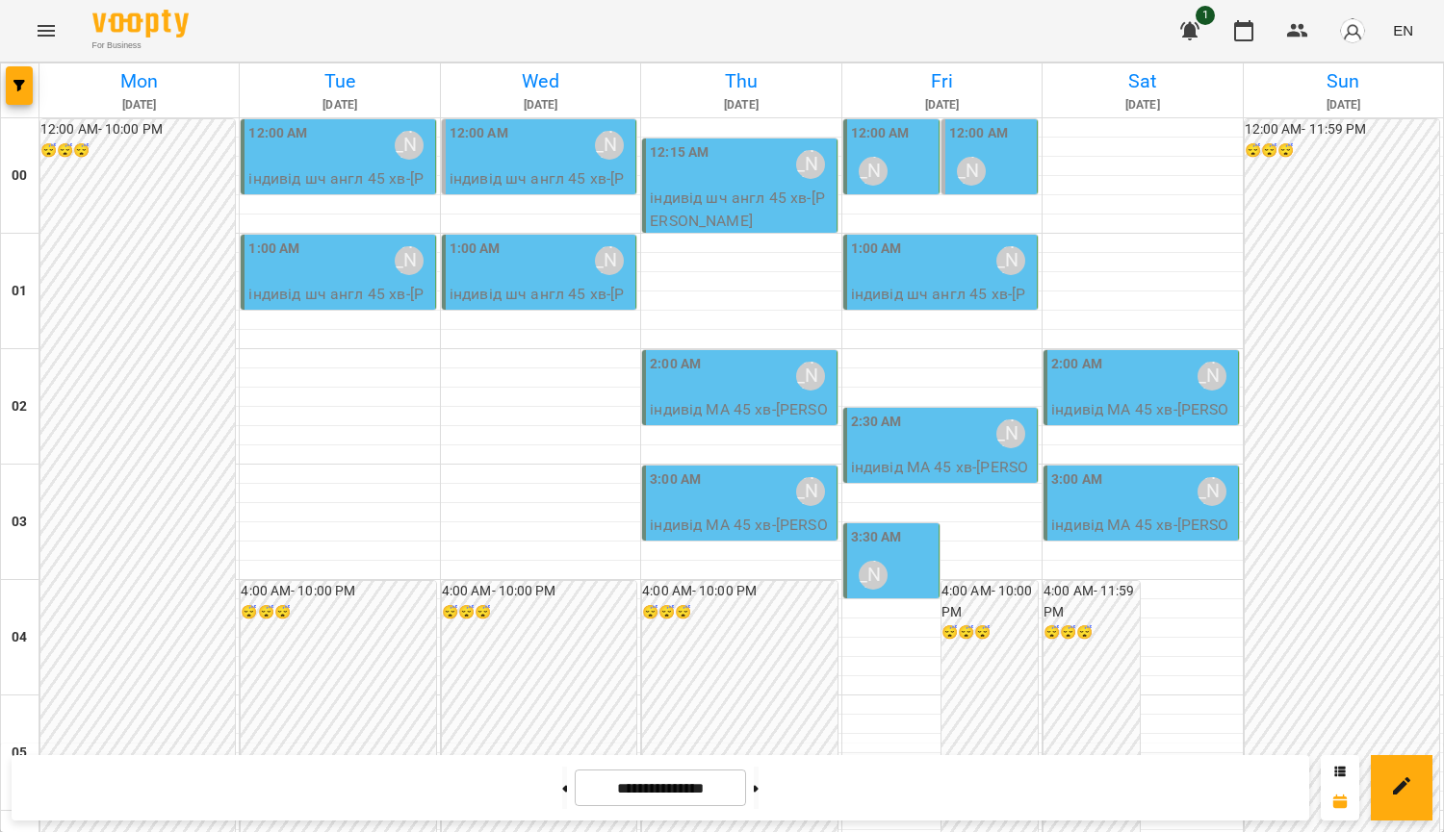
scroll to position [1649, 0]
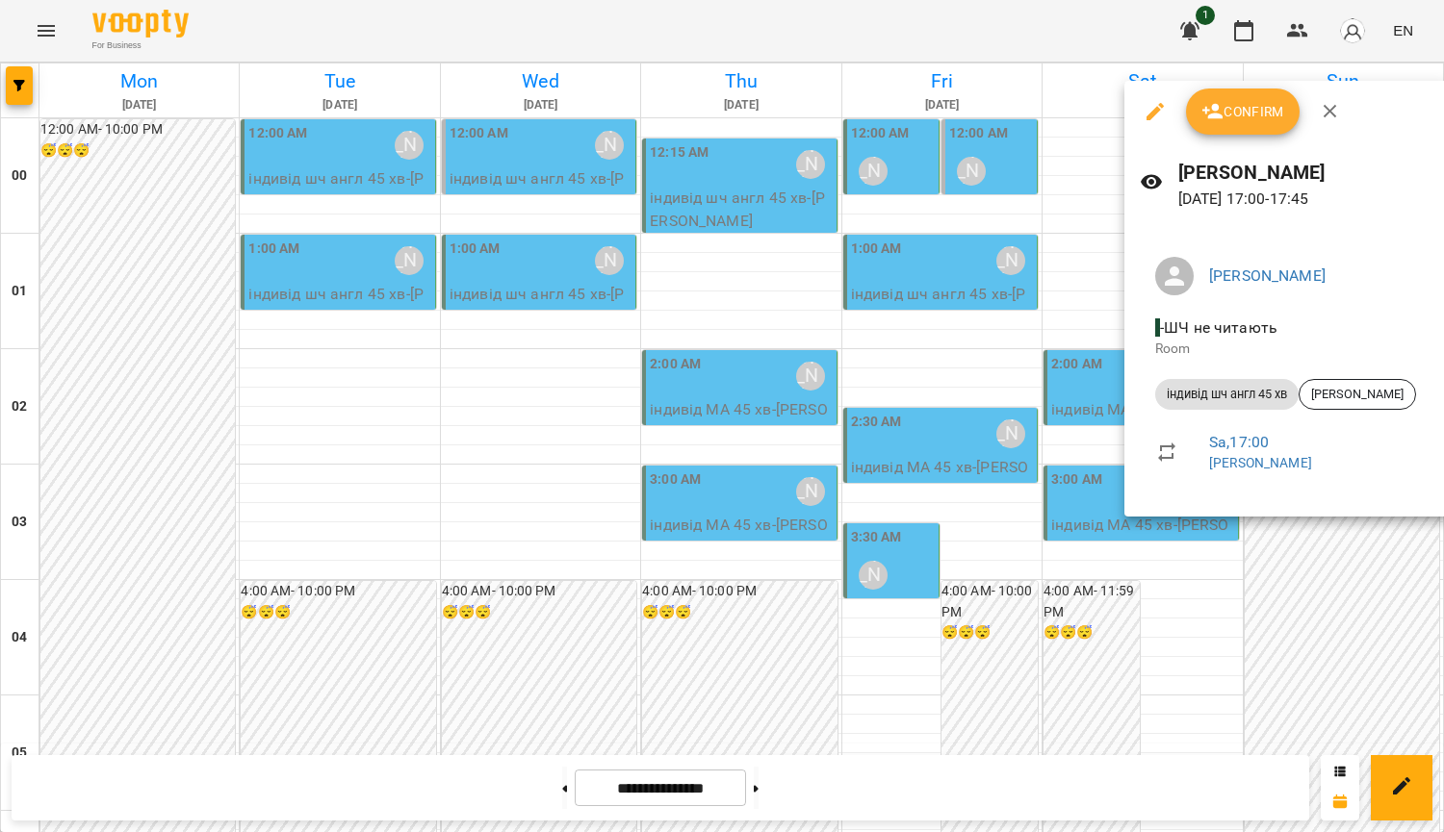
click at [1310, 607] on div at bounding box center [722, 416] width 1444 height 832
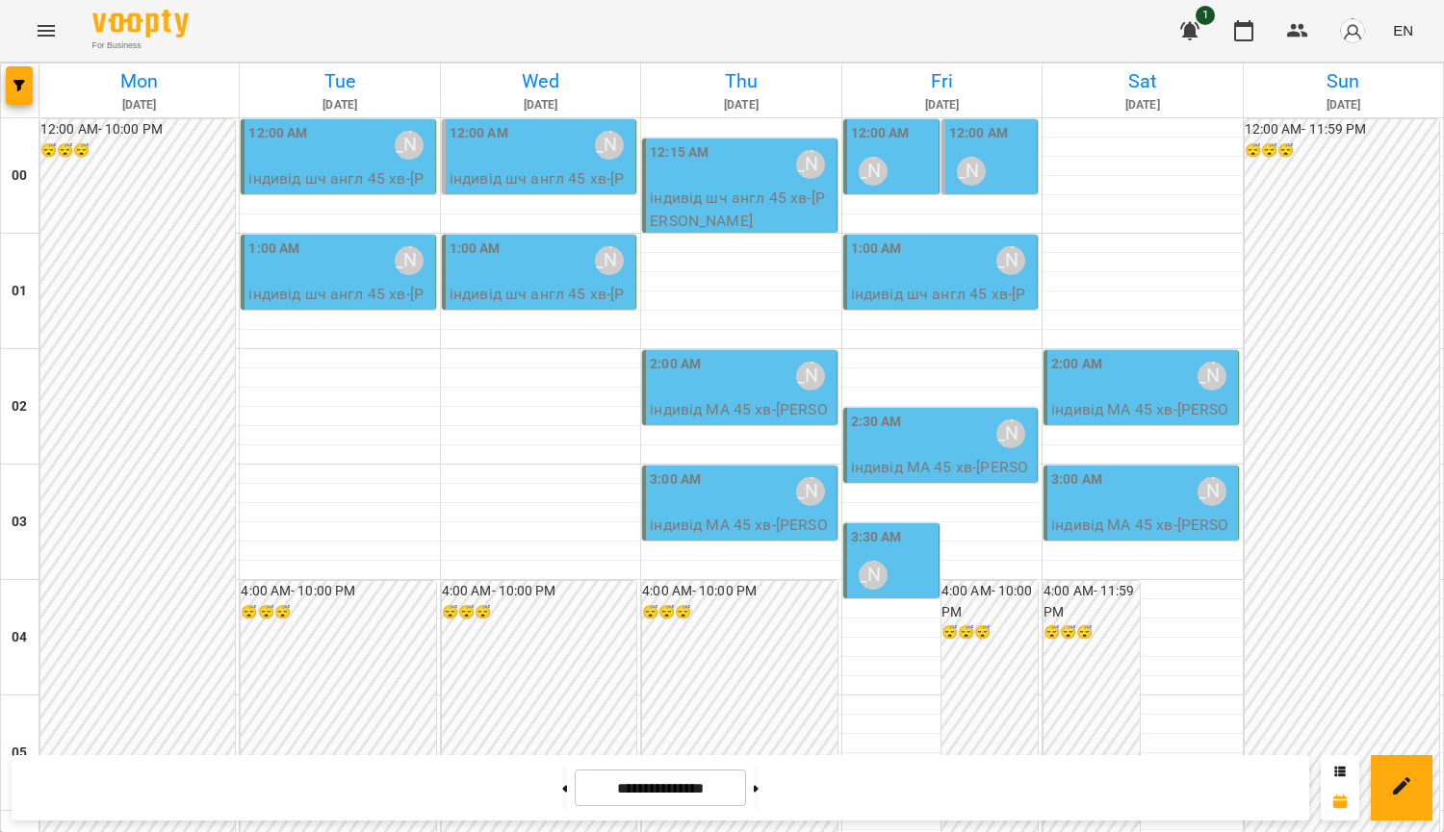
scroll to position [0, 0]
click at [909, 283] on p "індивід шч англ 45 хв - [PERSON_NAME]" at bounding box center [942, 305] width 182 height 45
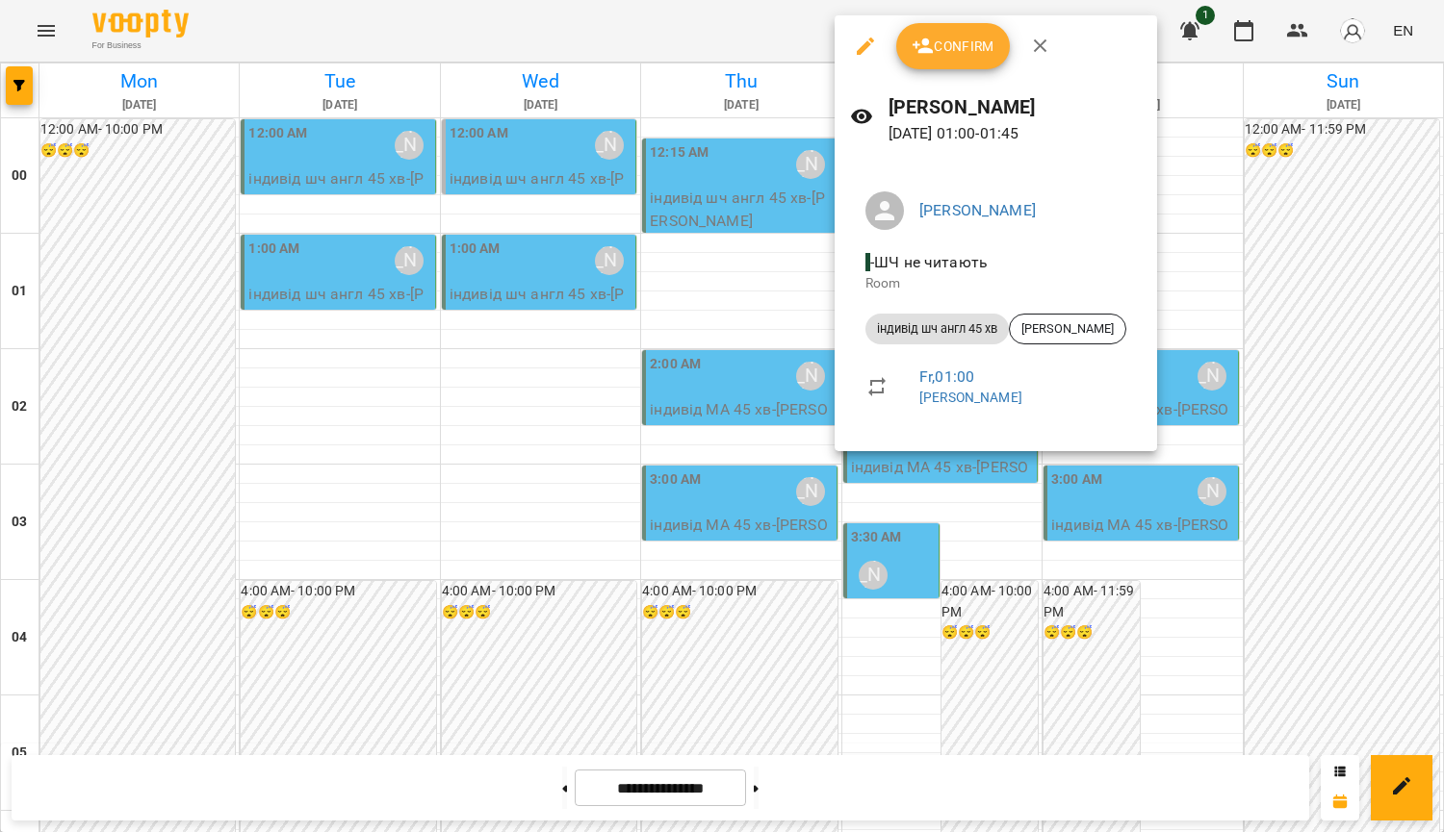
click at [1276, 231] on div at bounding box center [722, 416] width 1444 height 832
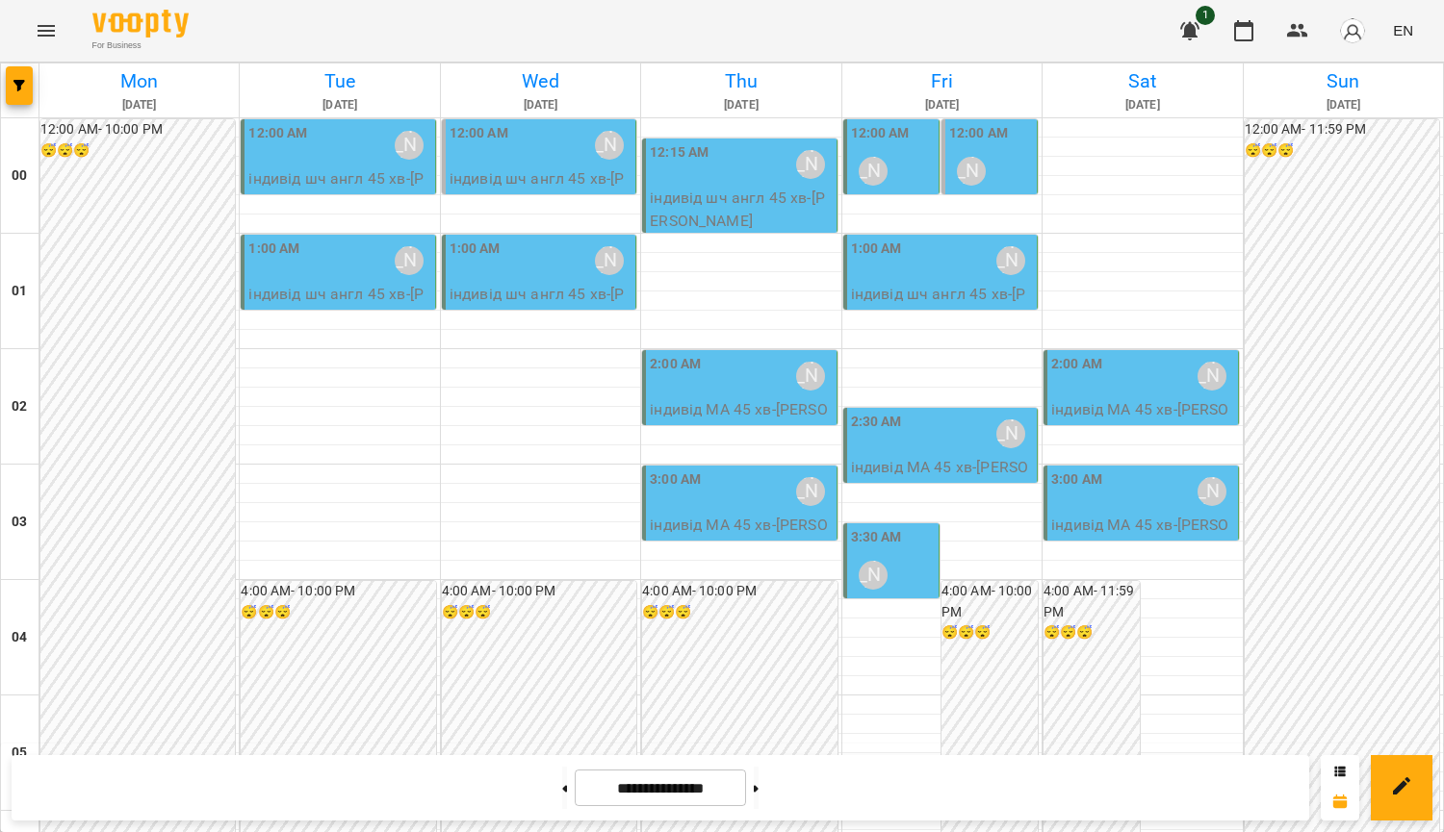
click at [563, 259] on div "1:00 AM [PERSON_NAME]" at bounding box center [540, 261] width 182 height 44
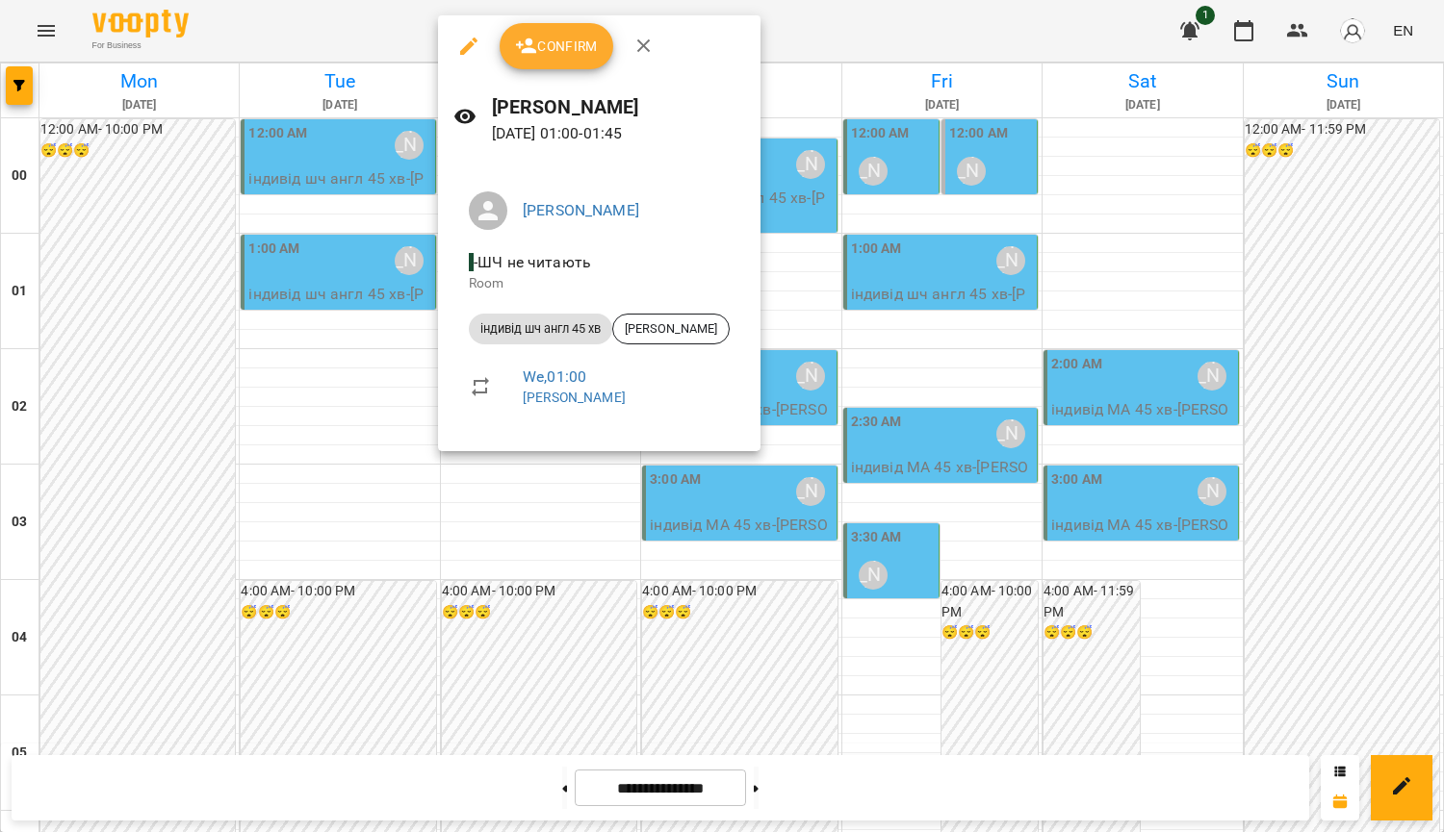
click at [372, 385] on div at bounding box center [722, 416] width 1444 height 832
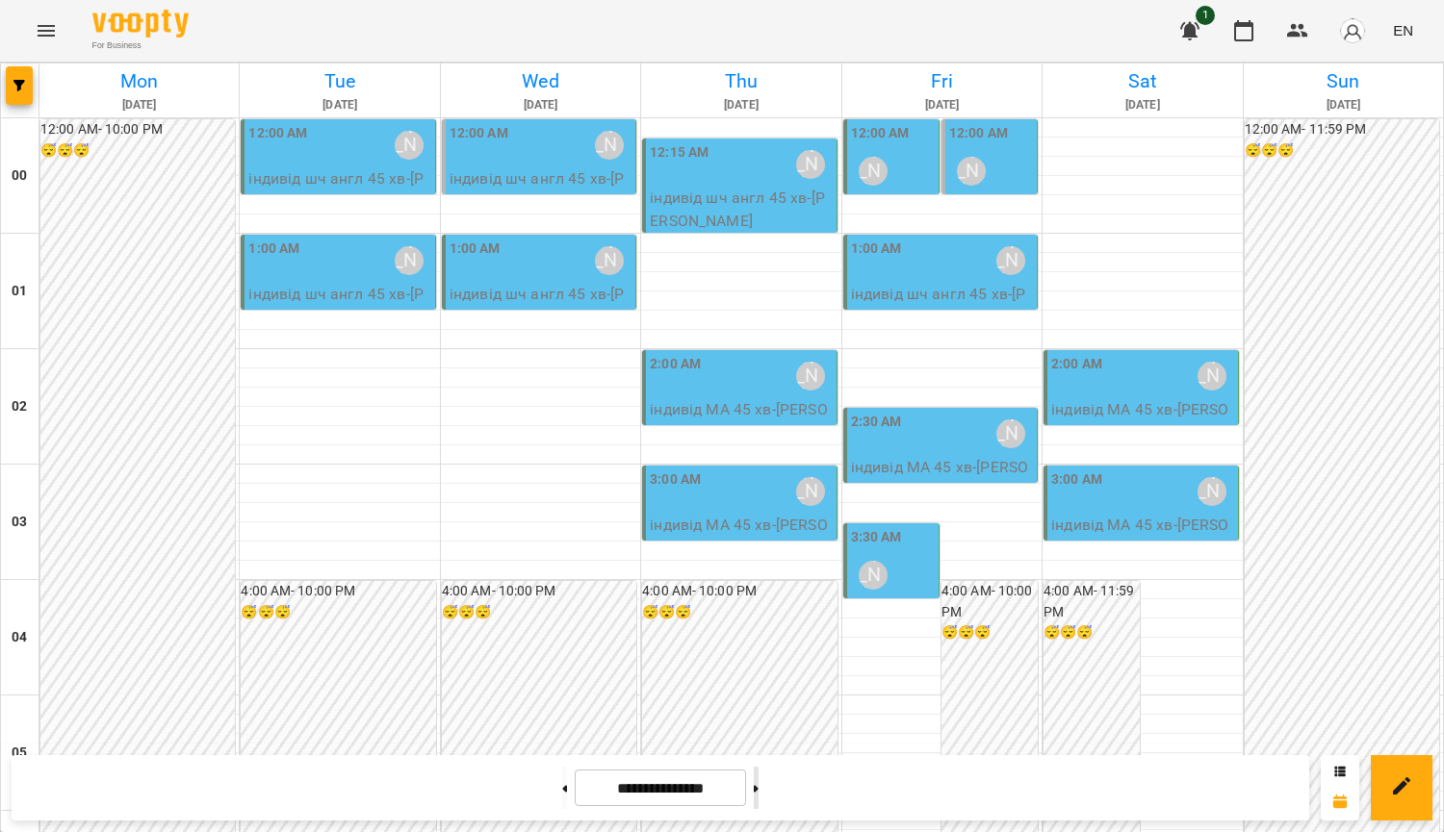
click at [758, 794] on button at bounding box center [756, 788] width 5 height 42
click at [562, 786] on button at bounding box center [564, 788] width 5 height 42
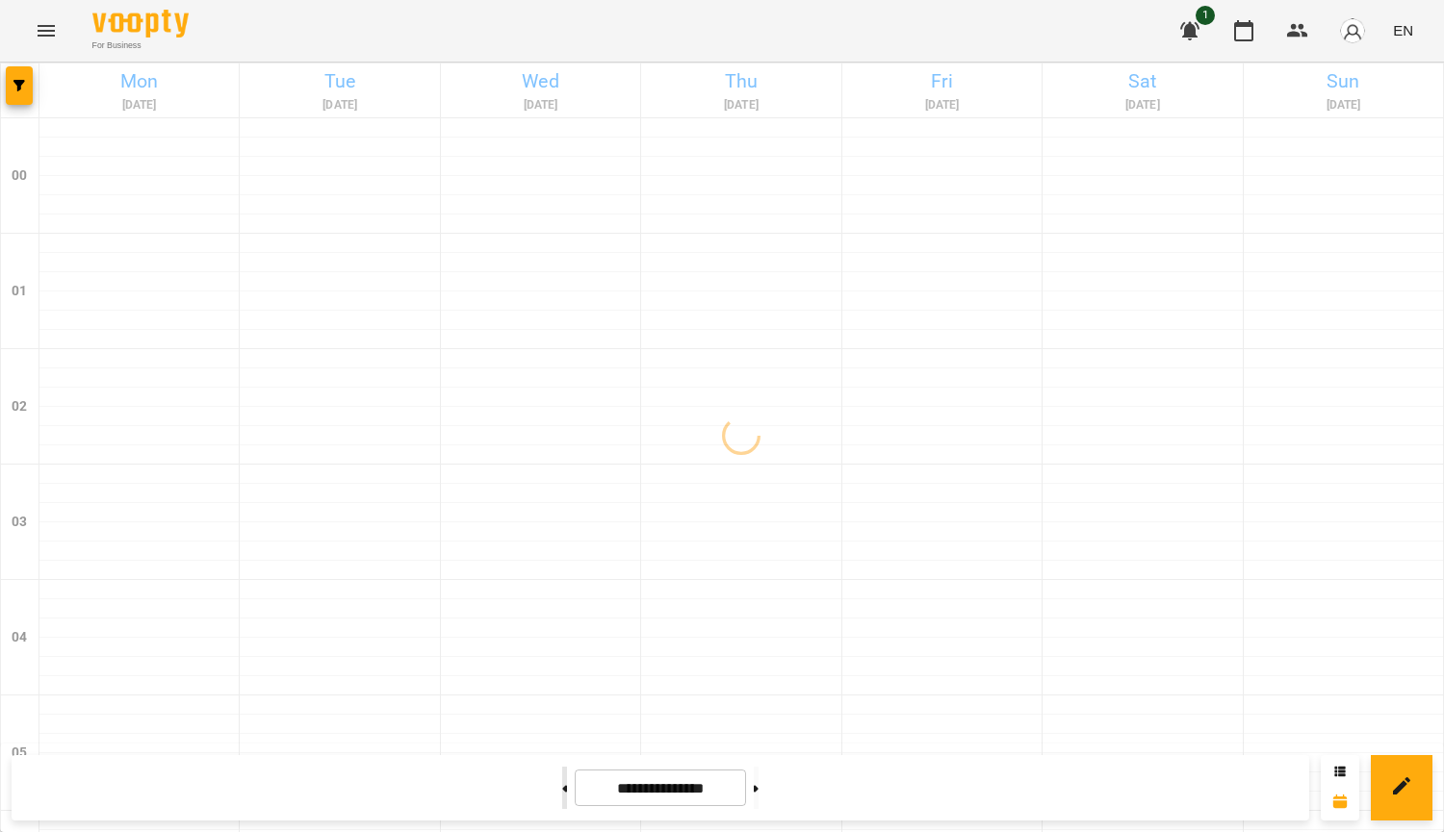
click at [562, 788] on button at bounding box center [564, 788] width 5 height 42
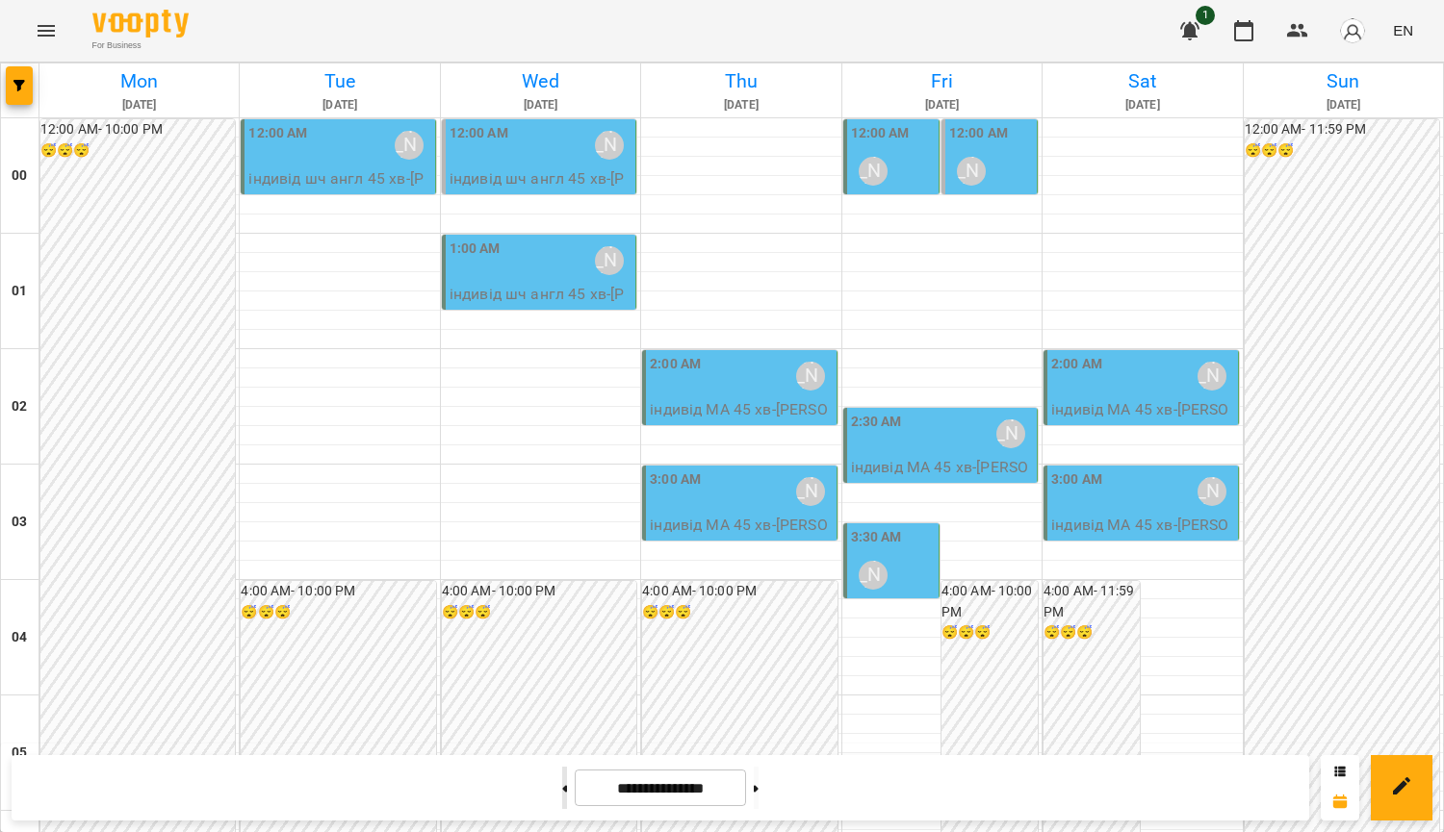
click at [562, 792] on button at bounding box center [564, 788] width 5 height 42
type input "**********"
click at [575, 158] on div "12:00 AM [PERSON_NAME]" at bounding box center [540, 145] width 182 height 44
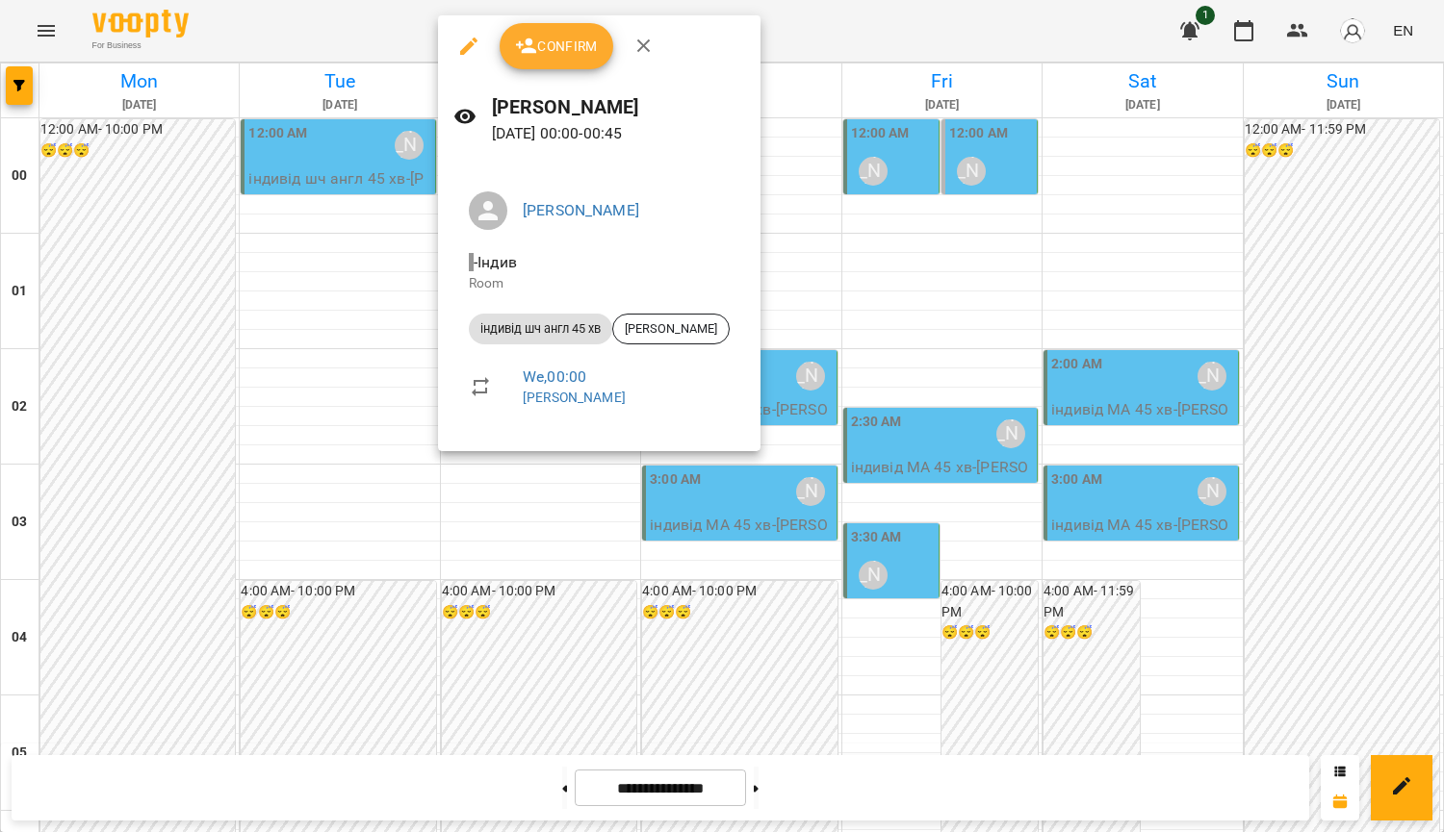
click at [925, 302] on div at bounding box center [722, 416] width 1444 height 832
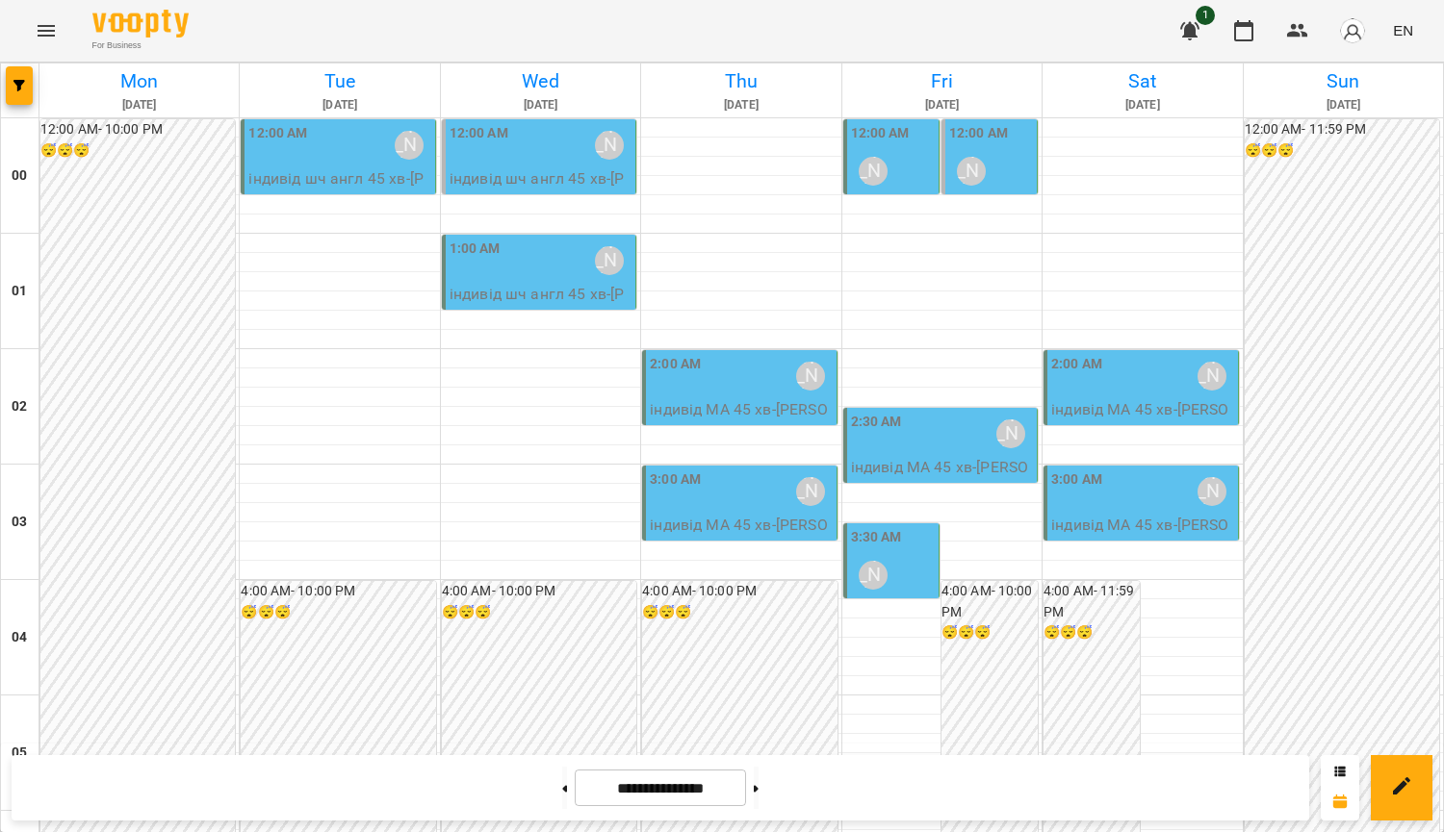
click at [526, 146] on div "12:00 AM [PERSON_NAME]" at bounding box center [540, 145] width 182 height 44
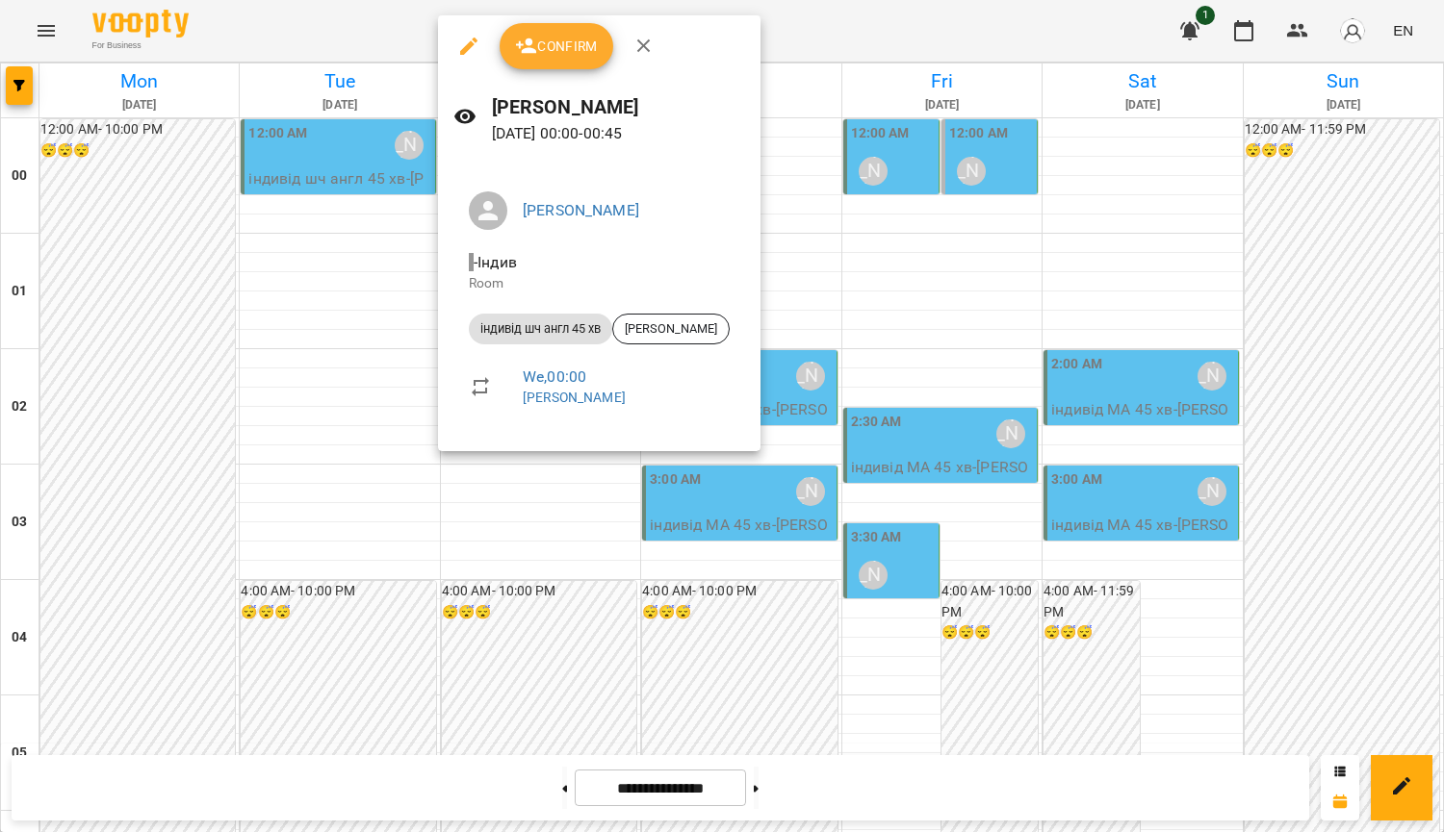
click at [399, 319] on div at bounding box center [722, 416] width 1444 height 832
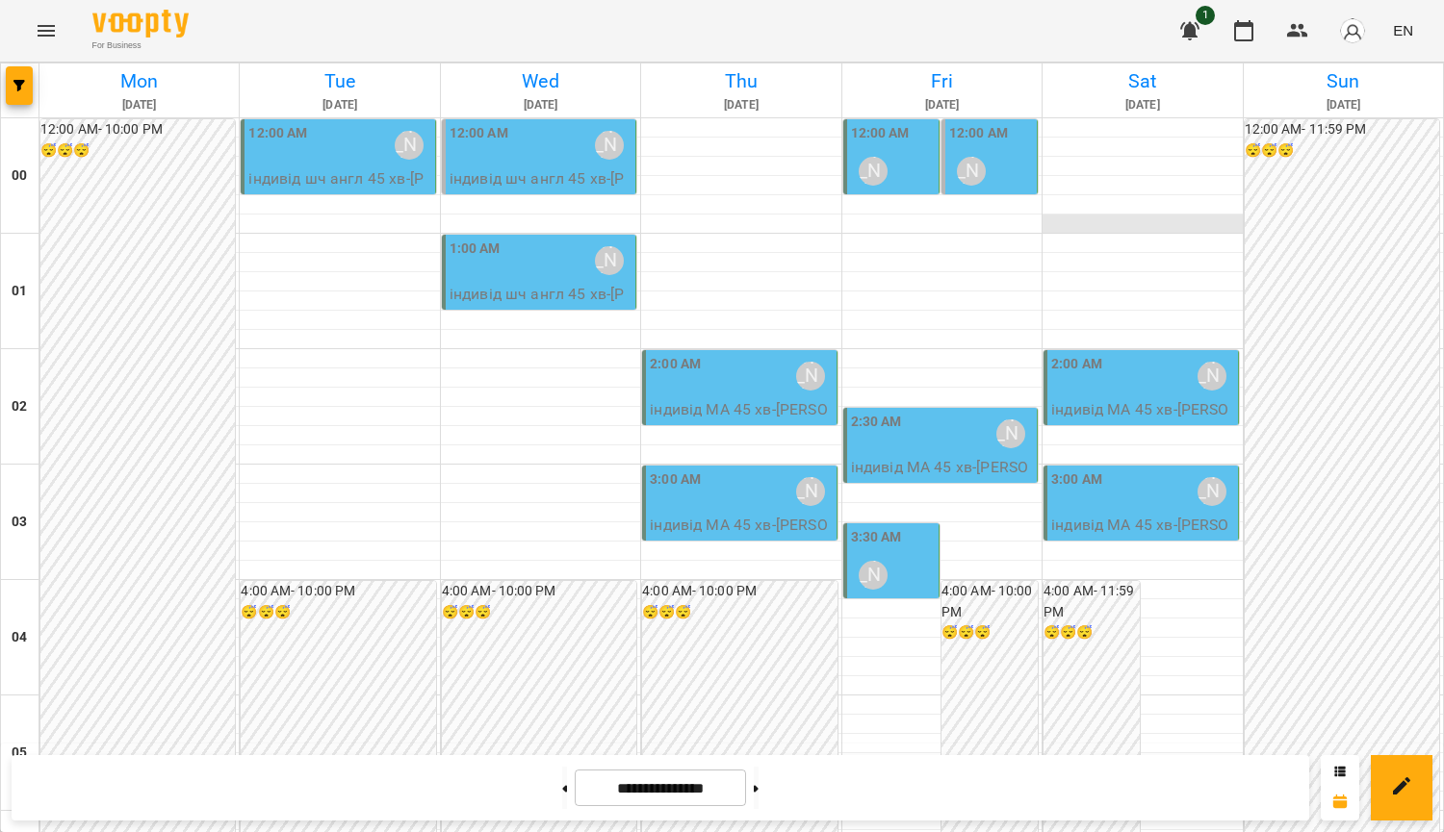
click at [1209, 225] on div at bounding box center [1141, 224] width 199 height 19
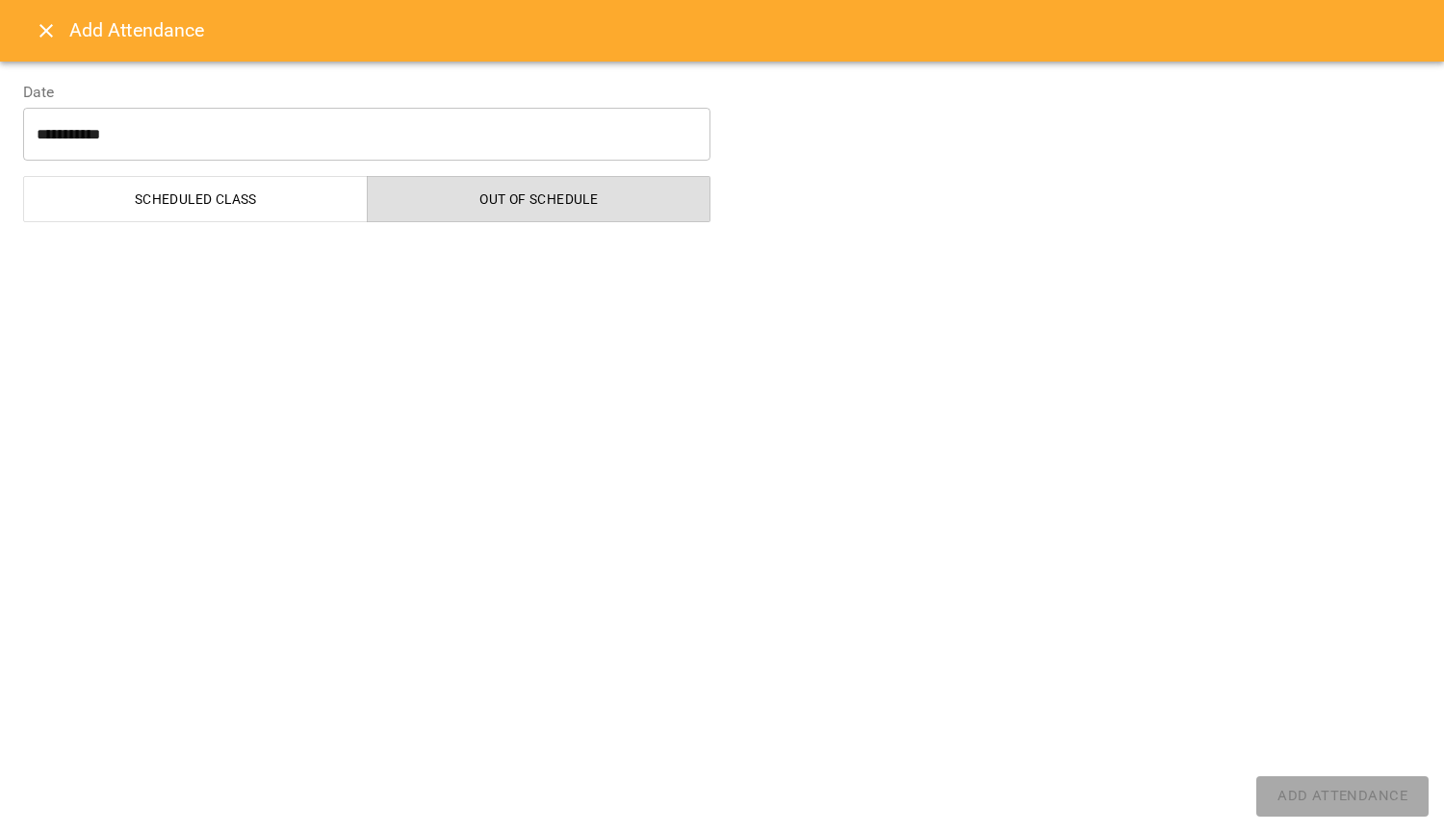
select select "**********"
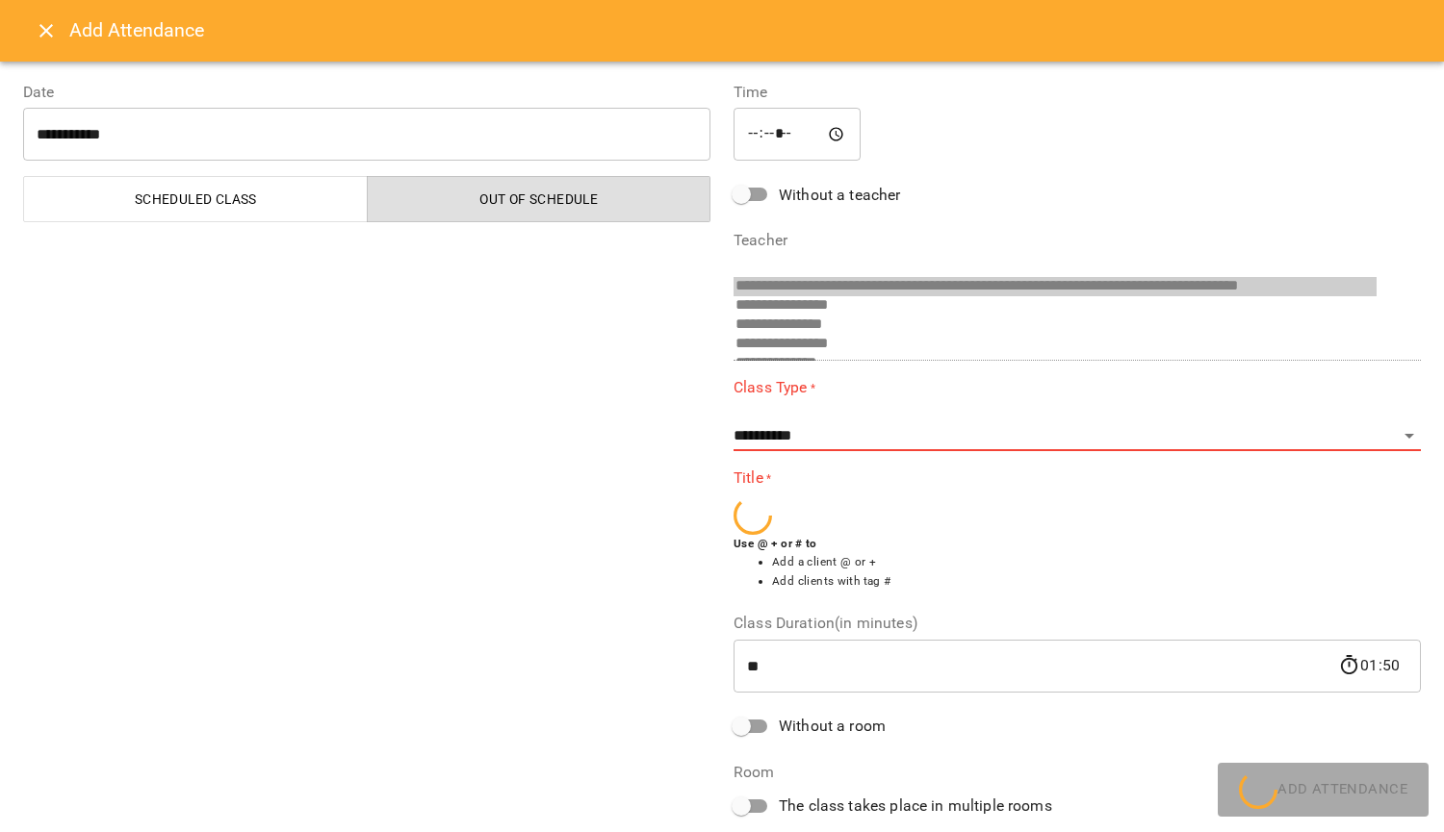
scroll to position [648, 0]
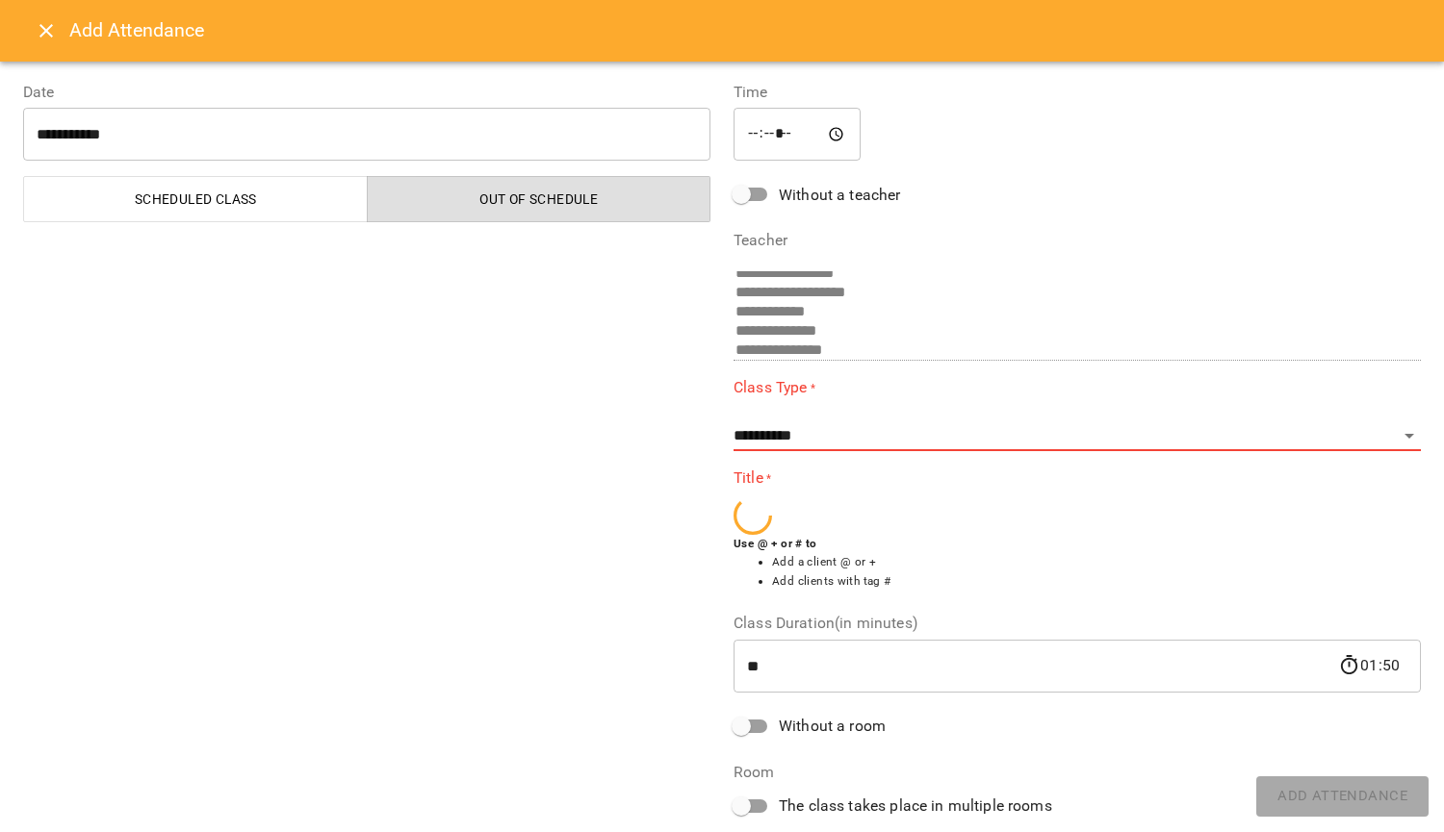
click at [38, 46] on button "Close" at bounding box center [46, 31] width 46 height 46
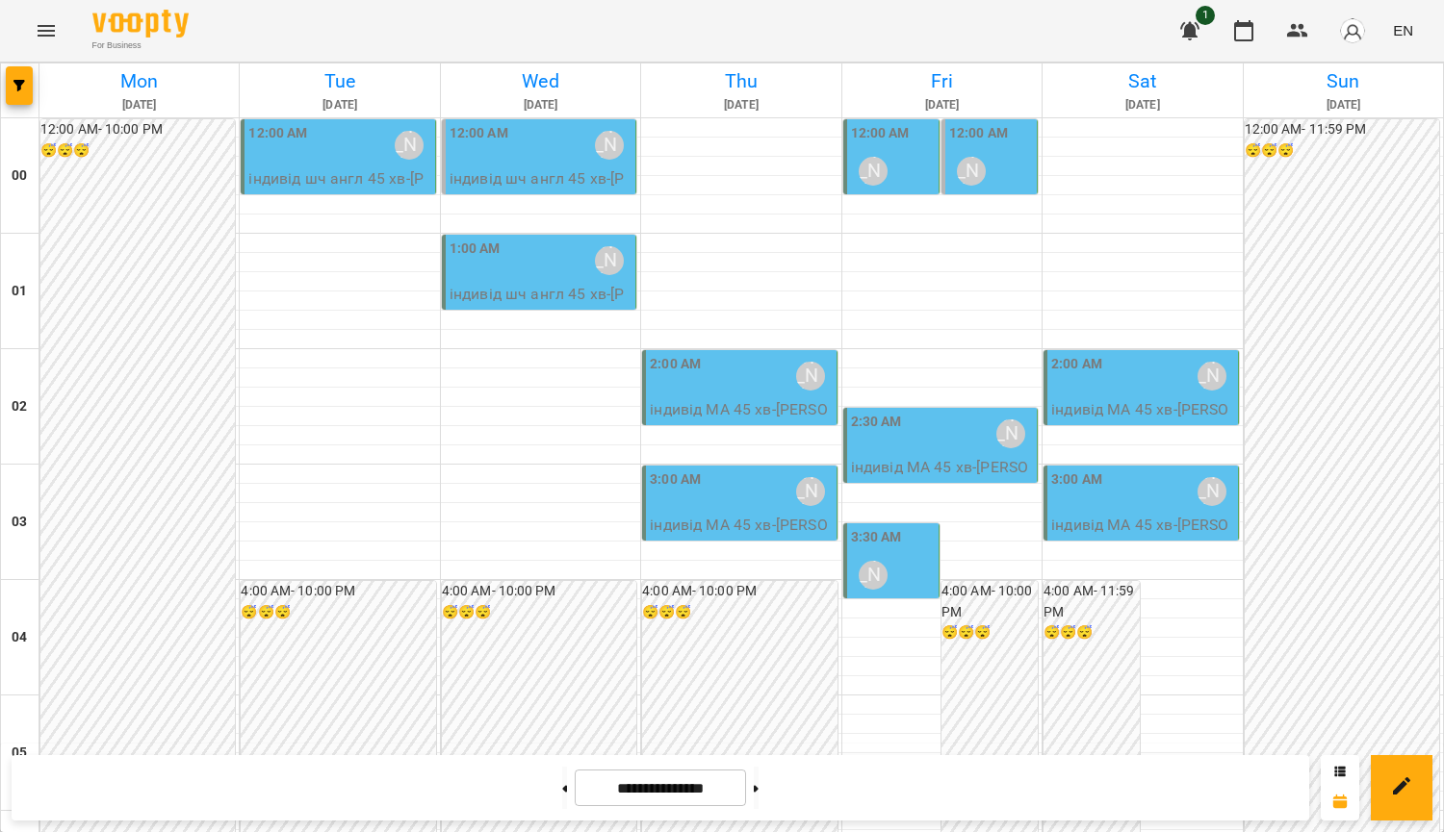
click at [1266, 38] on div "1 EN" at bounding box center [1293, 31] width 254 height 50
click at [1247, 29] on icon "button" at bounding box center [1243, 30] width 23 height 23
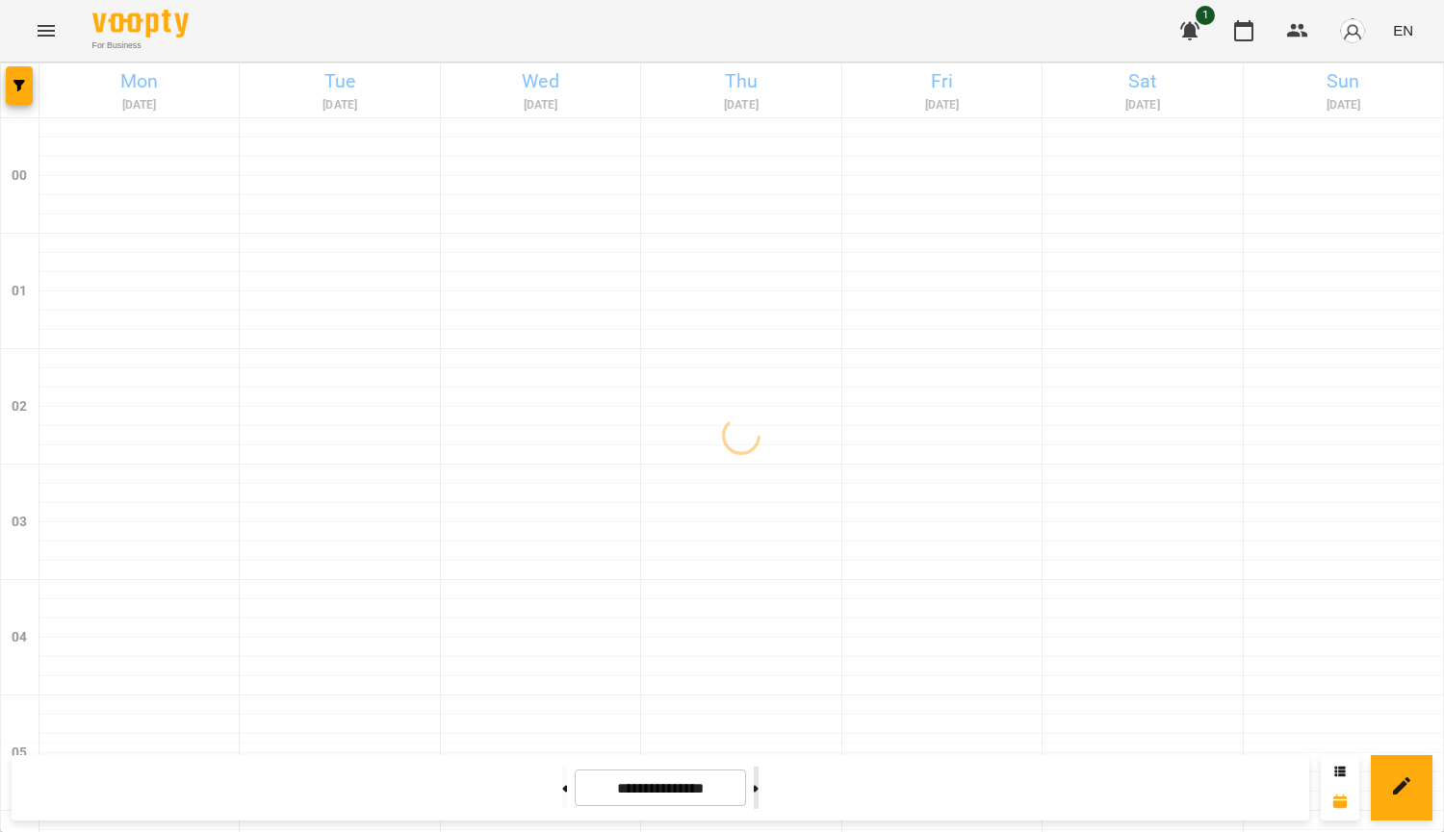
click at [758, 788] on button at bounding box center [756, 788] width 5 height 42
click at [758, 795] on button at bounding box center [756, 788] width 5 height 42
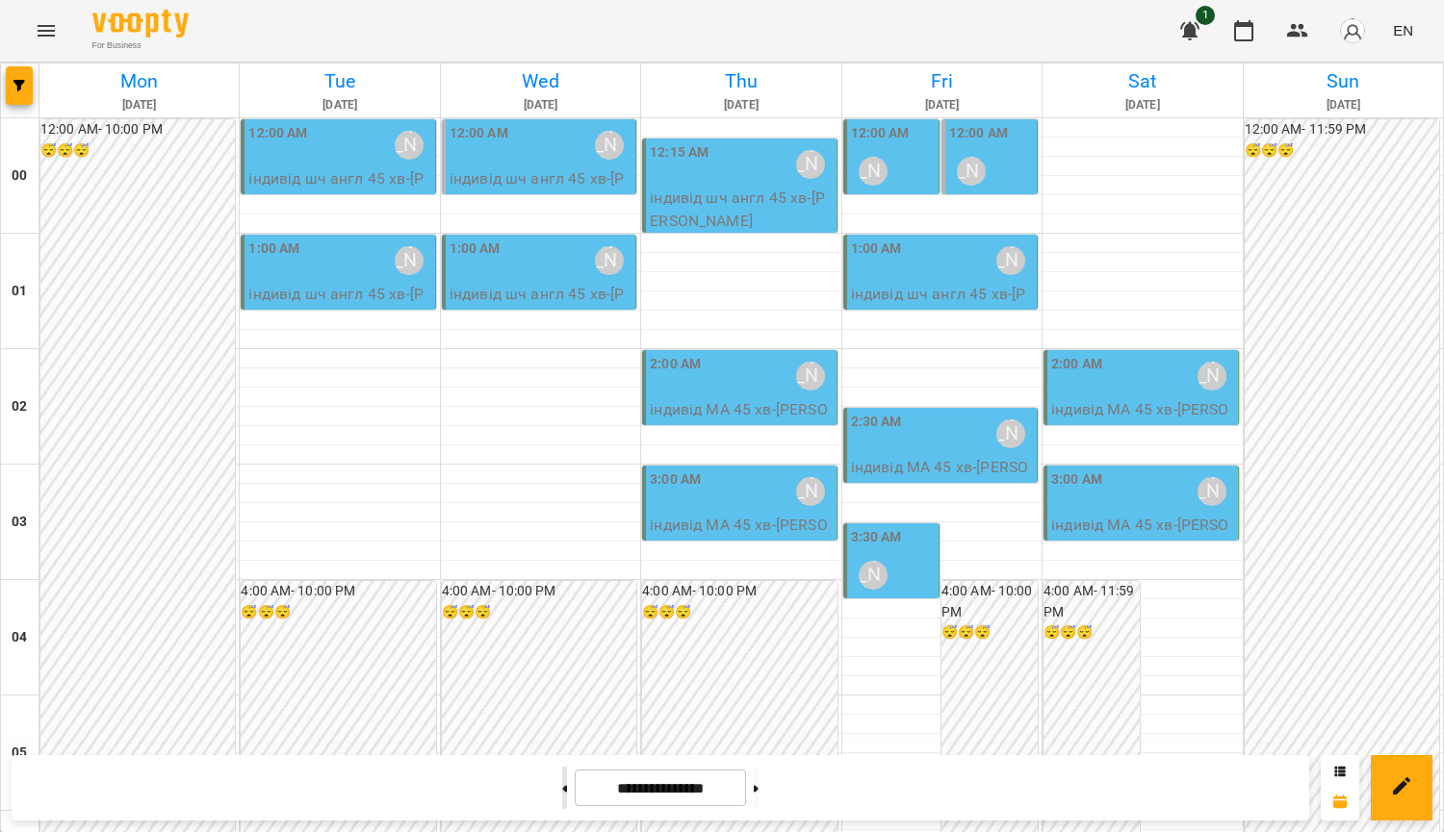
click at [562, 777] on button at bounding box center [564, 788] width 5 height 42
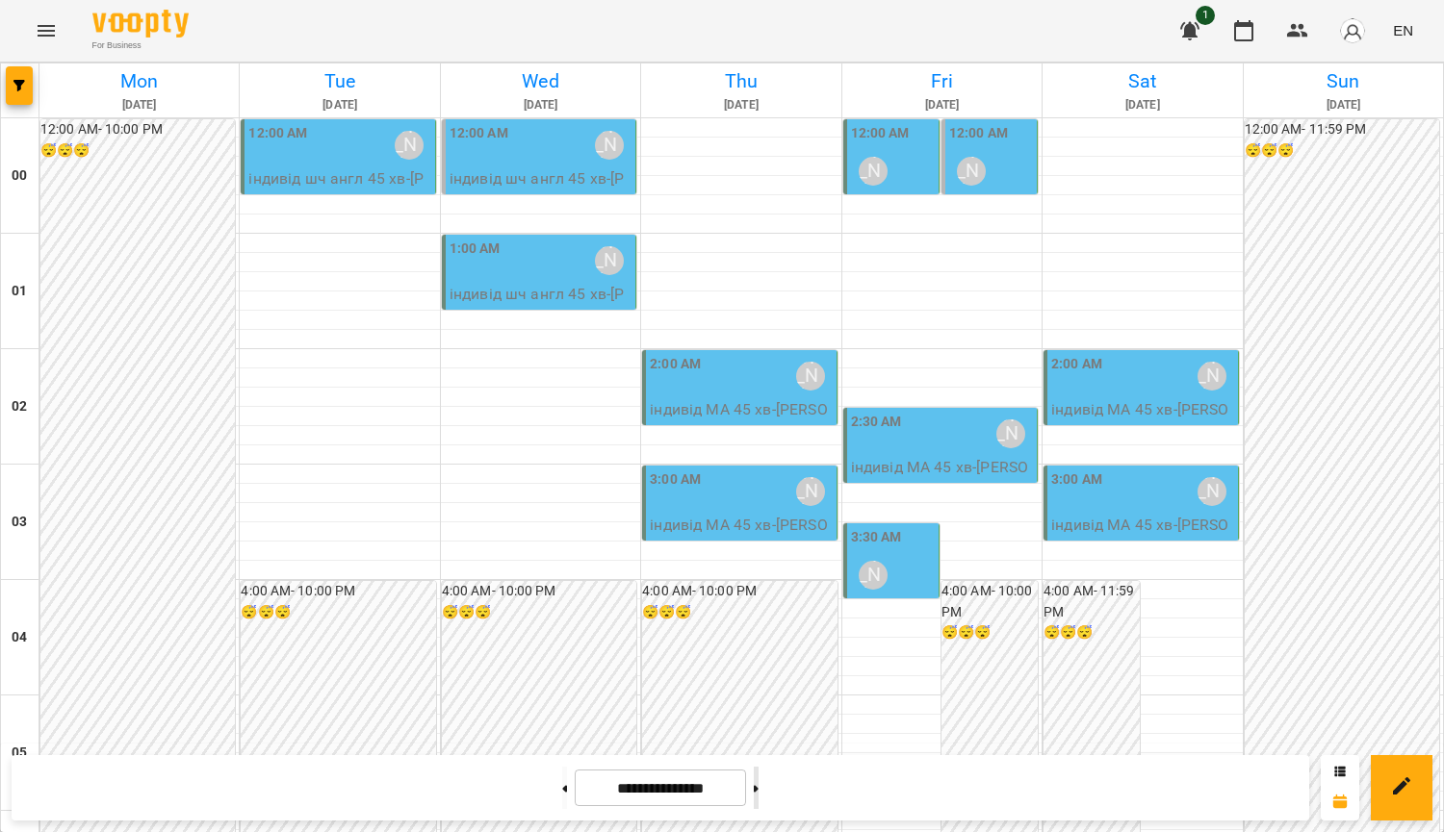
click at [758, 786] on icon at bounding box center [756, 788] width 5 height 7
type input "**********"
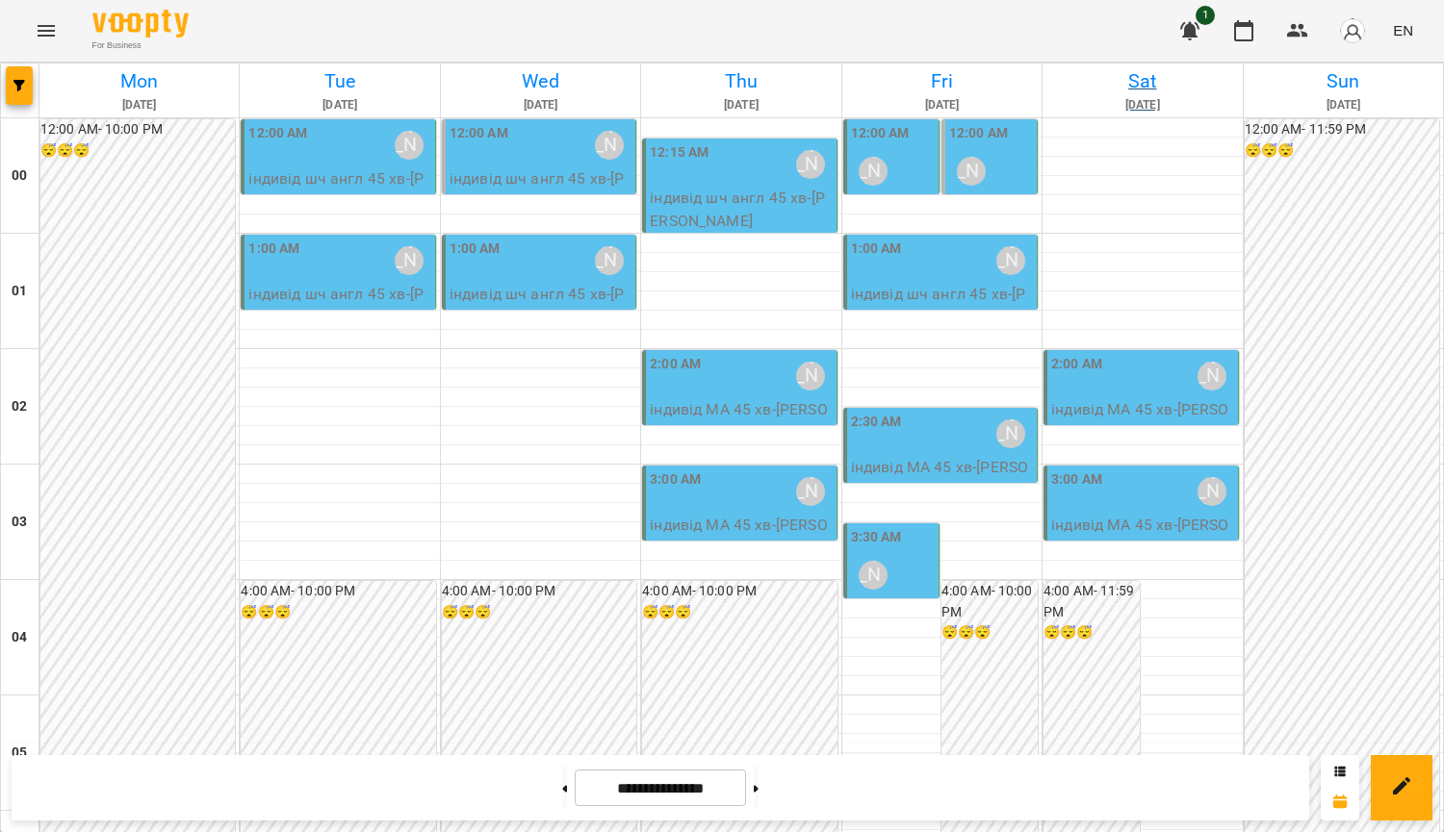
scroll to position [1755, 0]
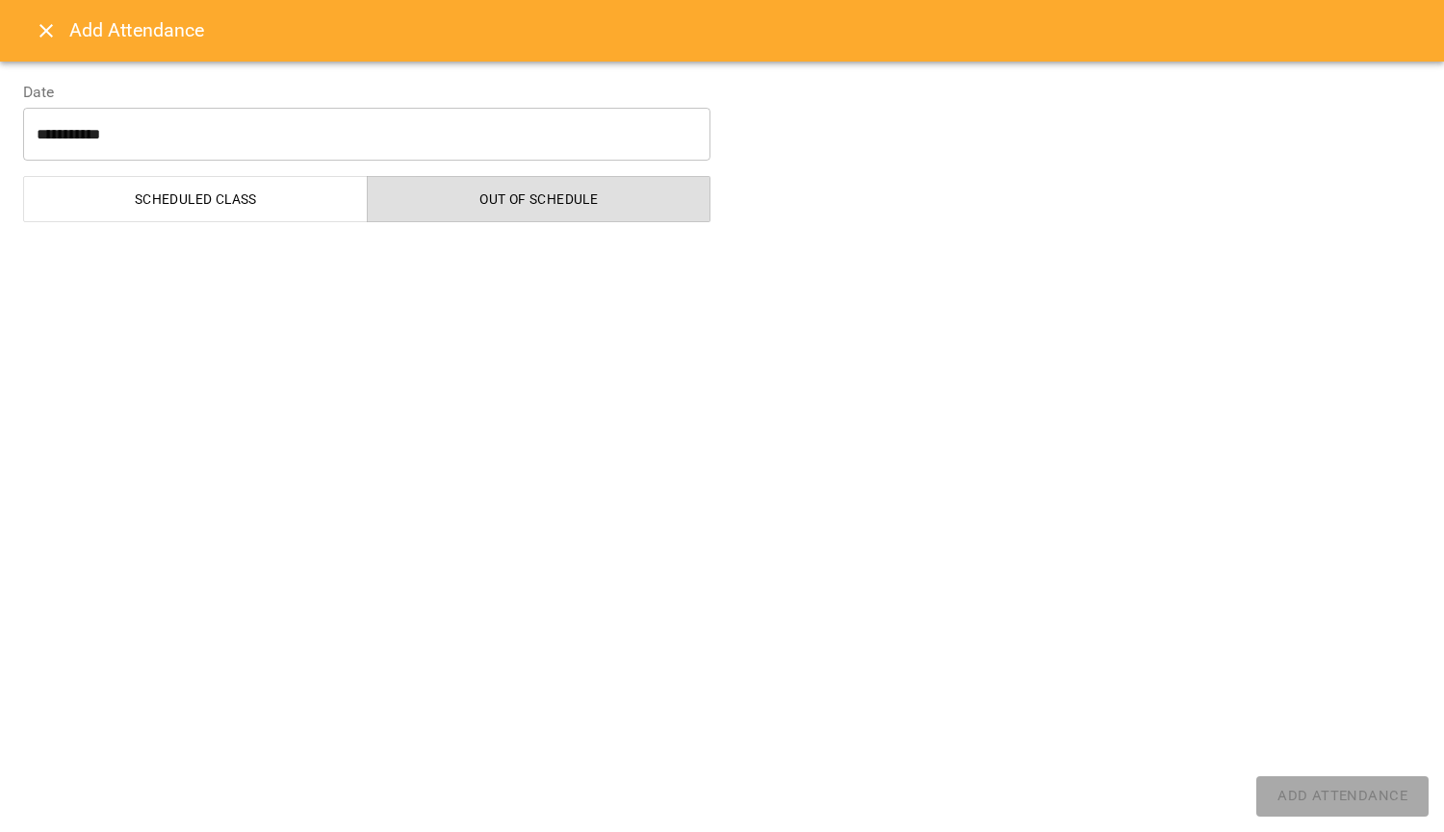
select select "**********"
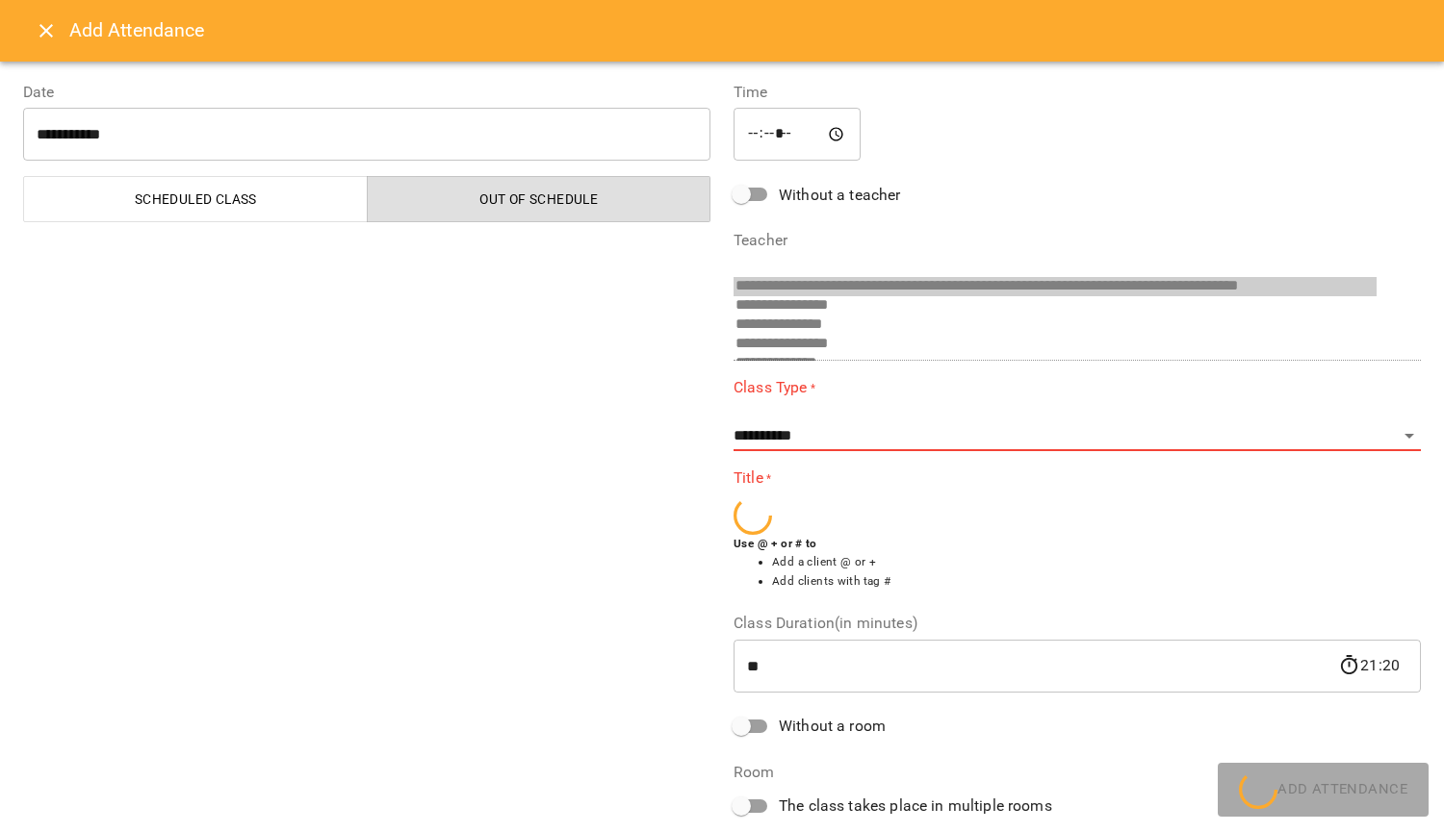
scroll to position [648, 0]
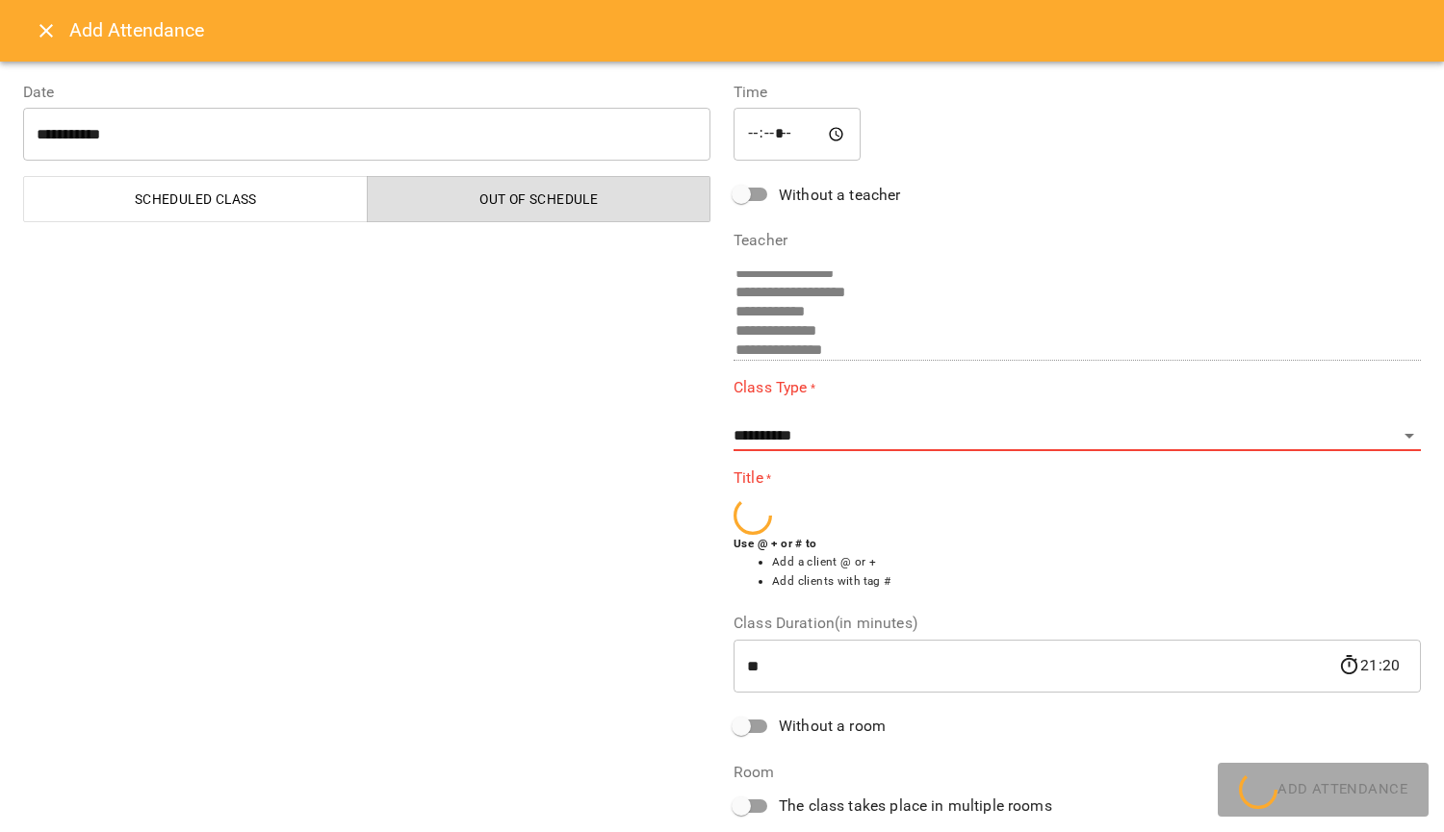
click at [32, 37] on button "Close" at bounding box center [46, 31] width 46 height 46
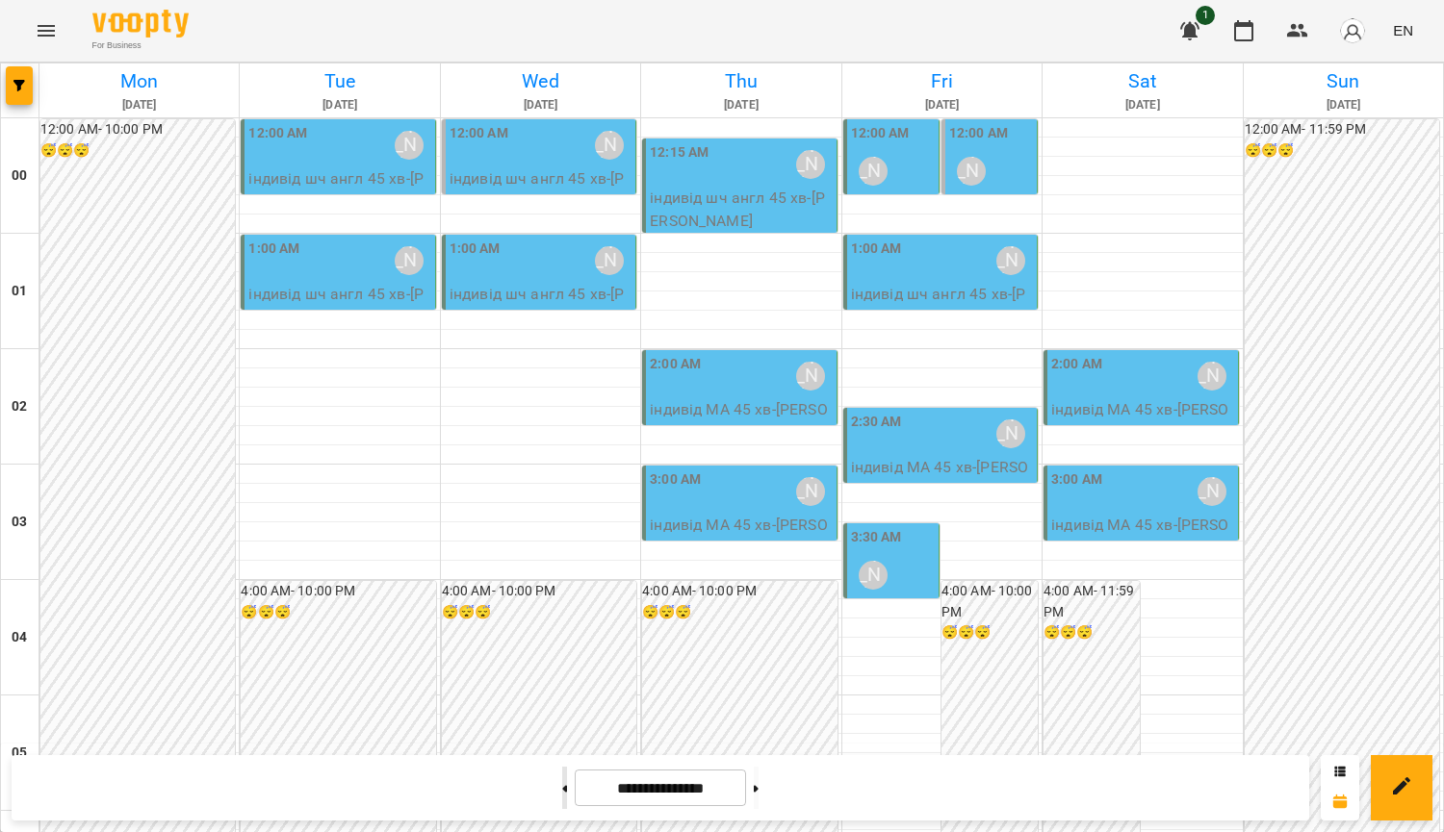
click at [562, 789] on button at bounding box center [564, 788] width 5 height 42
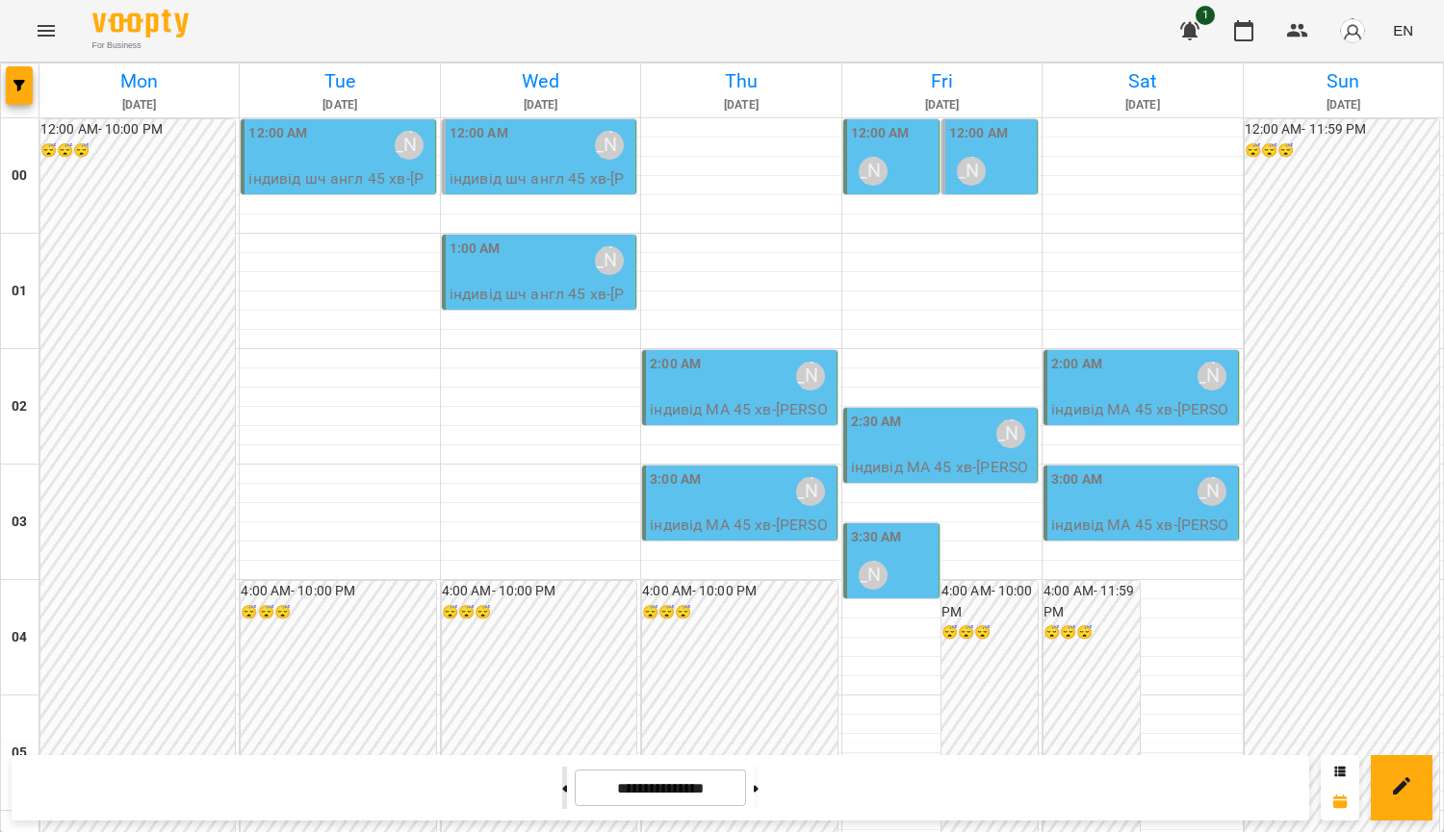
scroll to position [0, 0]
click at [758, 801] on button at bounding box center [756, 788] width 5 height 42
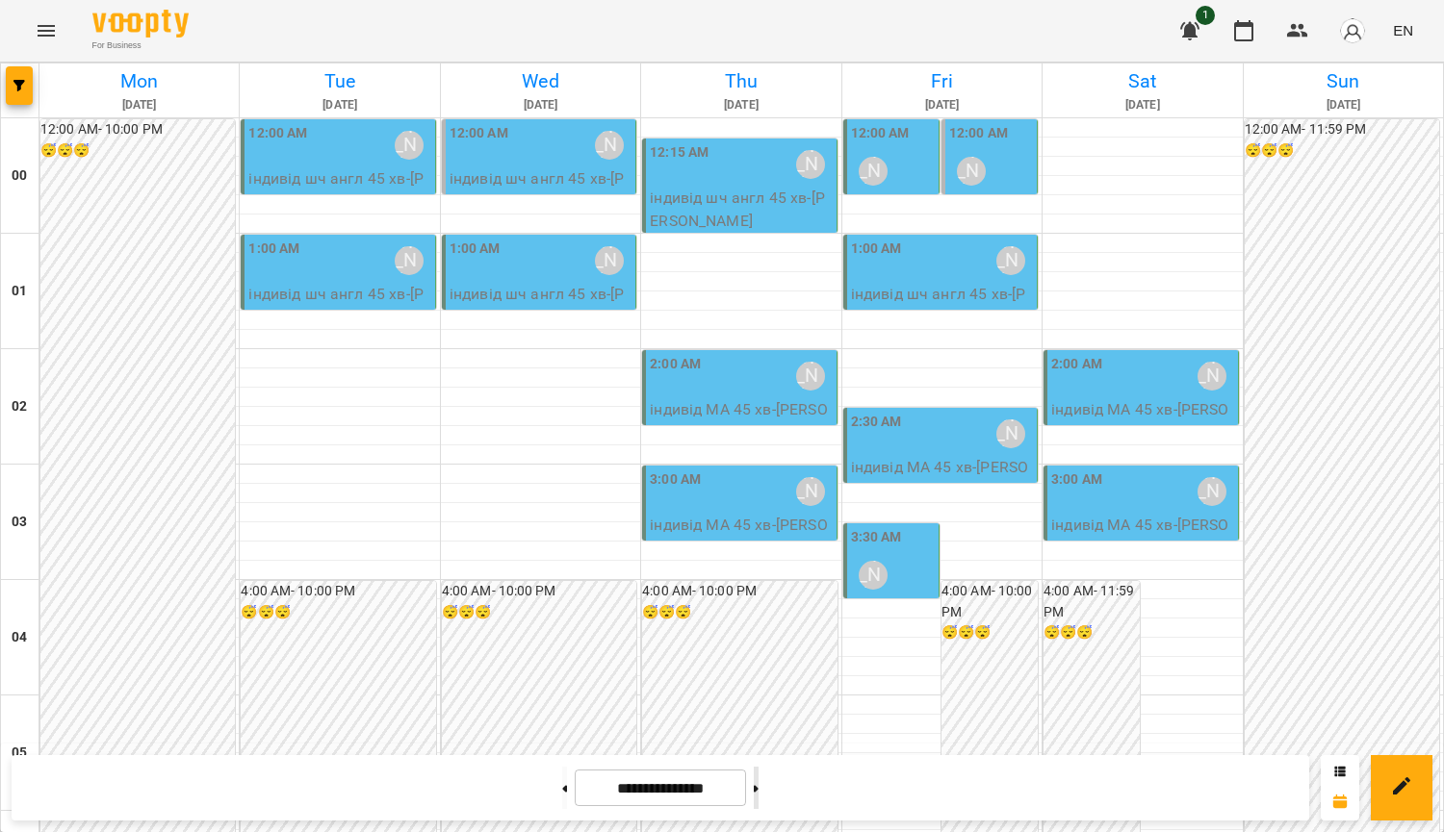
scroll to position [2144, 0]
click at [758, 788] on icon at bounding box center [756, 788] width 5 height 7
click at [562, 793] on button at bounding box center [564, 788] width 5 height 42
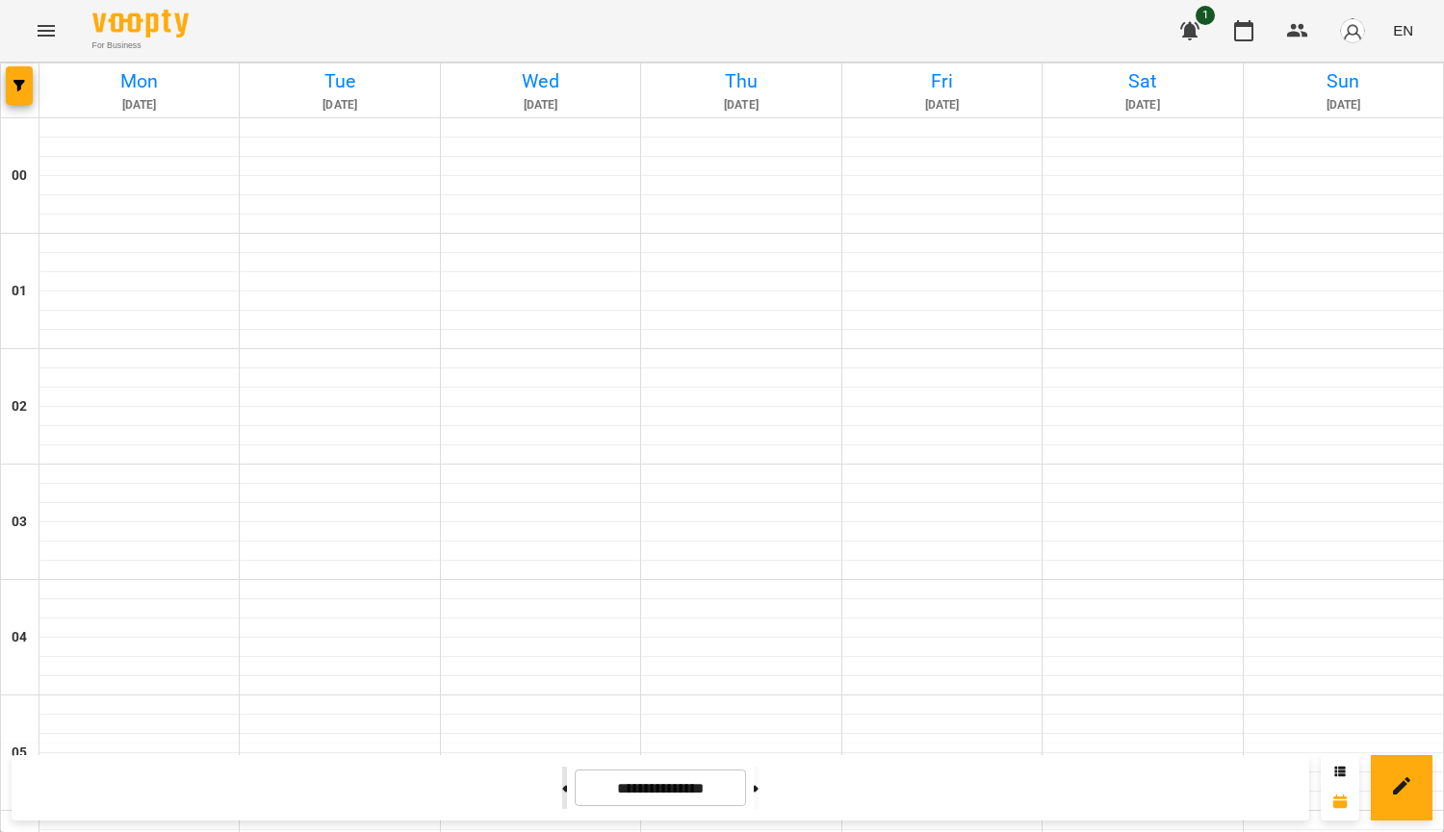
click at [562, 791] on button at bounding box center [564, 788] width 5 height 42
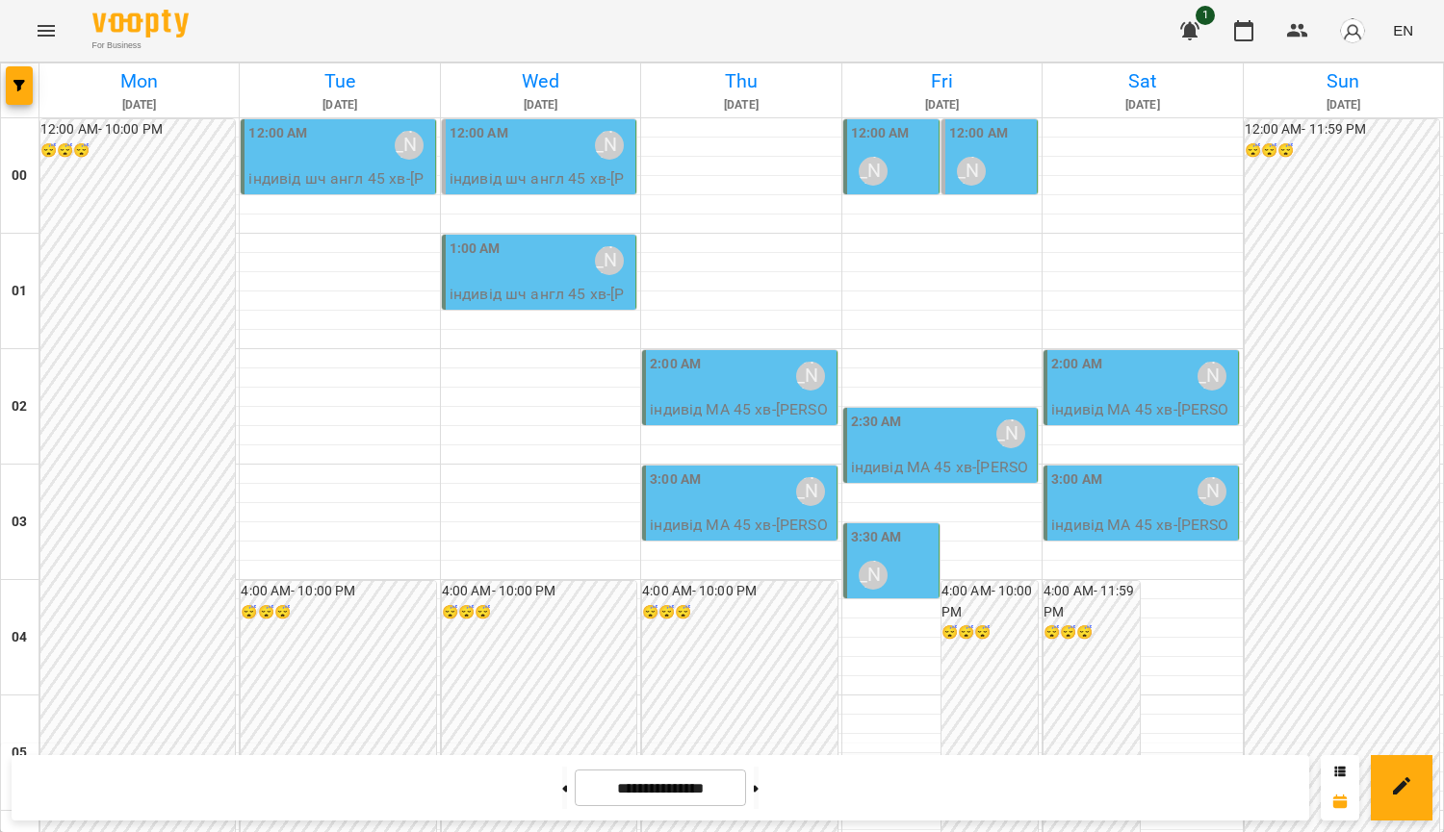
click at [672, 400] on p "індивід МА 45 хв - [PERSON_NAME]" at bounding box center [741, 420] width 182 height 45
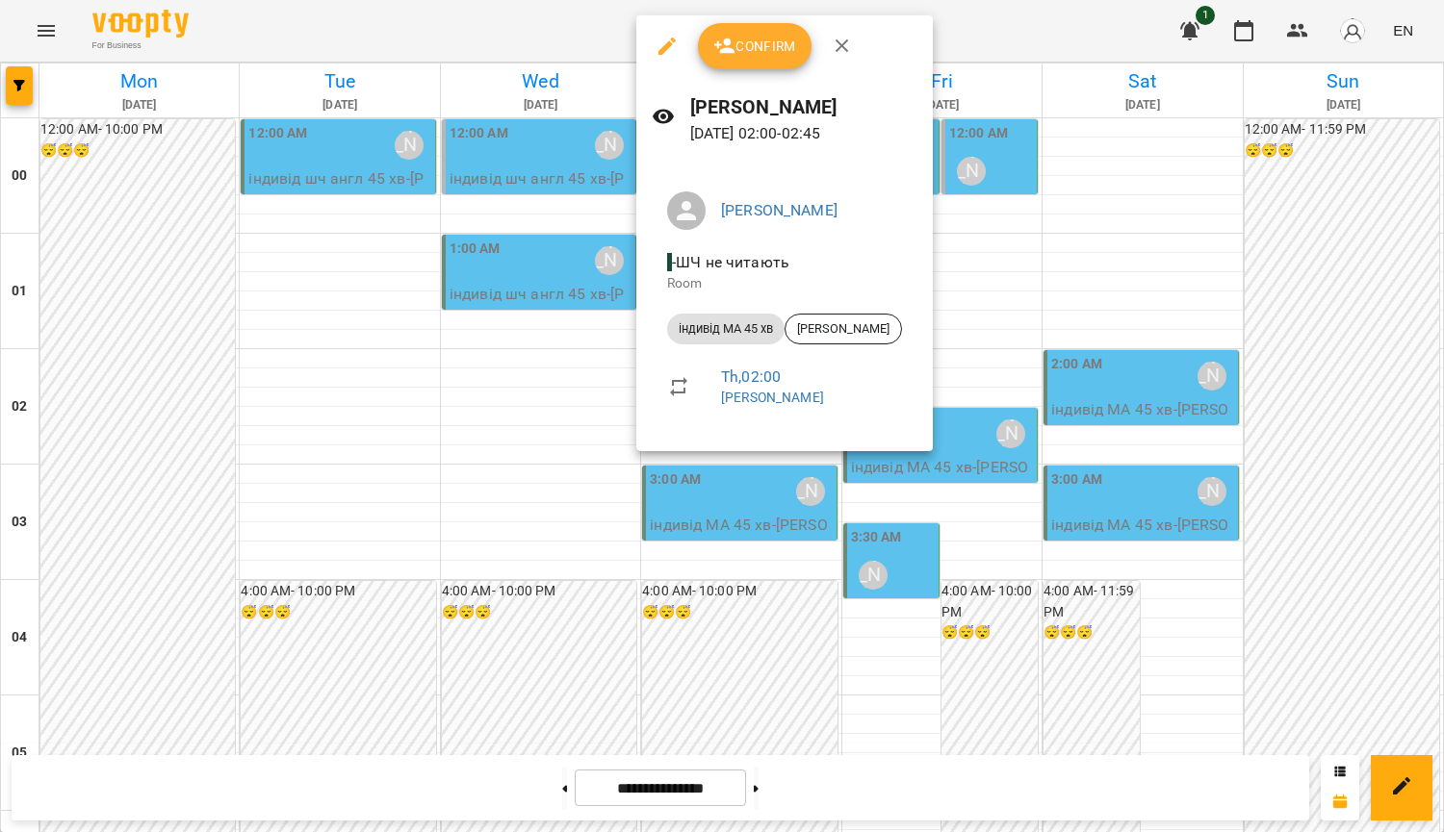
click at [789, 780] on div at bounding box center [722, 416] width 1444 height 832
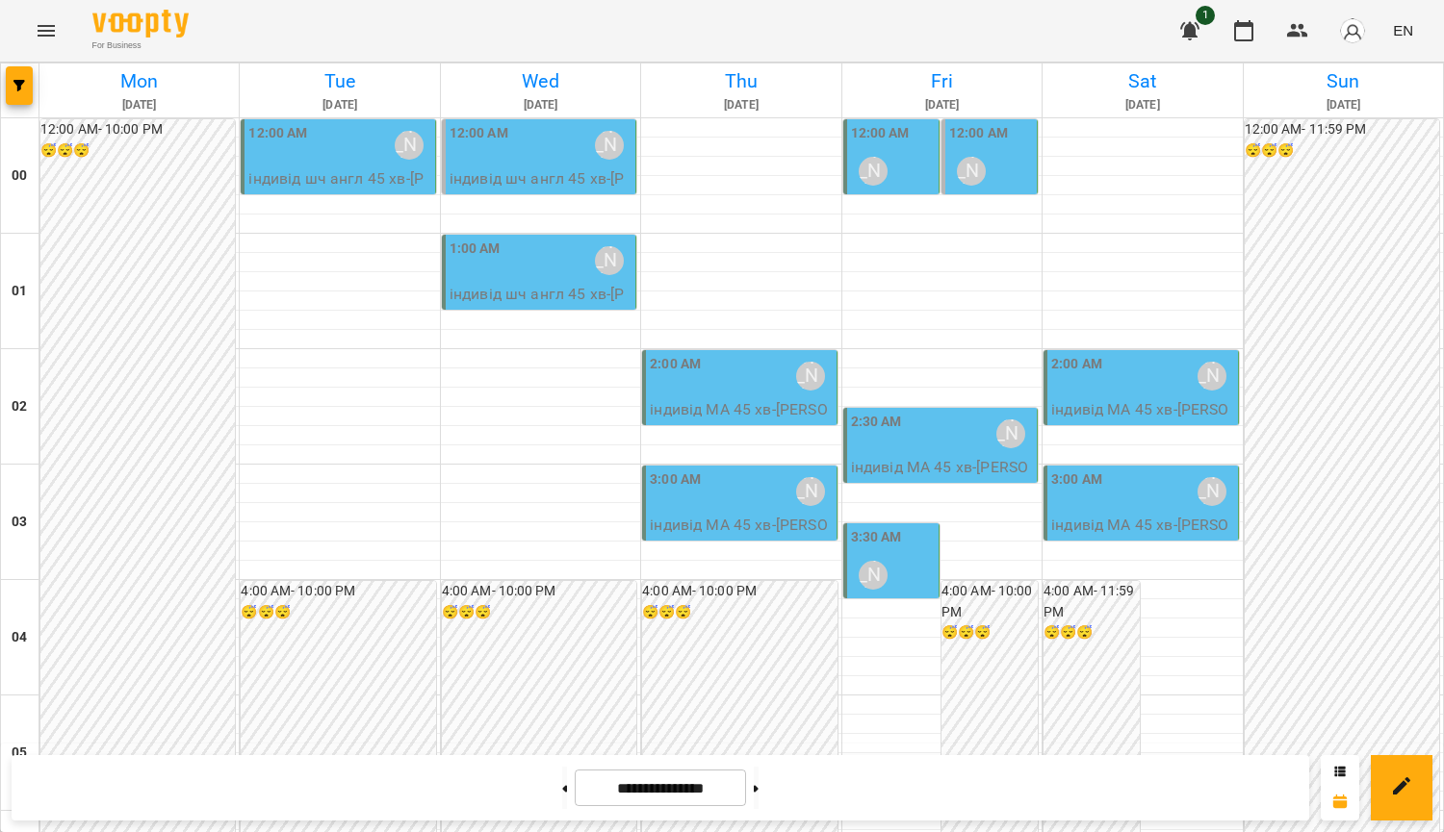
click at [758, 780] on button at bounding box center [756, 788] width 5 height 42
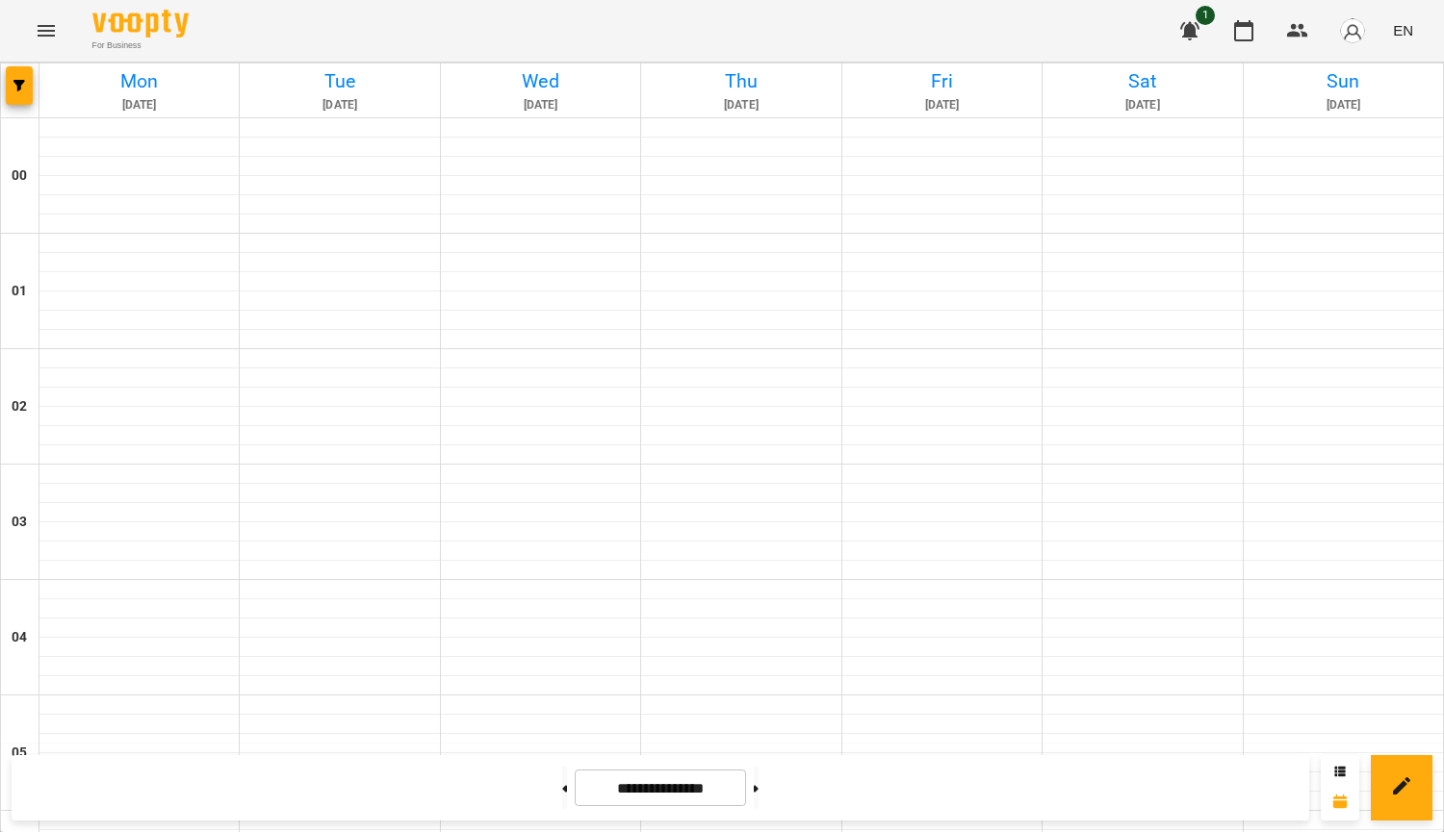
click at [758, 780] on button at bounding box center [756, 788] width 5 height 42
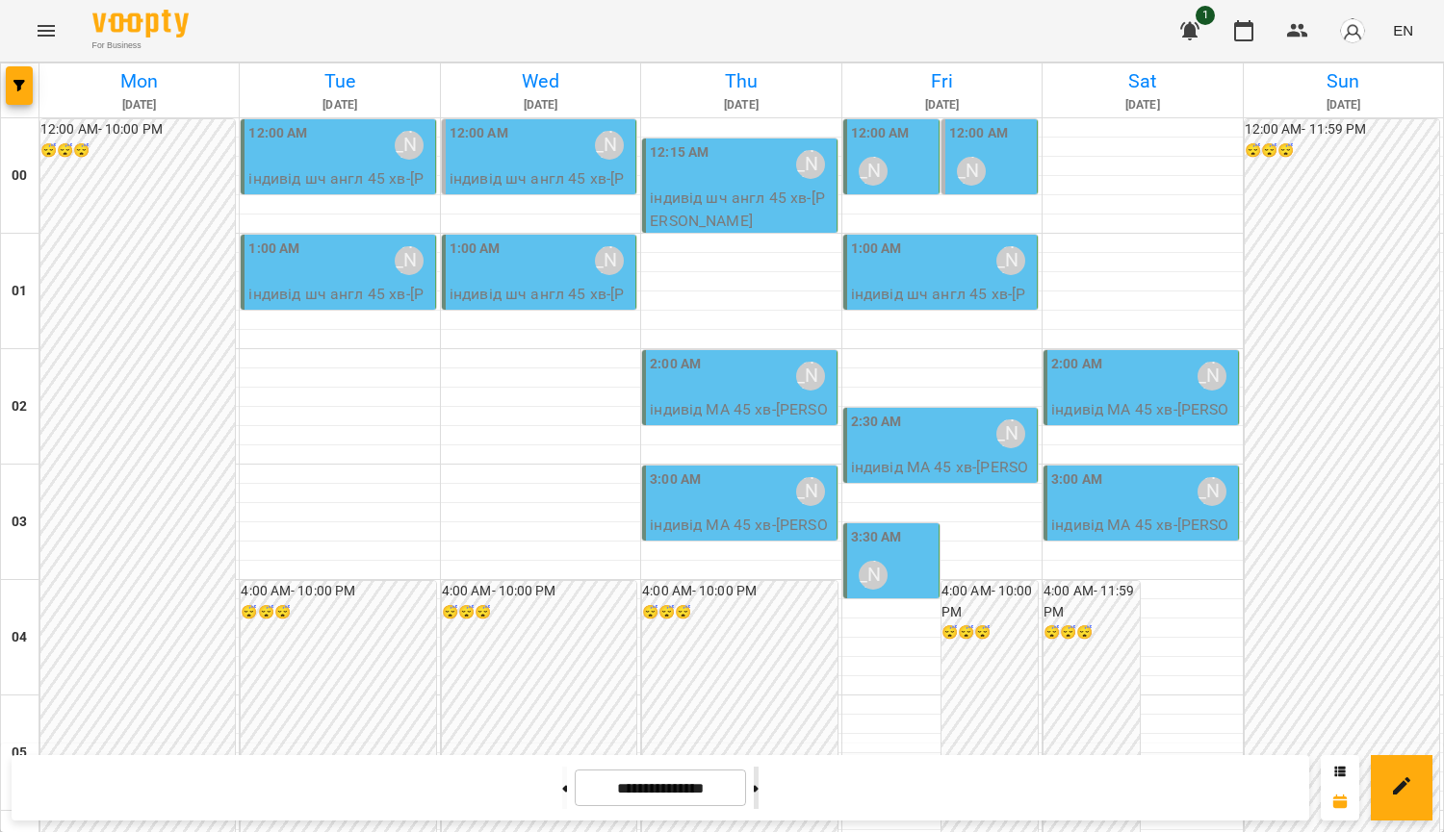
click at [758, 779] on button at bounding box center [756, 788] width 5 height 42
type input "**********"
click at [729, 175] on div "12:15 AM [PERSON_NAME]" at bounding box center [741, 164] width 182 height 44
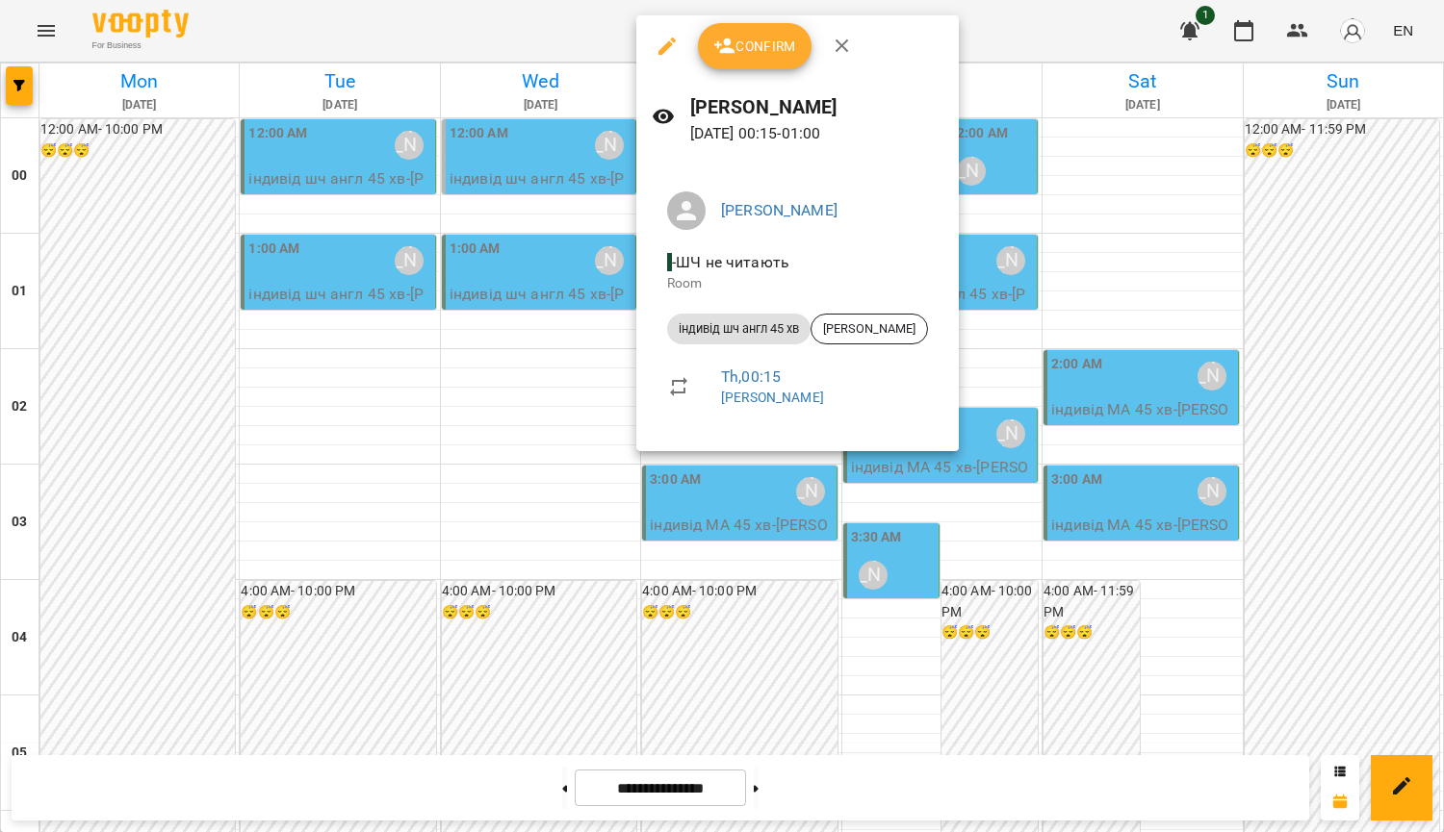
click at [403, 348] on div at bounding box center [722, 416] width 1444 height 832
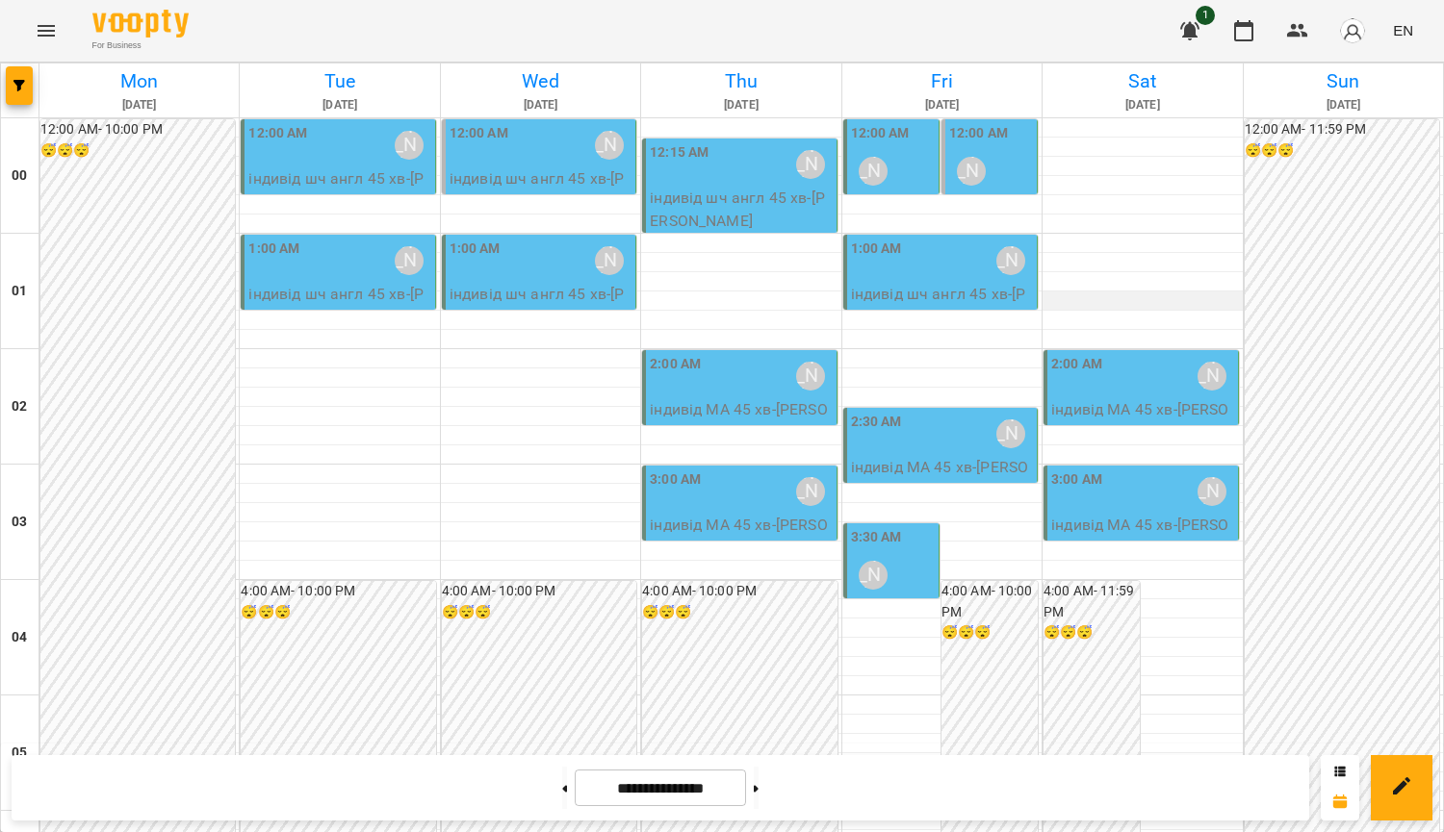
scroll to position [1649, 0]
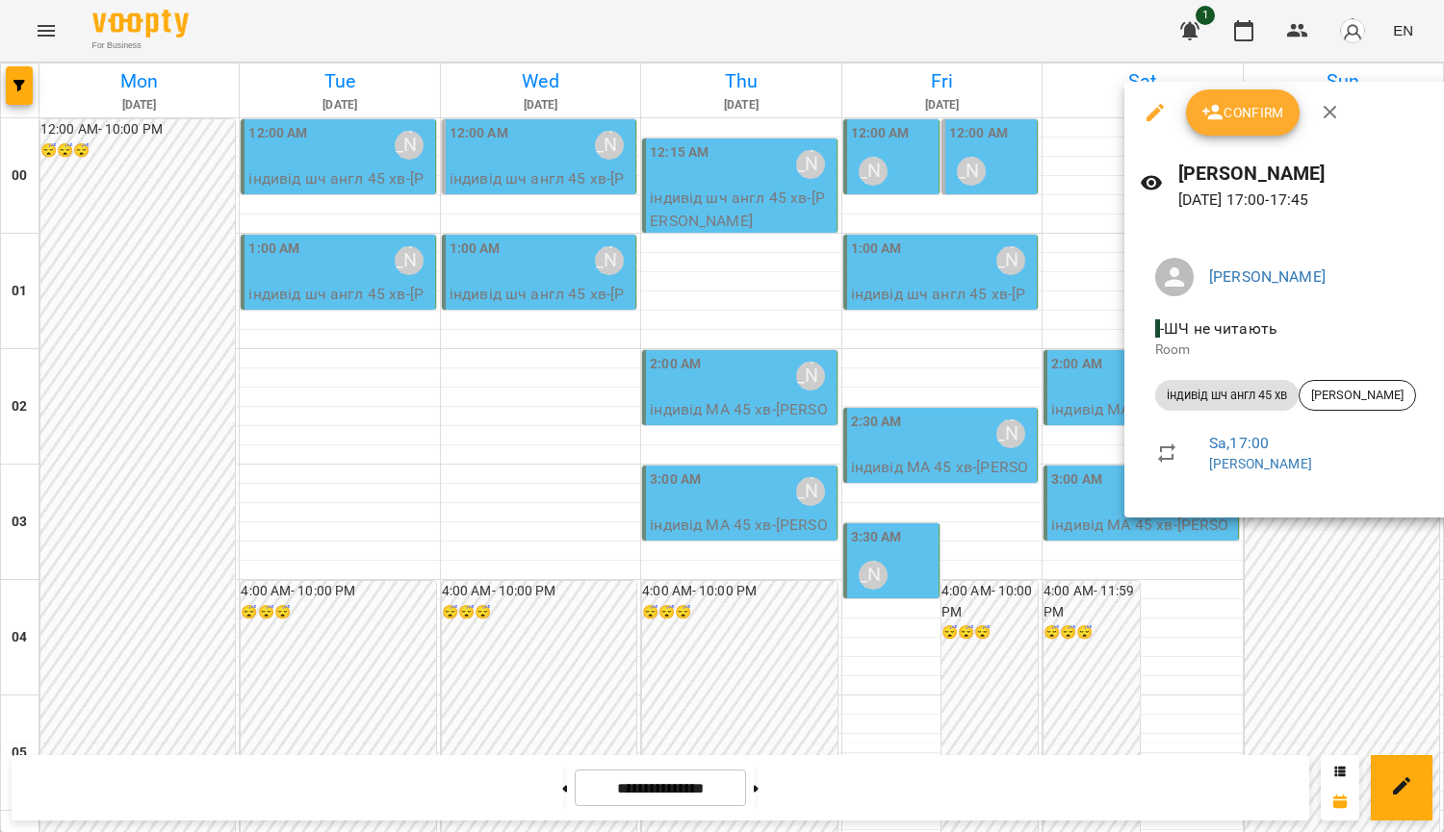
click at [1062, 600] on div at bounding box center [722, 416] width 1444 height 832
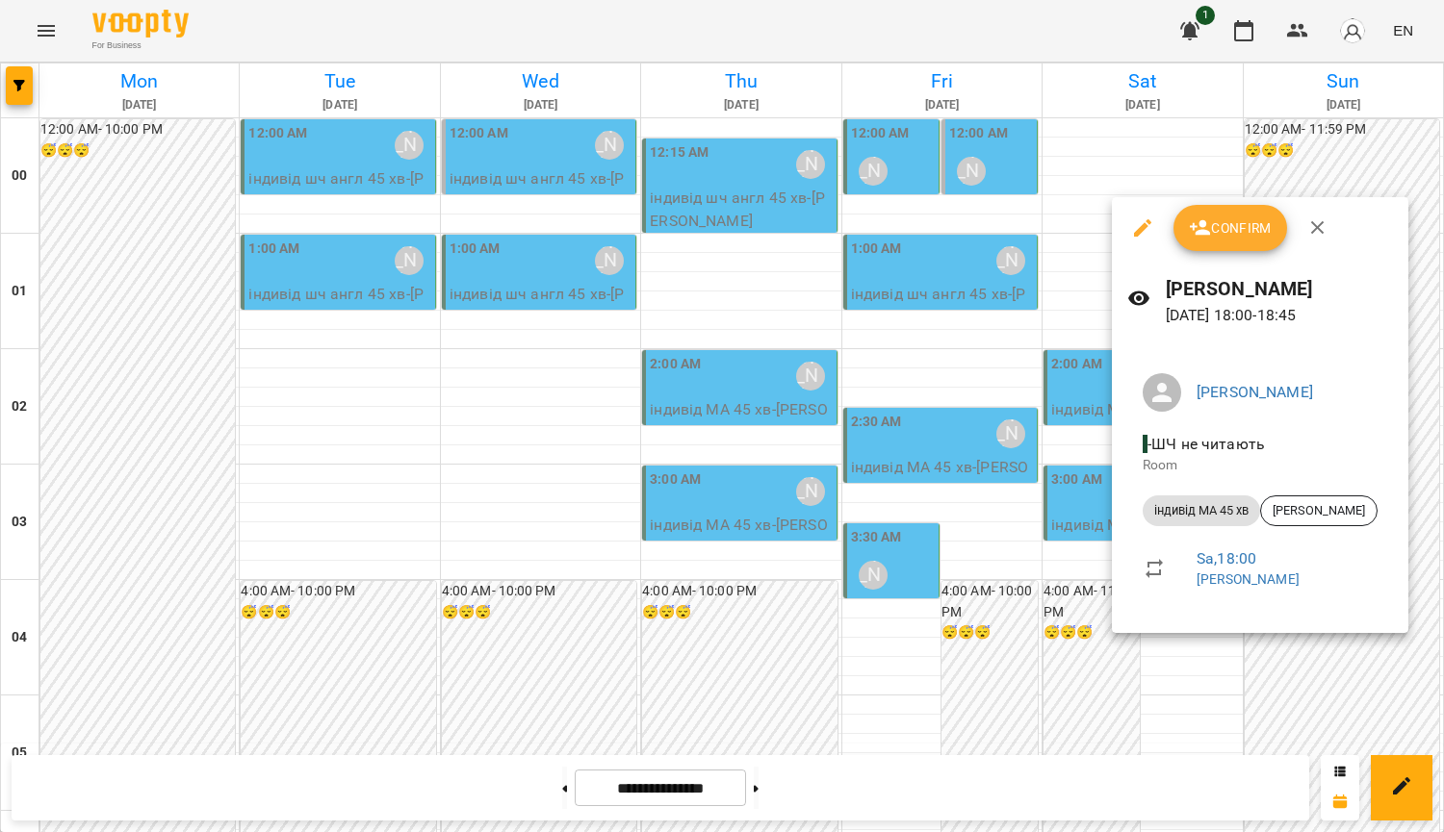
click at [1049, 685] on div at bounding box center [722, 416] width 1444 height 832
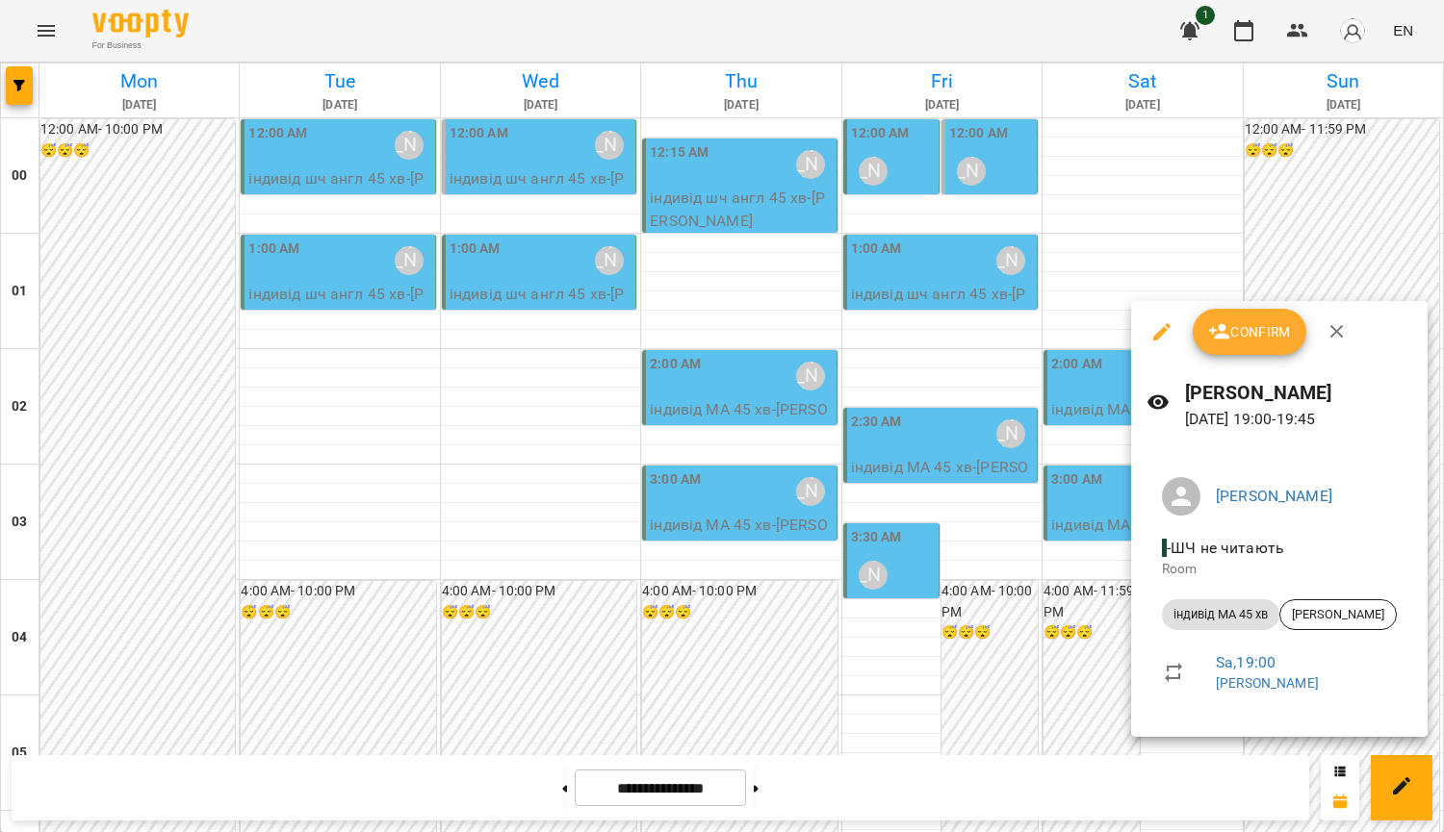
click at [1018, 715] on div at bounding box center [722, 416] width 1444 height 832
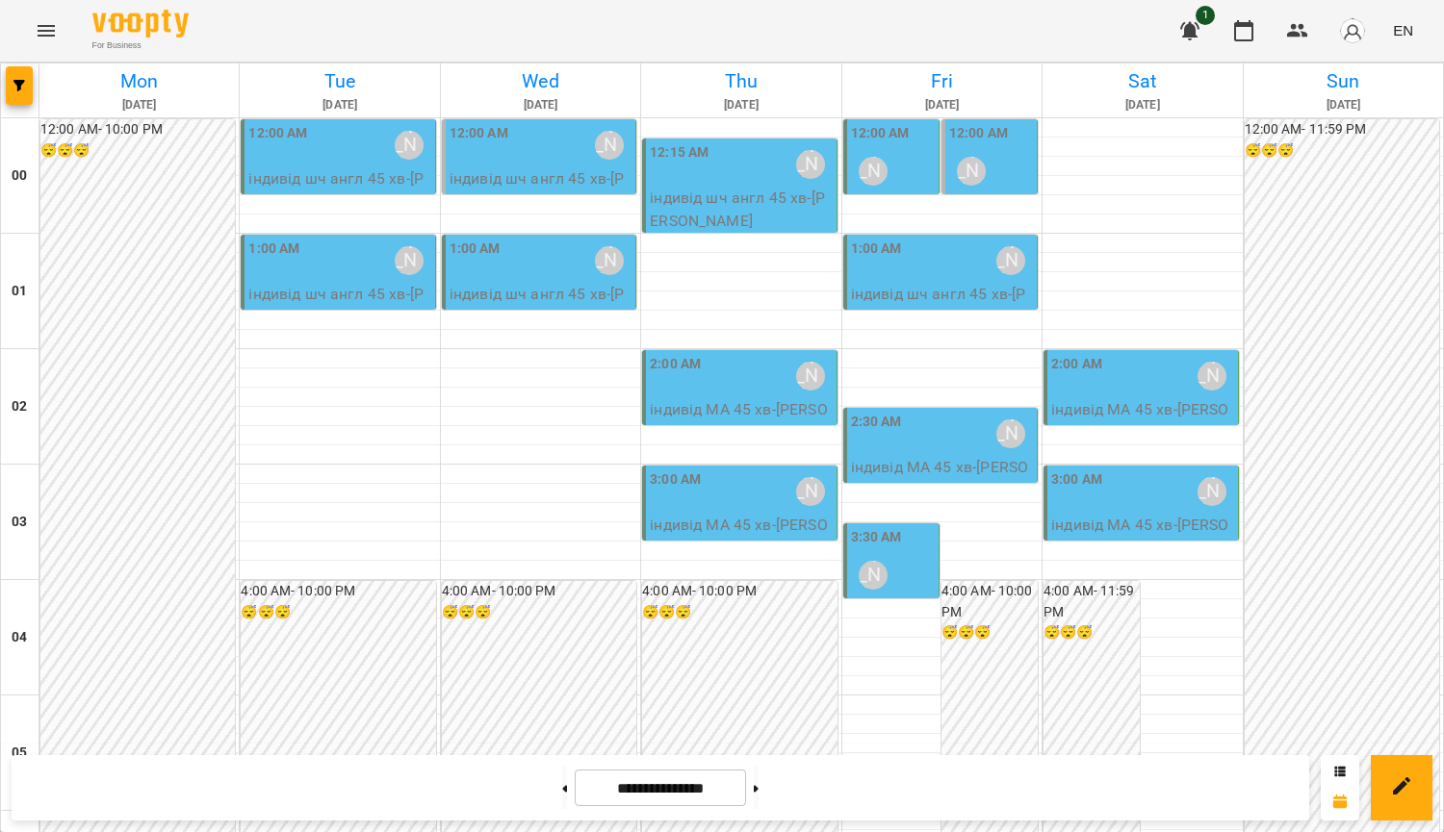
scroll to position [0, 0]
